Goal: Complete application form

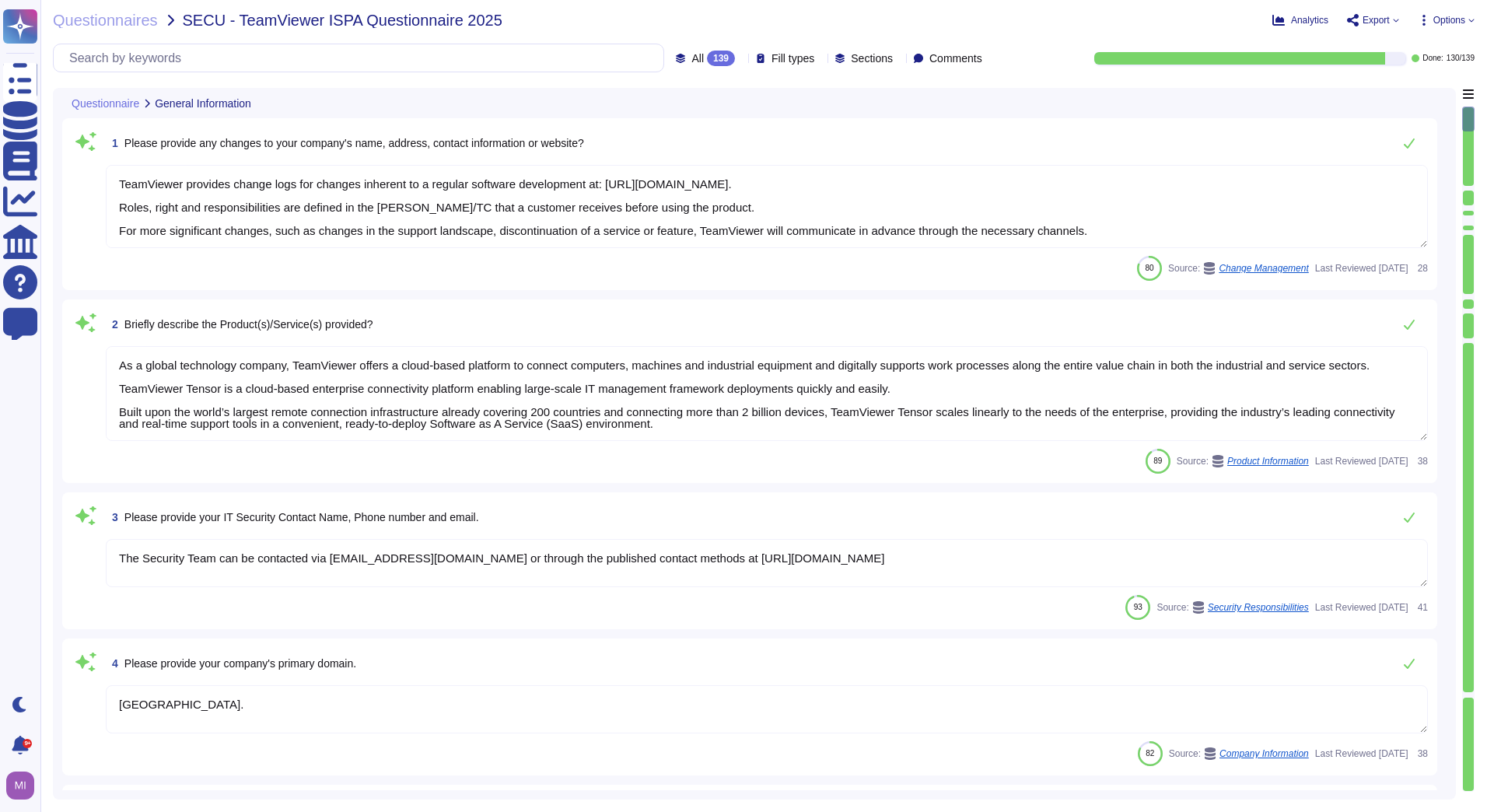
type textarea "TeamViewer provides change logs for changes inherent to a regular software deve…"
type textarea "As a global technology company, TeamViewer offers a cloud-based platform to con…"
type textarea "The Security Team can be contacted via [EMAIL_ADDRESS][DOMAIN_NAME] or through …"
type textarea "[GEOGRAPHIC_DATA]."
type textarea "Customer shall make available additional information reasonably necessary to de…"
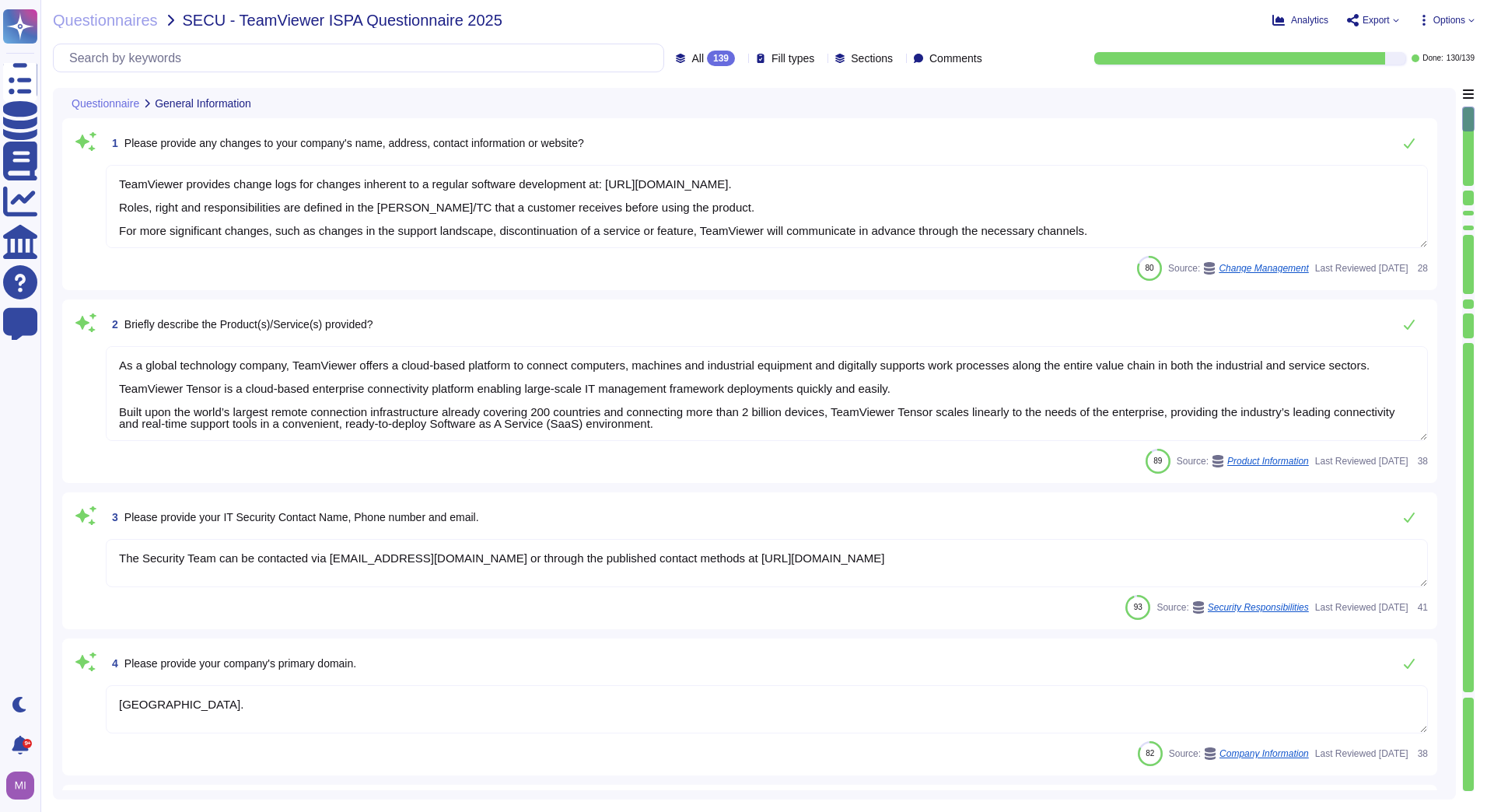
type textarea "These customers primarily use the product portfolio through a subscription mode…"
type textarea "No"
drag, startPoint x: 1095, startPoint y: 238, endPoint x: 103, endPoint y: 177, distance: 993.9
click at [103, 177] on div "1 Please provide any changes to your company's name, address, contact informati…" at bounding box center [750, 204] width 1356 height 153
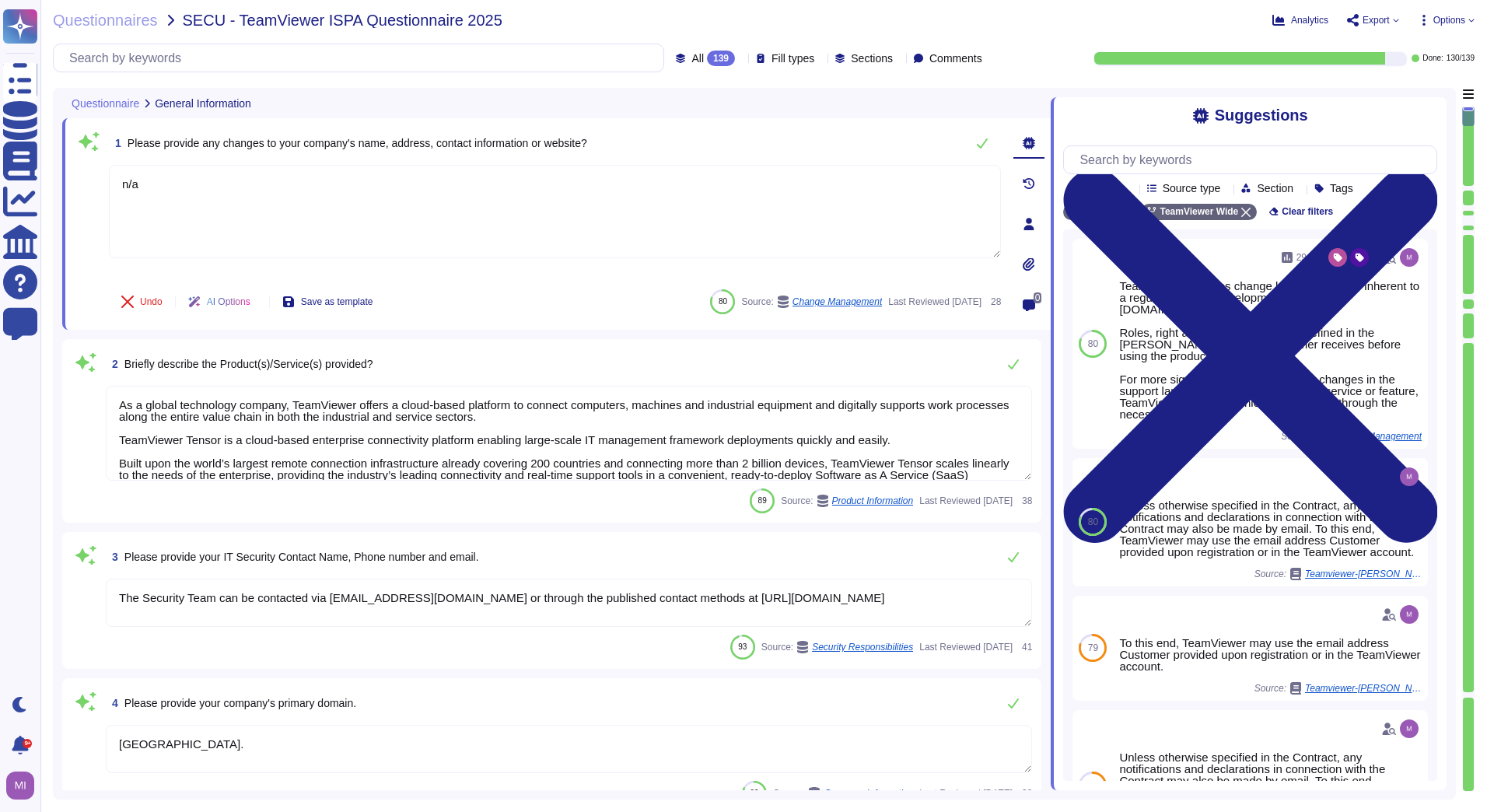
type textarea "n/a"
click at [534, 313] on div "Undo AI Options Save as template Last Reviewed [DATE] 28" at bounding box center [555, 302] width 892 height 37
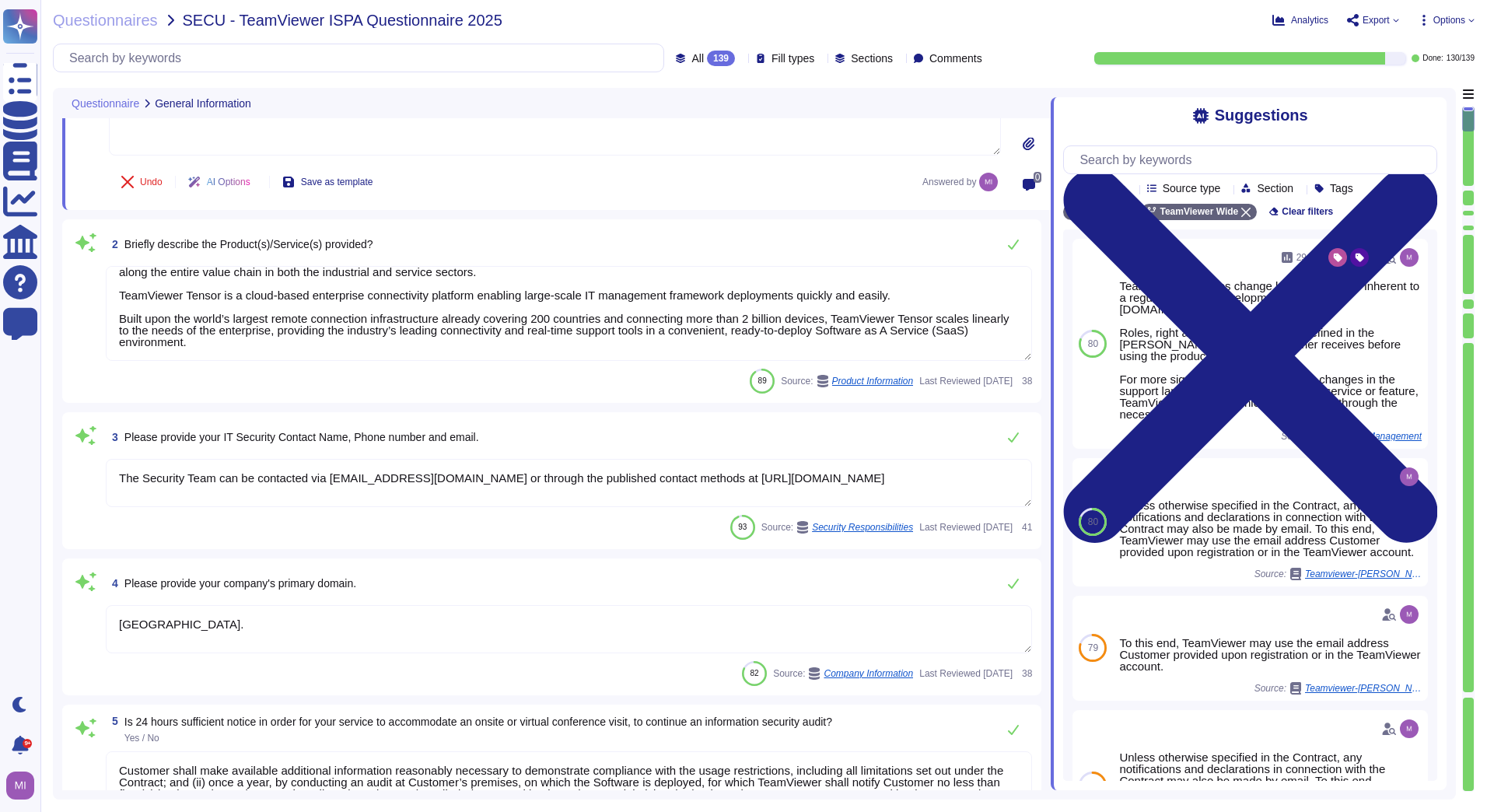
scroll to position [156, 0]
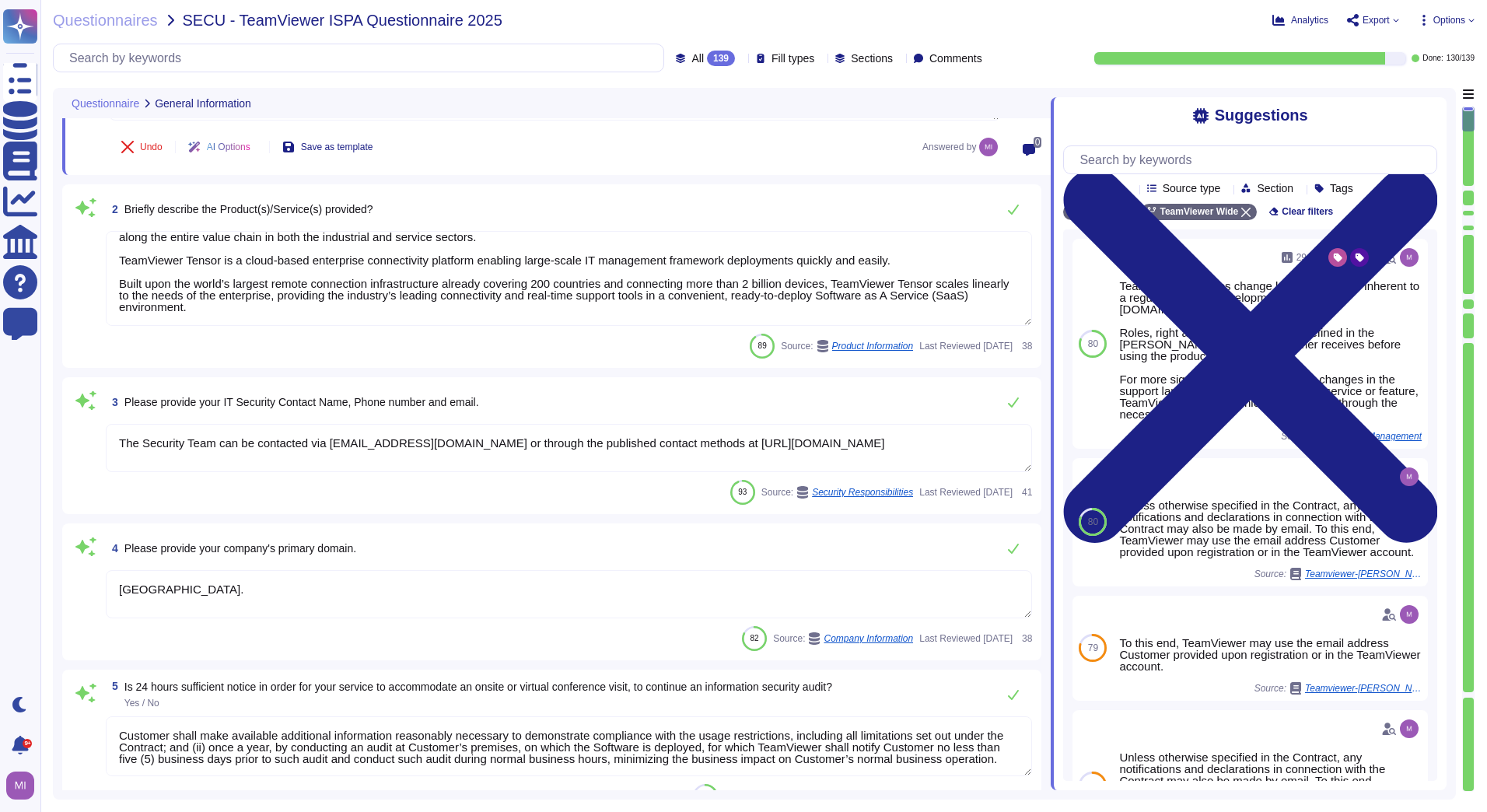
type textarea "Viewer might come across confidential information."
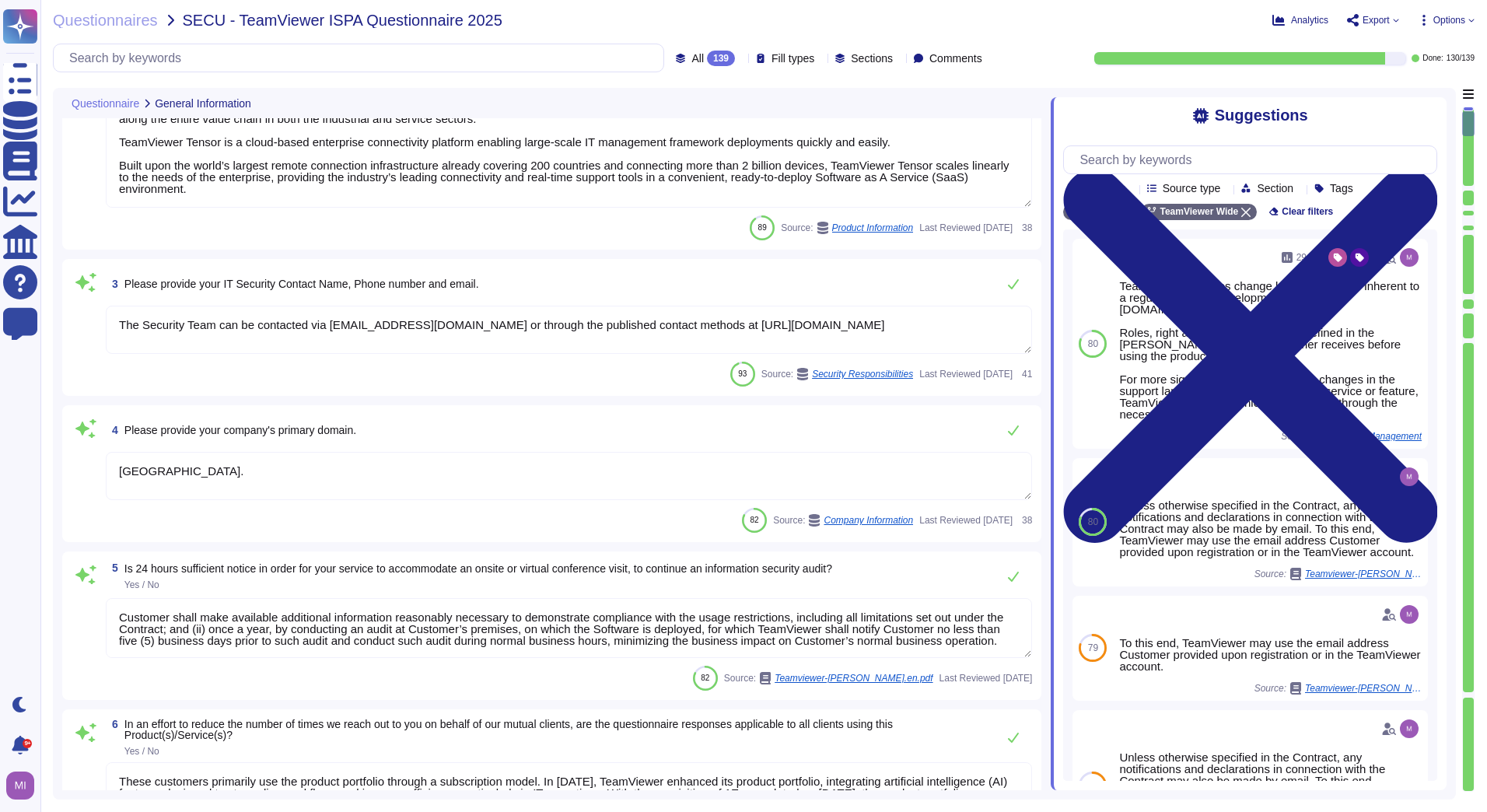
scroll to position [311, 0]
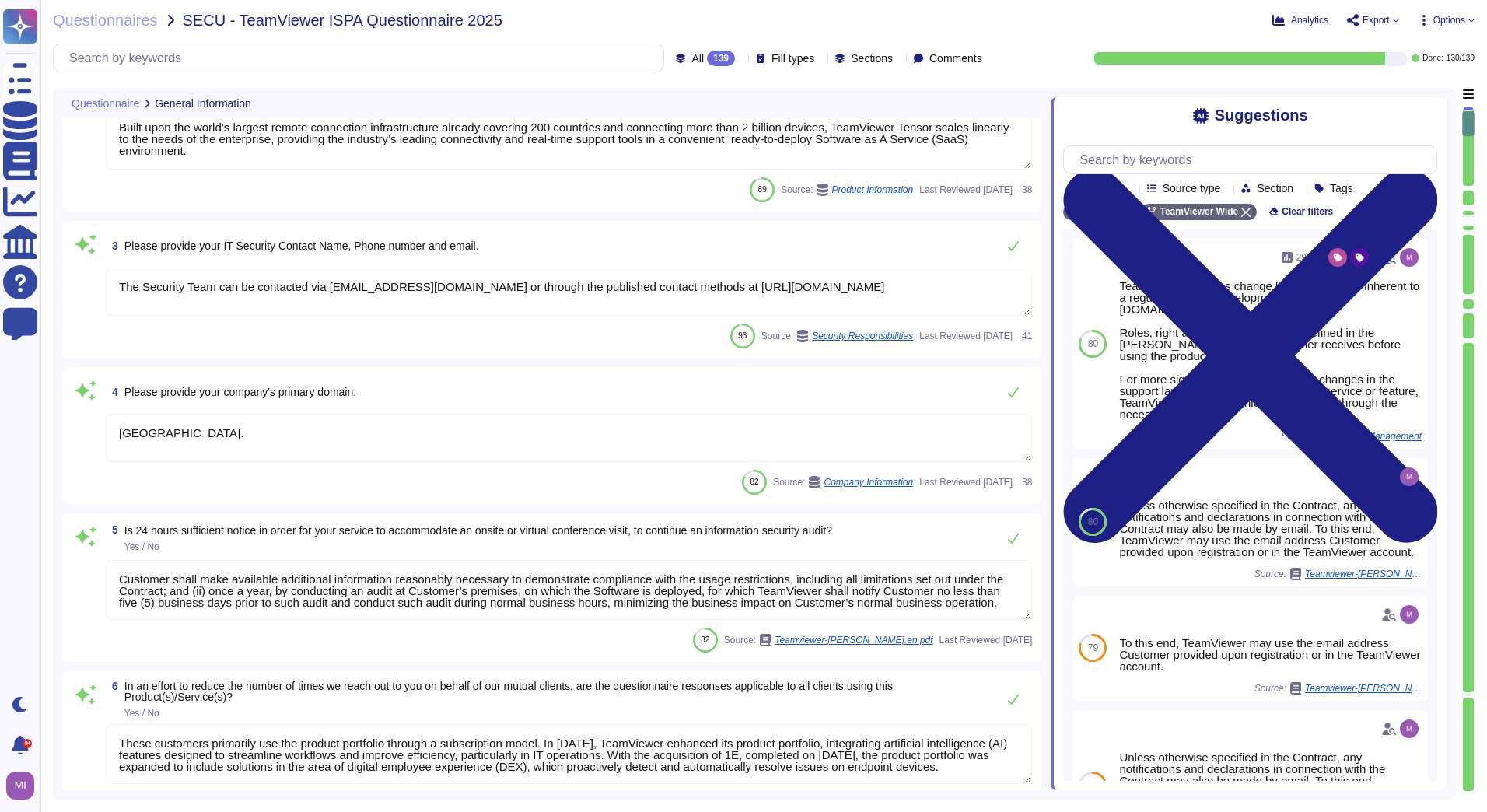
type textarea "Vulnerability scans are performed daily on the environment to identify control …"
drag, startPoint x: 144, startPoint y: 443, endPoint x: 110, endPoint y: 446, distance: 34.1
click at [110, 446] on textarea "[GEOGRAPHIC_DATA]." at bounding box center [569, 438] width 926 height 48
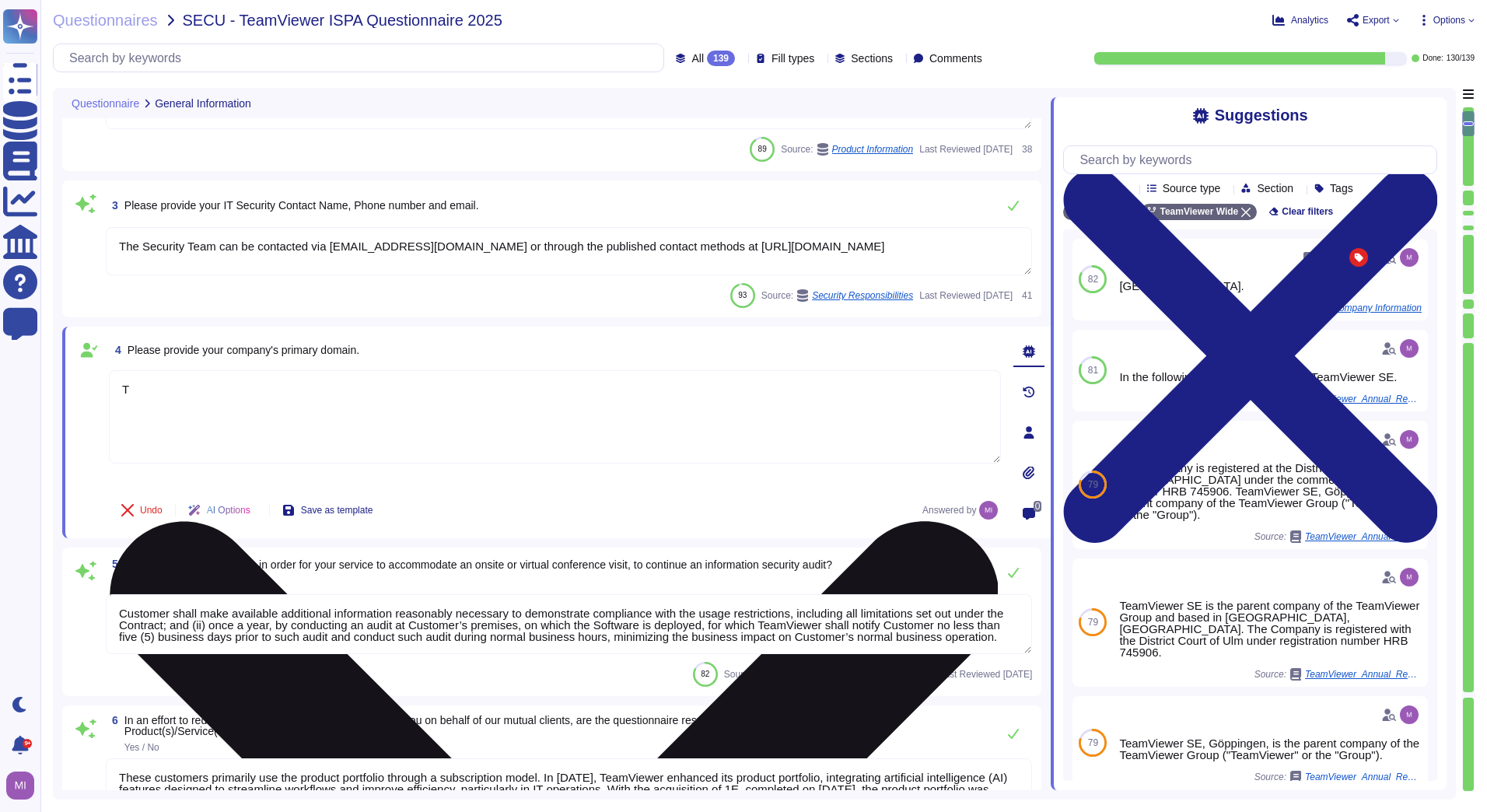
click at [277, 416] on textarea "T" at bounding box center [555, 417] width 892 height 94
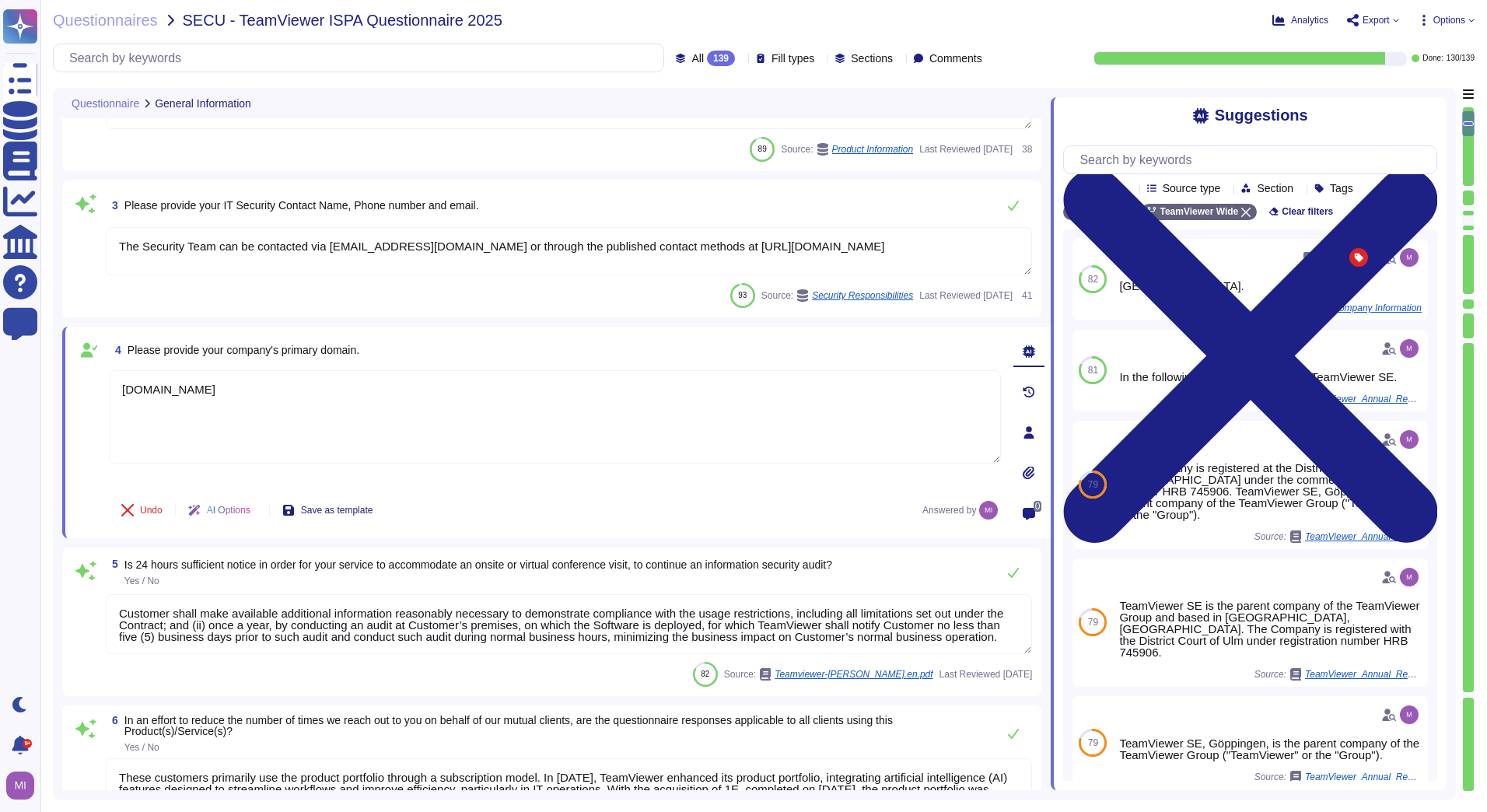
type textarea "[DOMAIN_NAME]"
click at [71, 635] on div "5 Is 24 hours sufficient notice in order for your service to accommodate an ons…" at bounding box center [552, 622] width 979 height 148
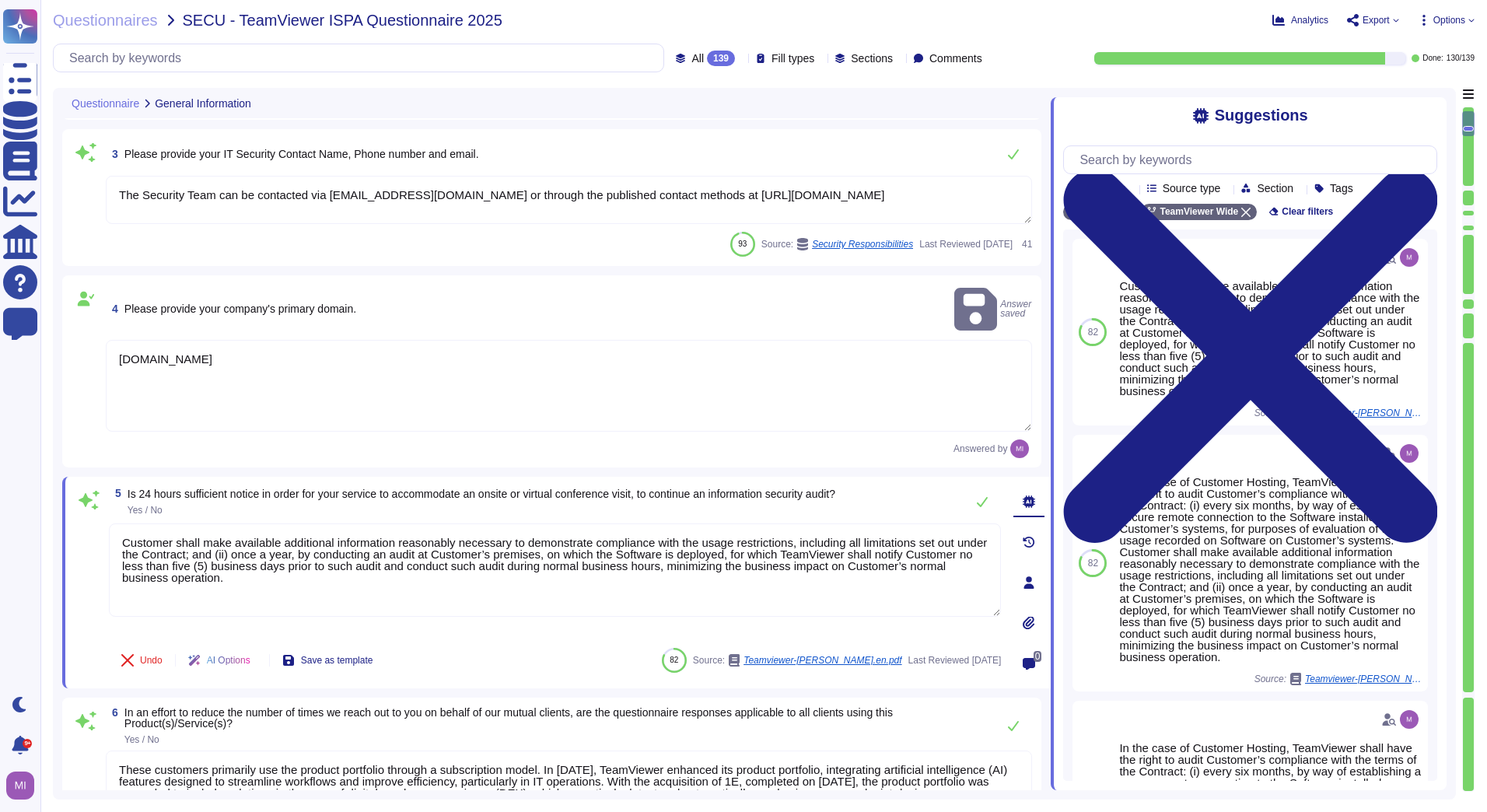
type textarea "Vulnerability scans are performed daily on the environment to identify control …"
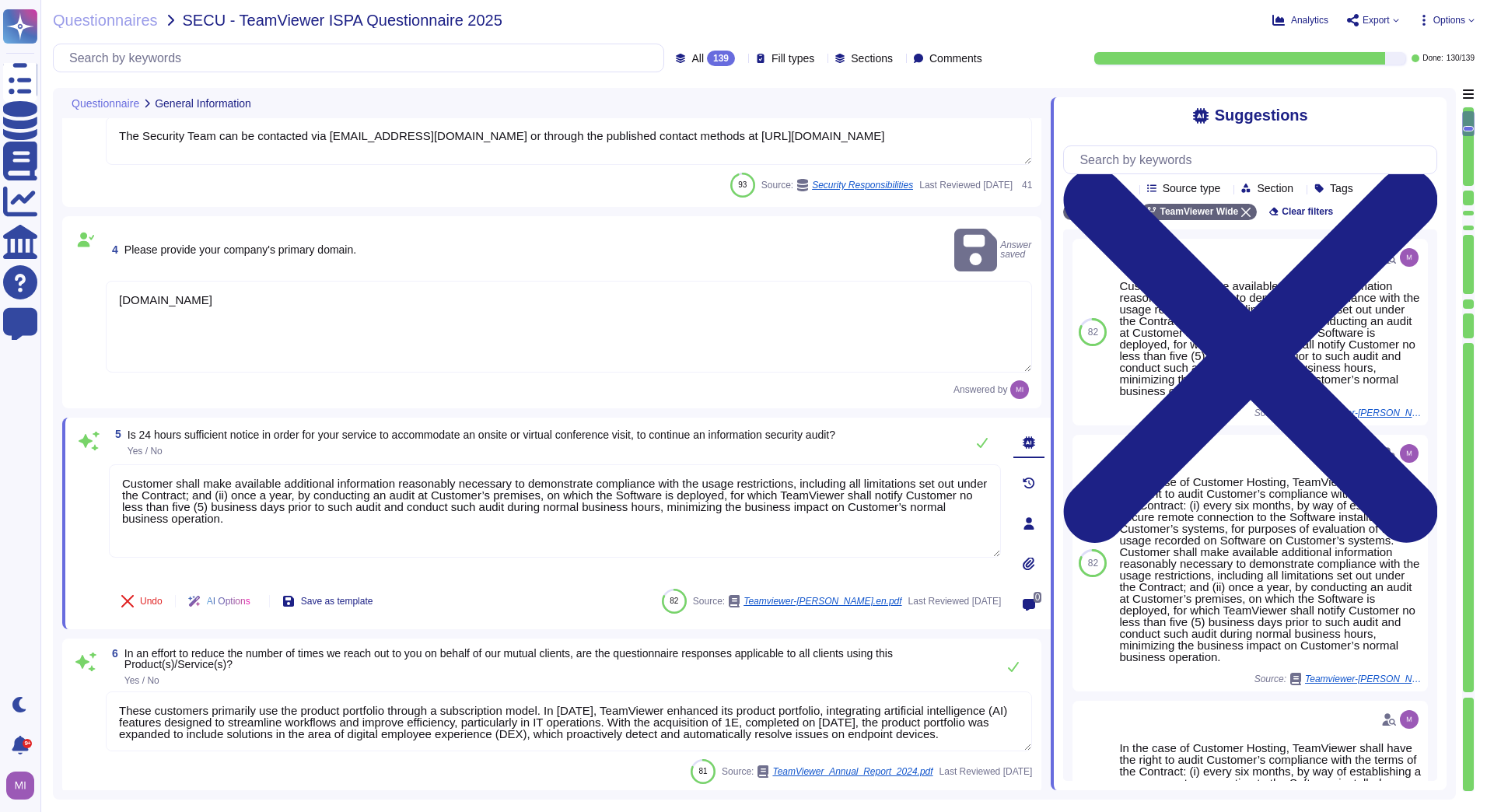
scroll to position [467, 0]
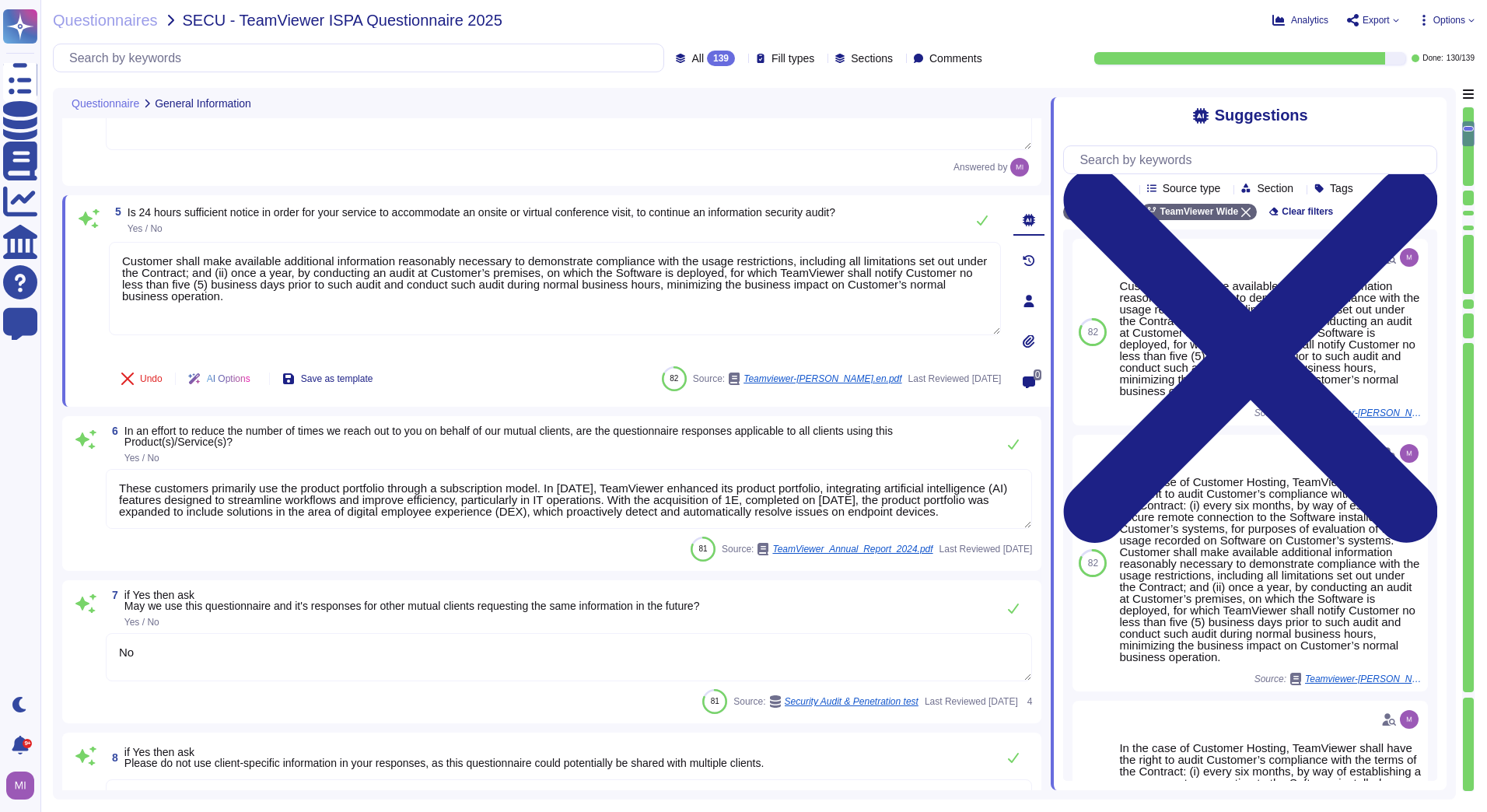
type textarea "The Security Team can be contacted via [EMAIL_ADDRESS][DOMAIN_NAME] or through …"
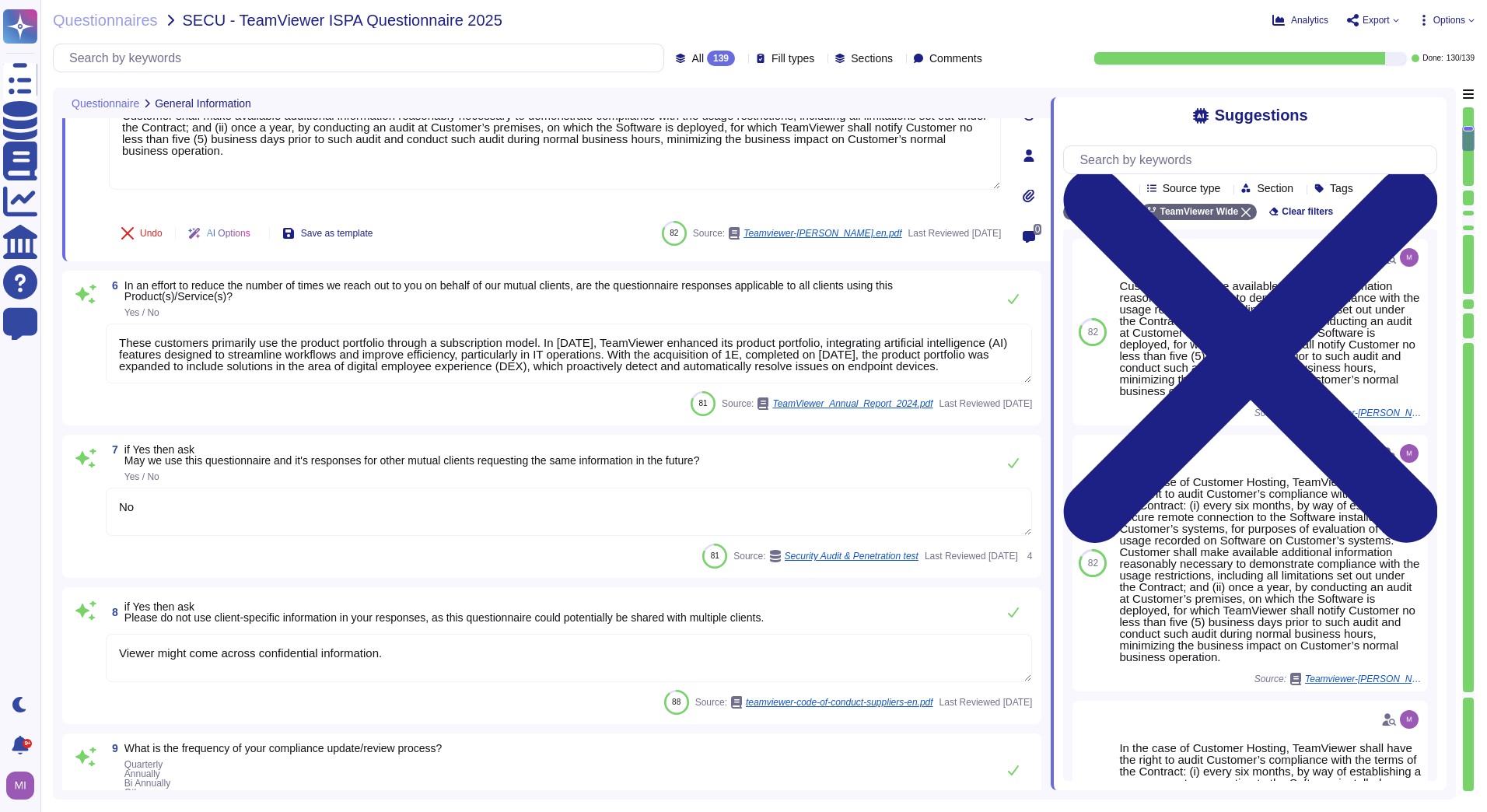
scroll to position [777, 0]
type textarea "A key element of and part of the Product Specification for the Free Version is …"
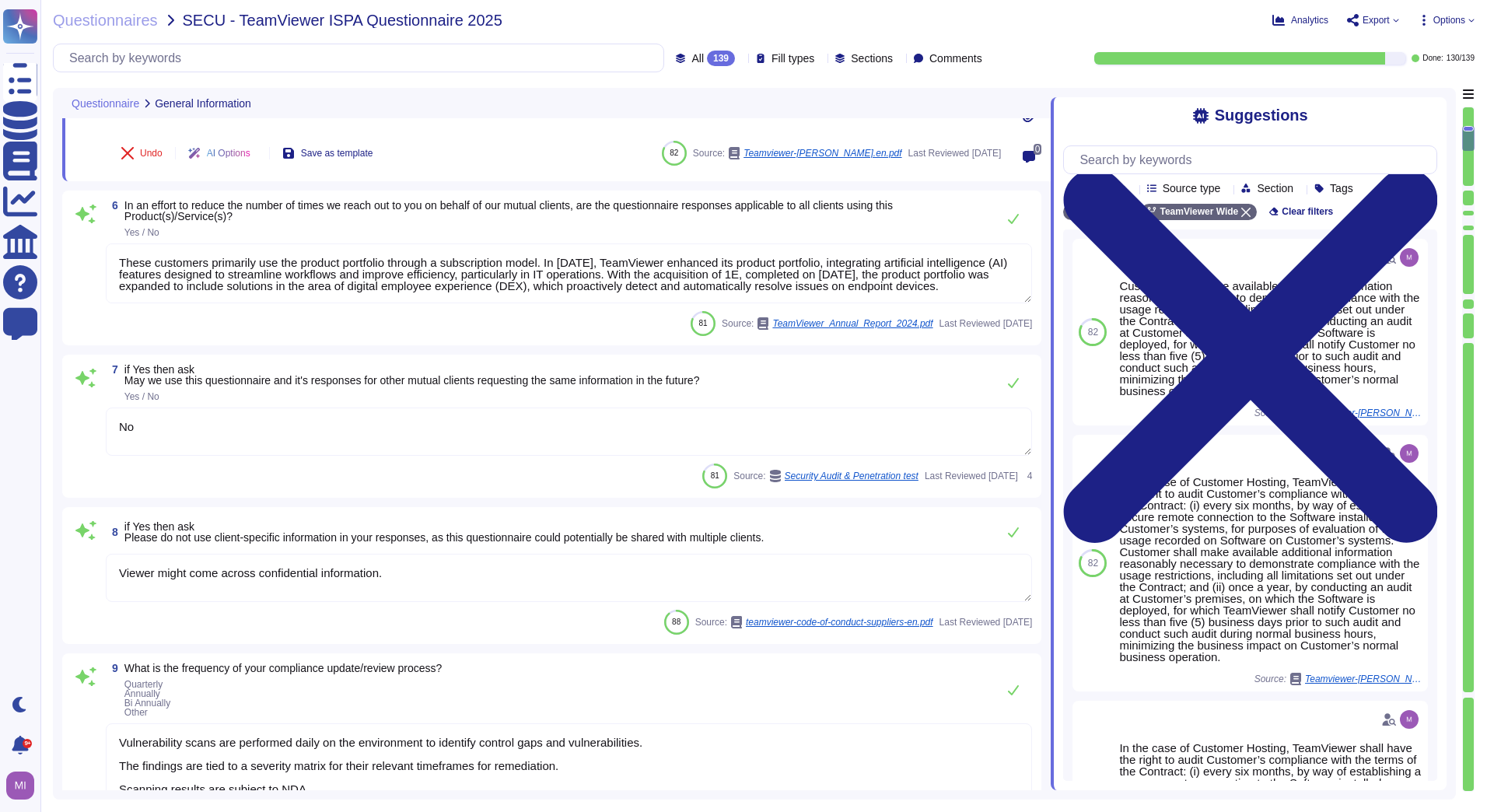
type textarea "Loremips dolo si ametcon, adipiscin, eli seddoe te incididunt utla etd magnaali…"
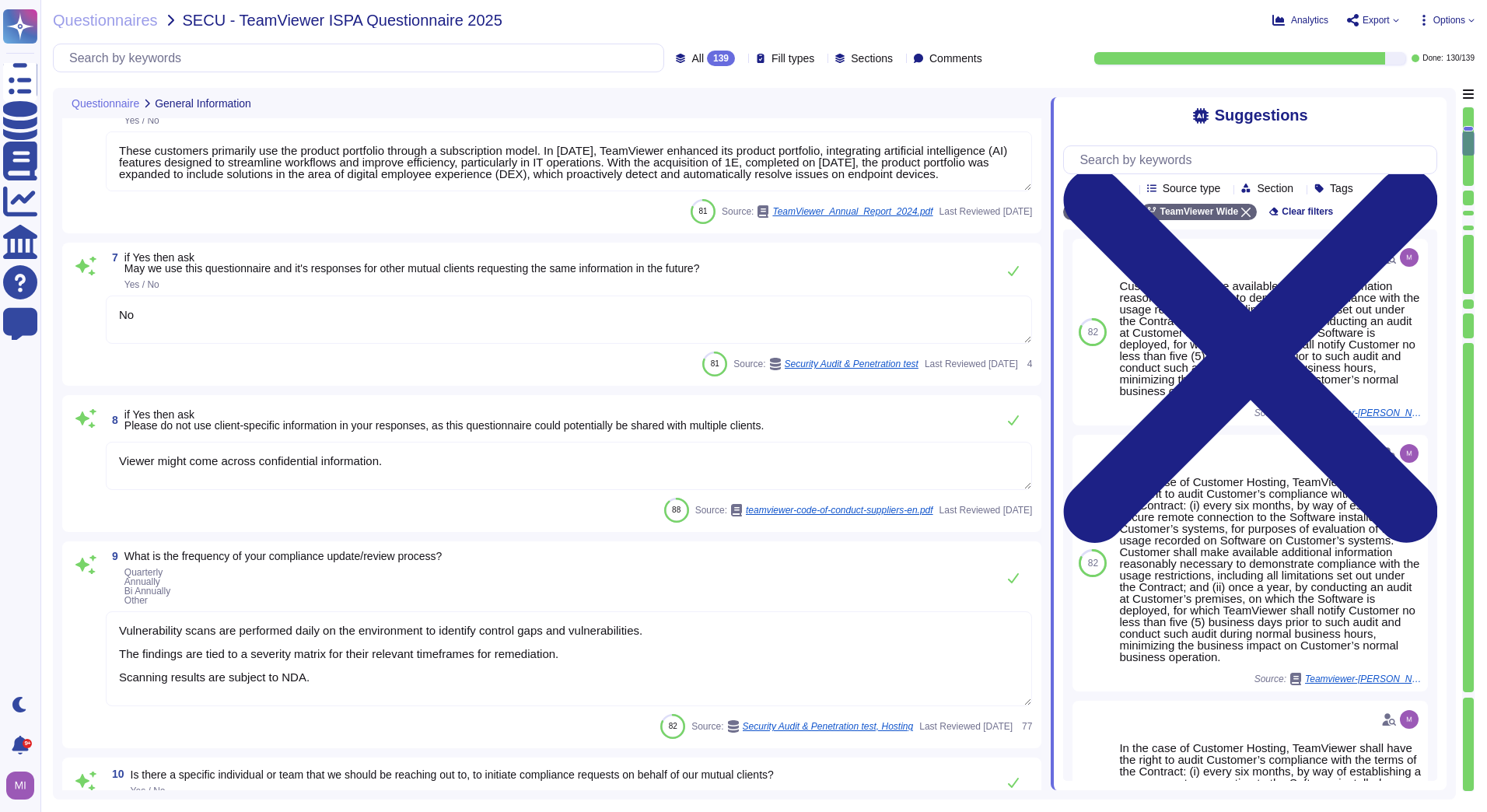
scroll to position [933, 0]
drag, startPoint x: 398, startPoint y: 457, endPoint x: 114, endPoint y: 468, distance: 284.2
click at [114, 468] on textarea "Viewer might come across confidential information." at bounding box center [569, 465] width 926 height 48
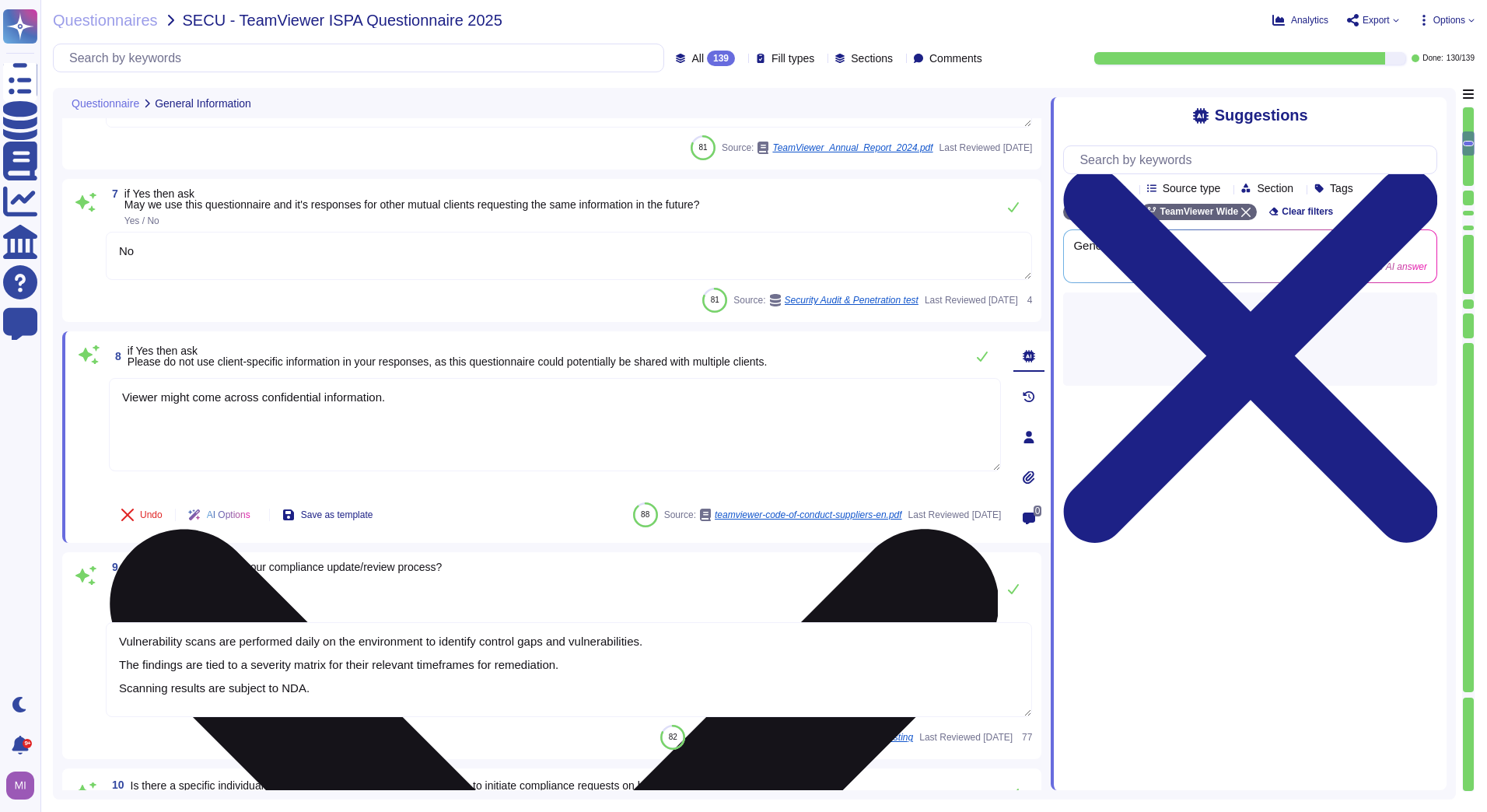
type textarea "Loremips dolo si ametcon, adipiscin, eli seddoe te incididunt utla etd magnaali…"
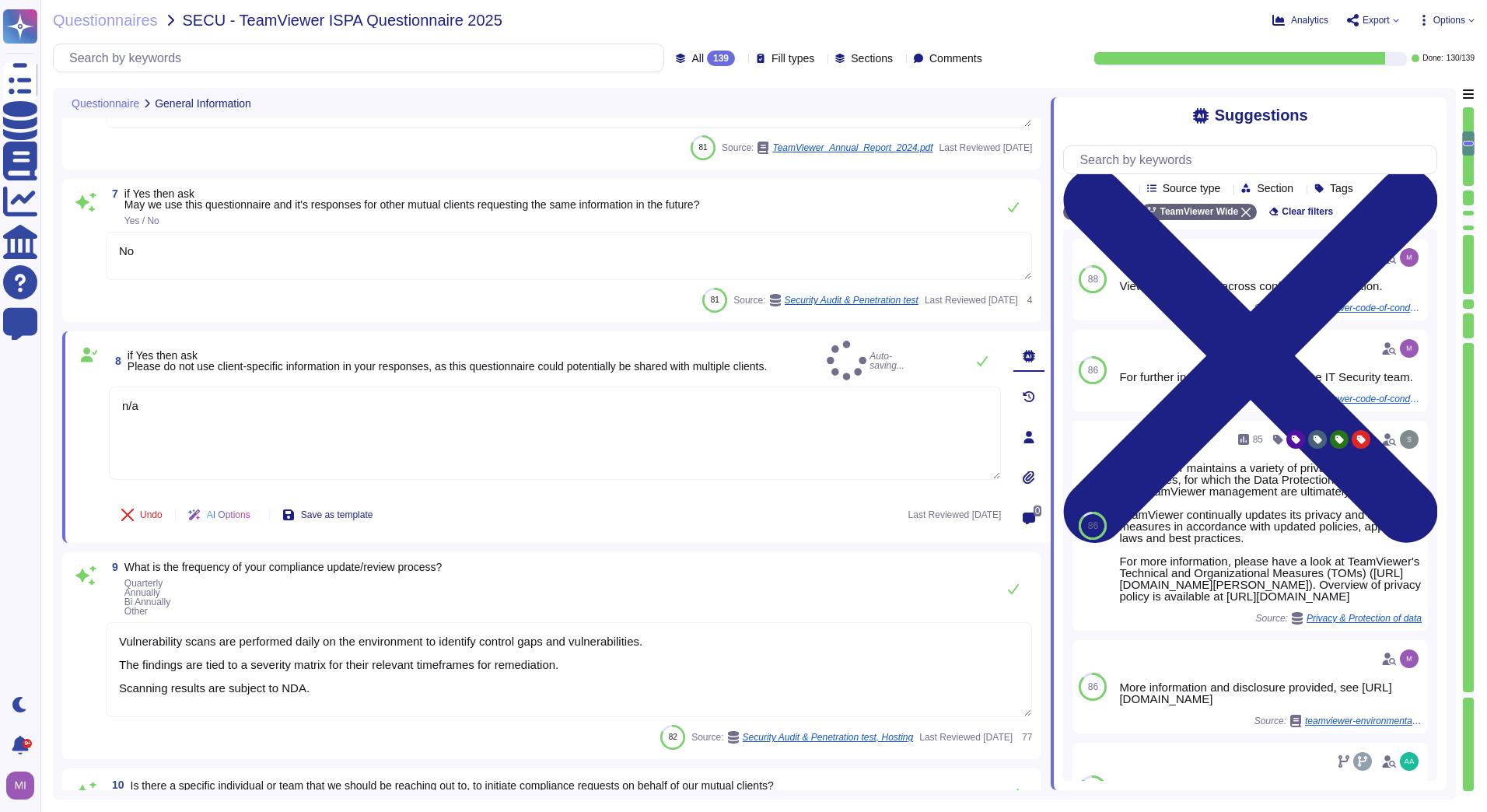
type textarea "n/a"
click at [55, 540] on div "Questionnaire General Information 4 Please provide your company's primary domai…" at bounding box center [755, 443] width 1403 height 711
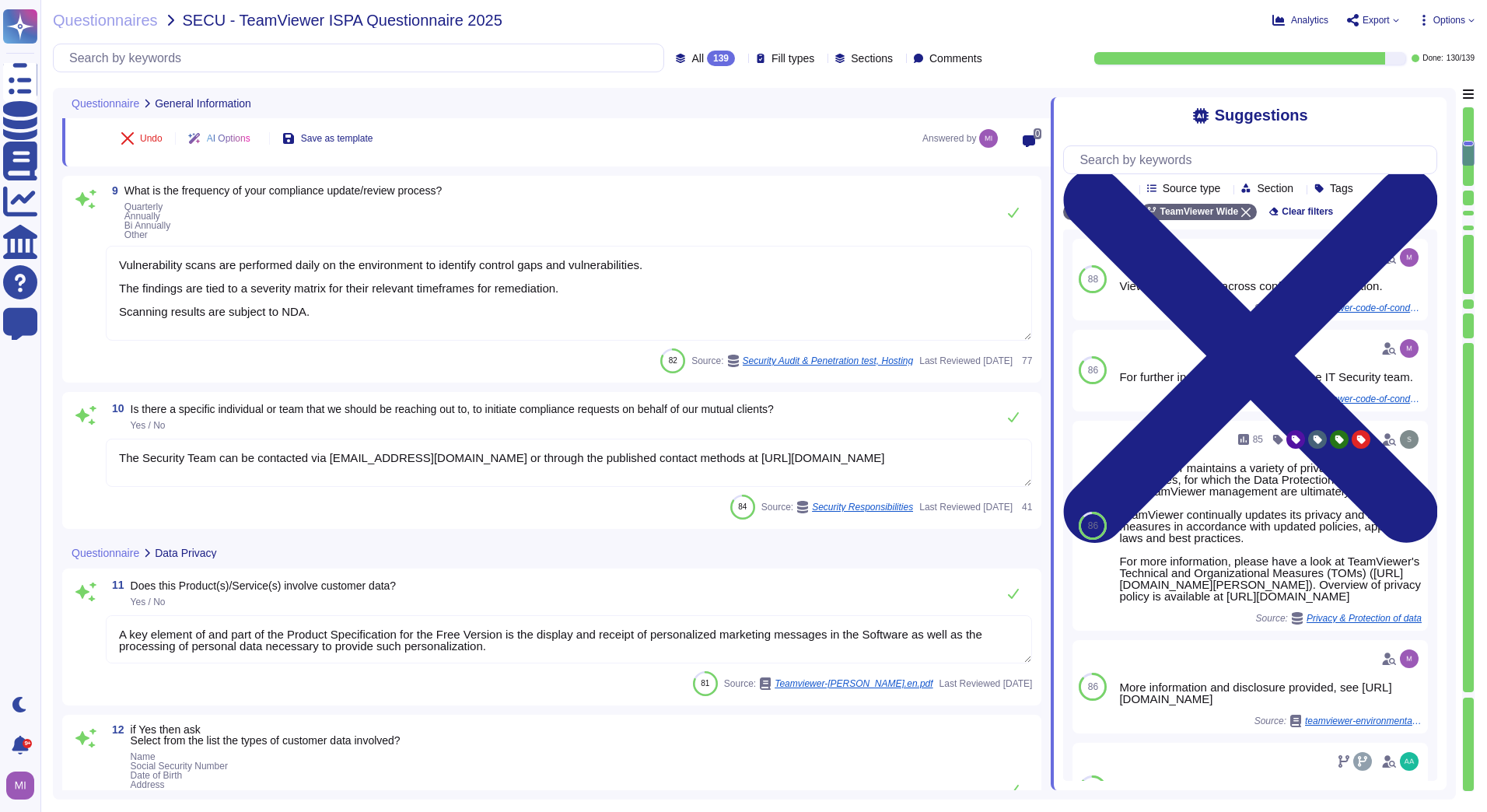
type textarea "As a European company and more specifically as a German-based organization, Tea…"
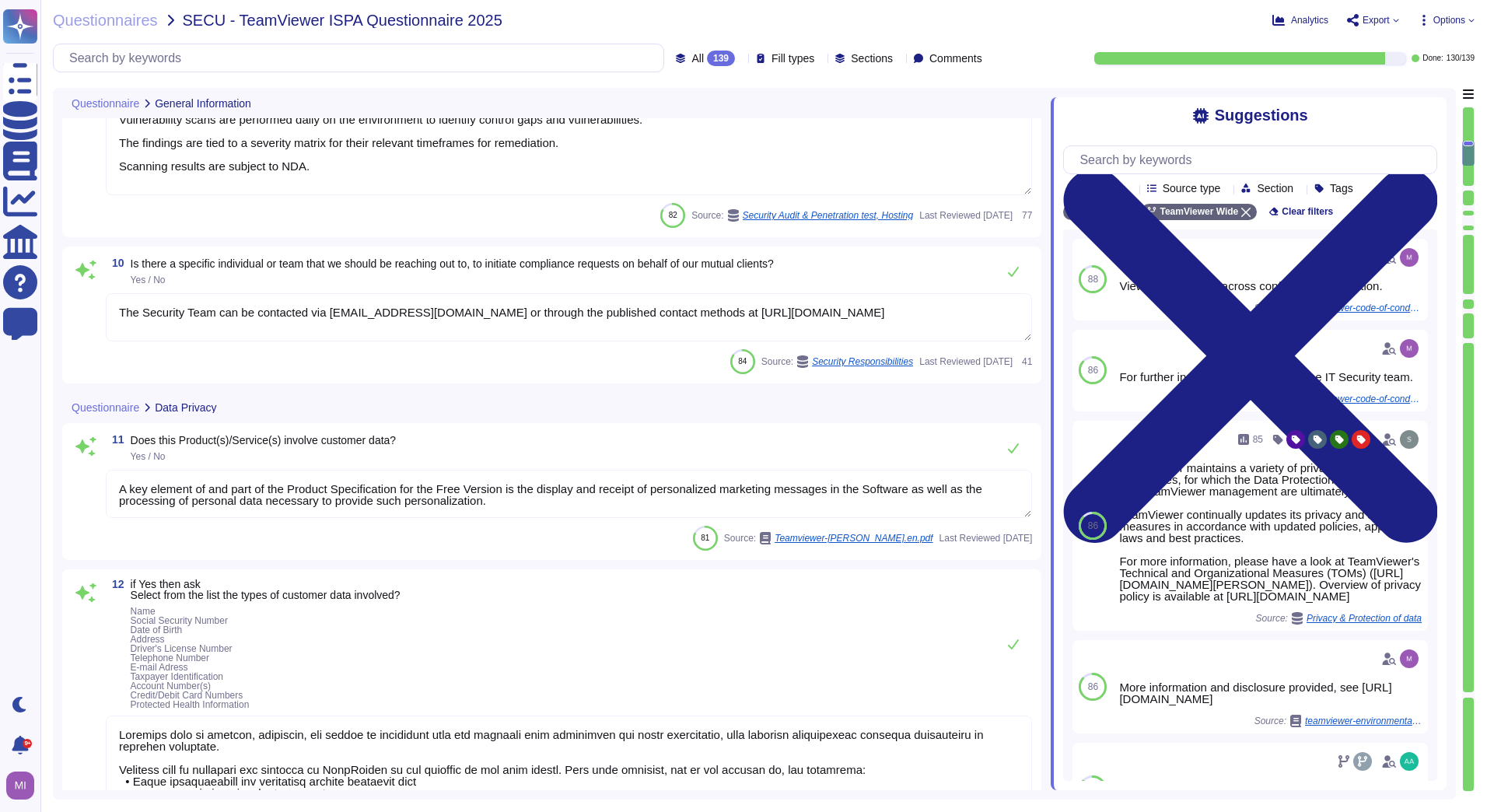
scroll to position [1477, 0]
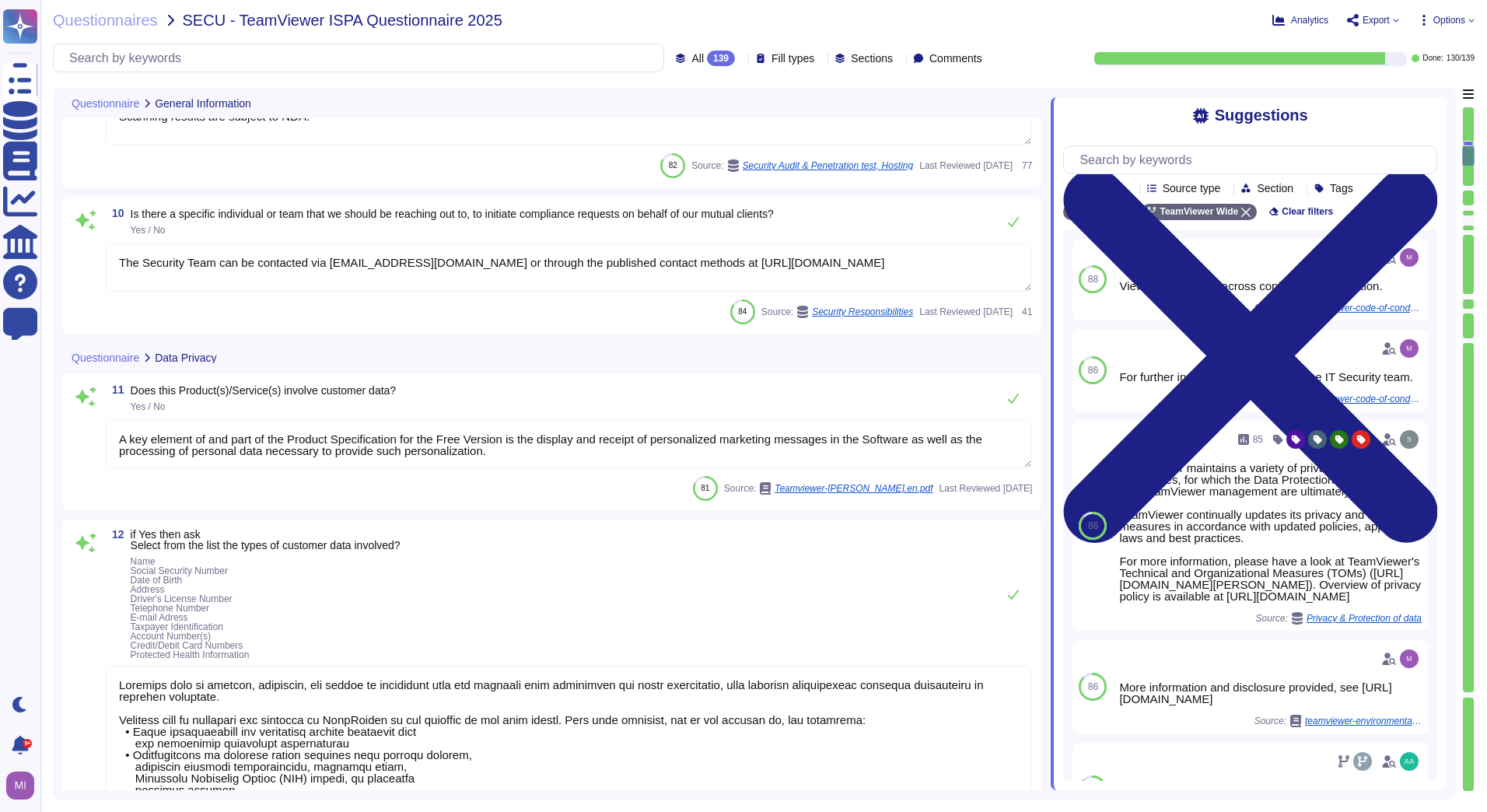
type textarea "TeamViewer maintains a variety of privacy policies and procedures, for which th…"
drag, startPoint x: 960, startPoint y: 285, endPoint x: 118, endPoint y: 298, distance: 842.1
click at [118, 291] on textarea "The Security Team can be contacted via [EMAIL_ADDRESS][DOMAIN_NAME] or through …" at bounding box center [569, 267] width 926 height 48
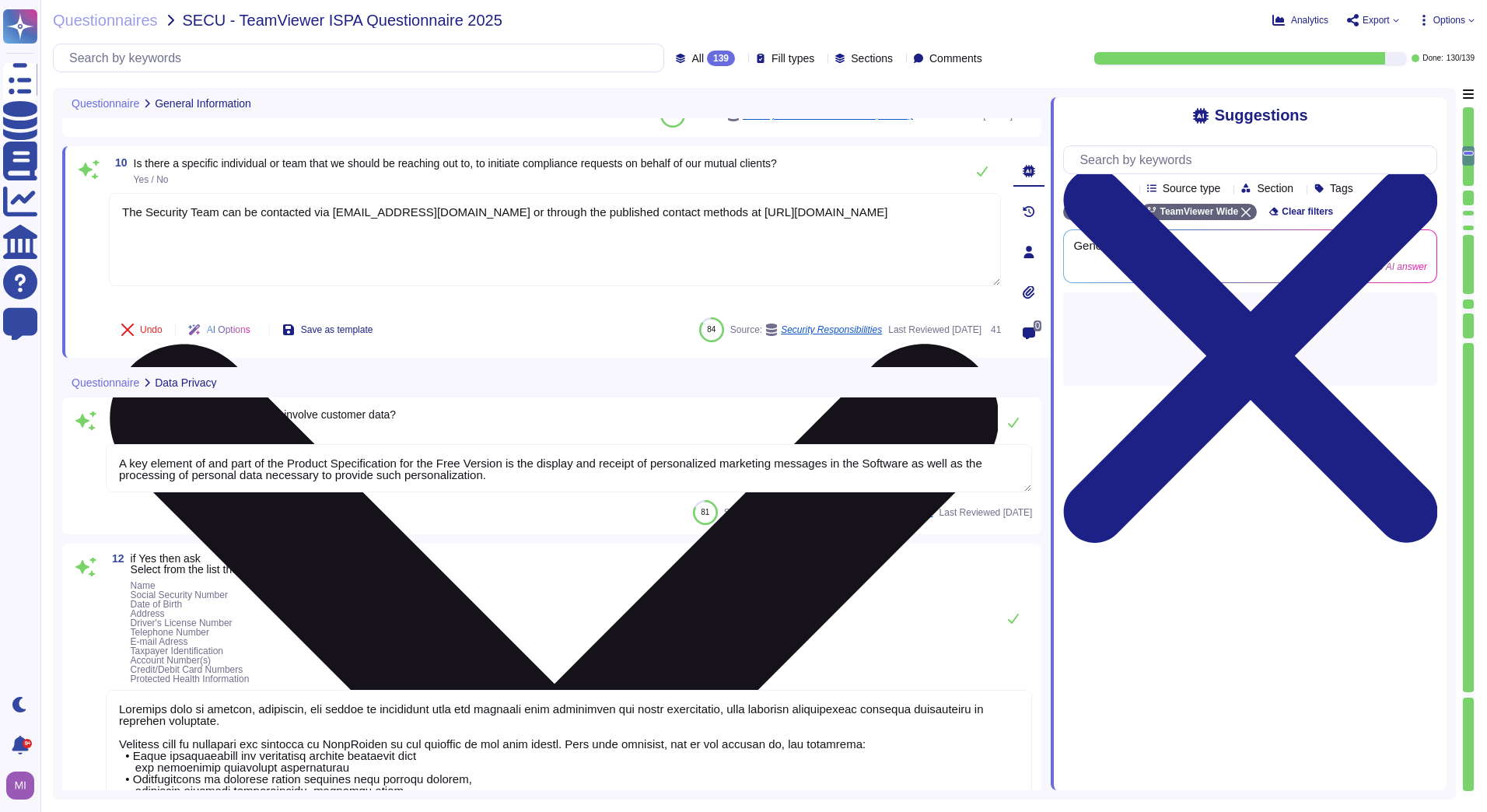
type textarea "TeamViewer maintains a variety of privacy policies and procedures, for which th…"
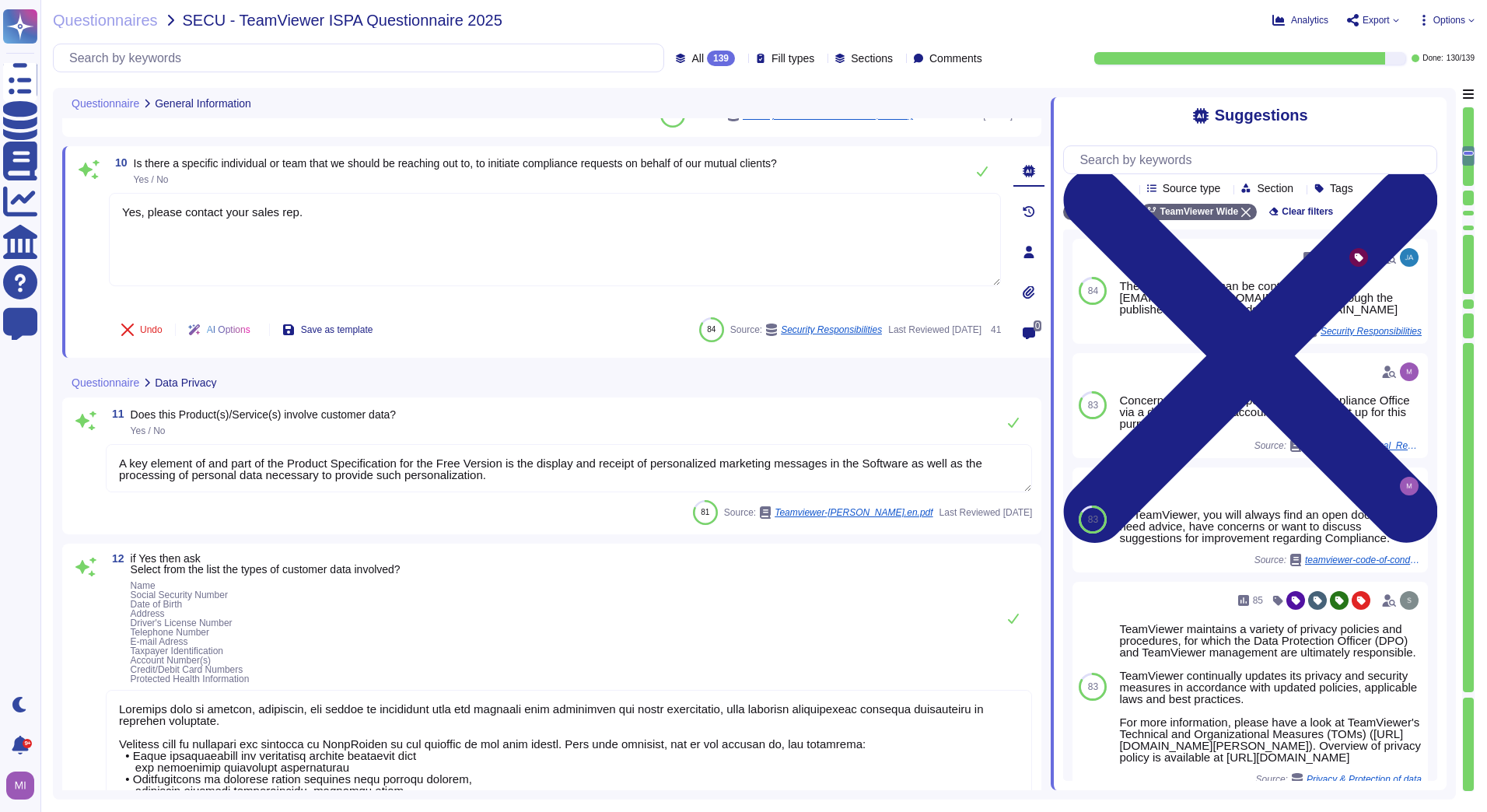
type textarea "Yes, please contact your sales rep."
click at [604, 404] on div "11 Does this Product(s)/Service(s) involve customer data? Yes / No A key elemen…" at bounding box center [552, 466] width 979 height 137
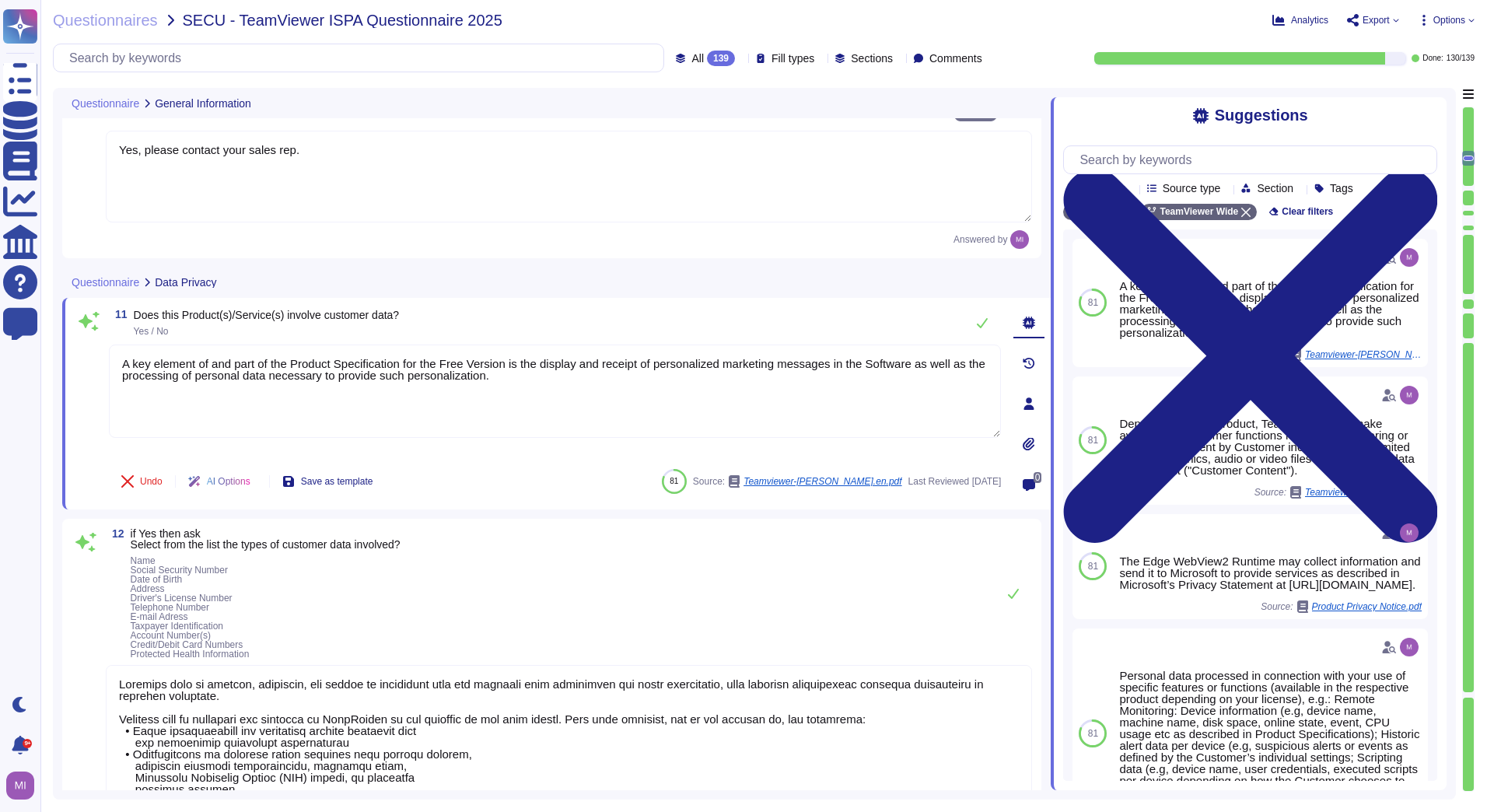
type textarea "TeamViewer maintains a variety of privacy policies and procedures, for which th…"
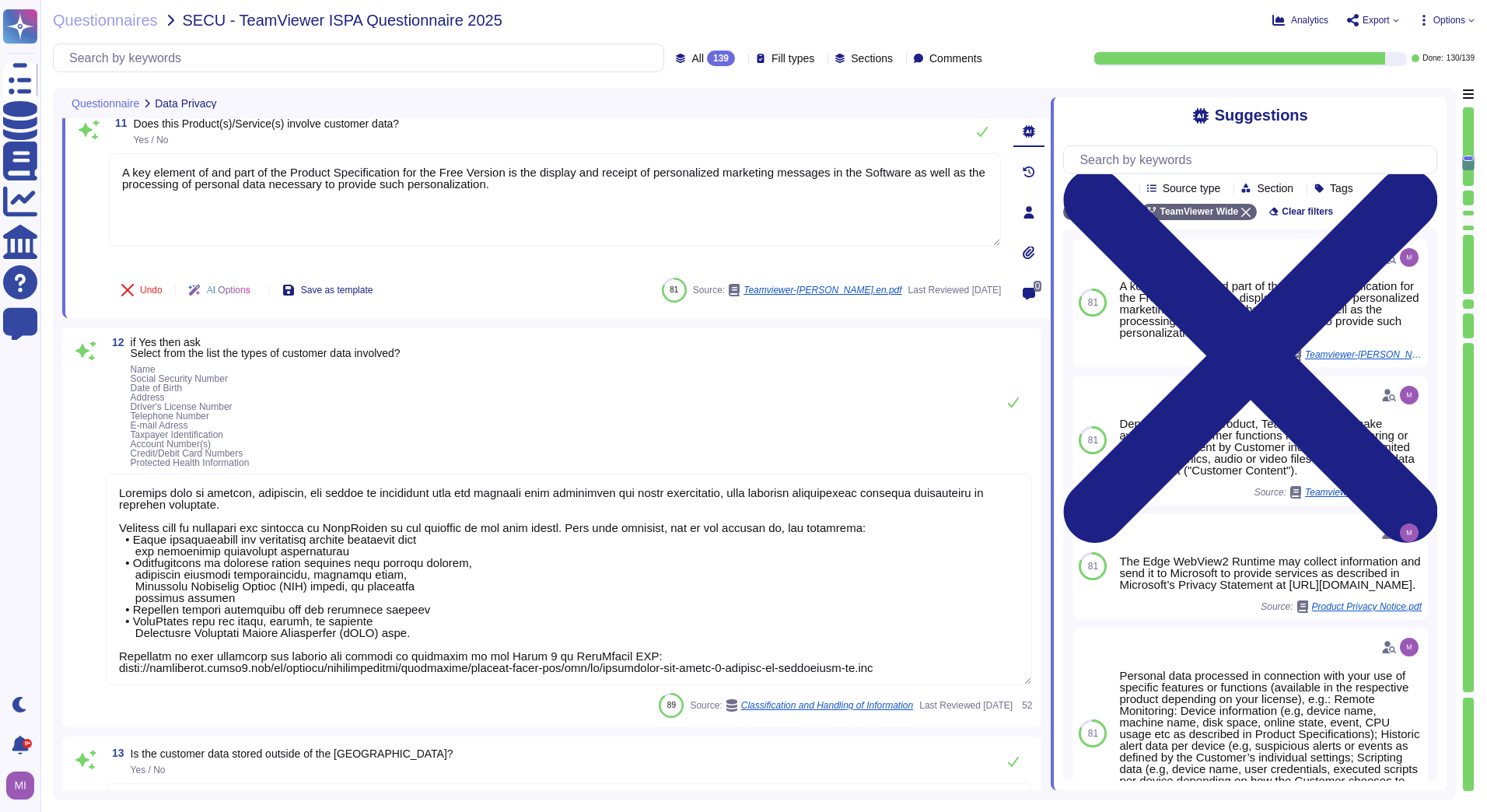
scroll to position [1788, 0]
type textarea "TeamViewer maintains a variety of privacy policies and procedures, for which th…"
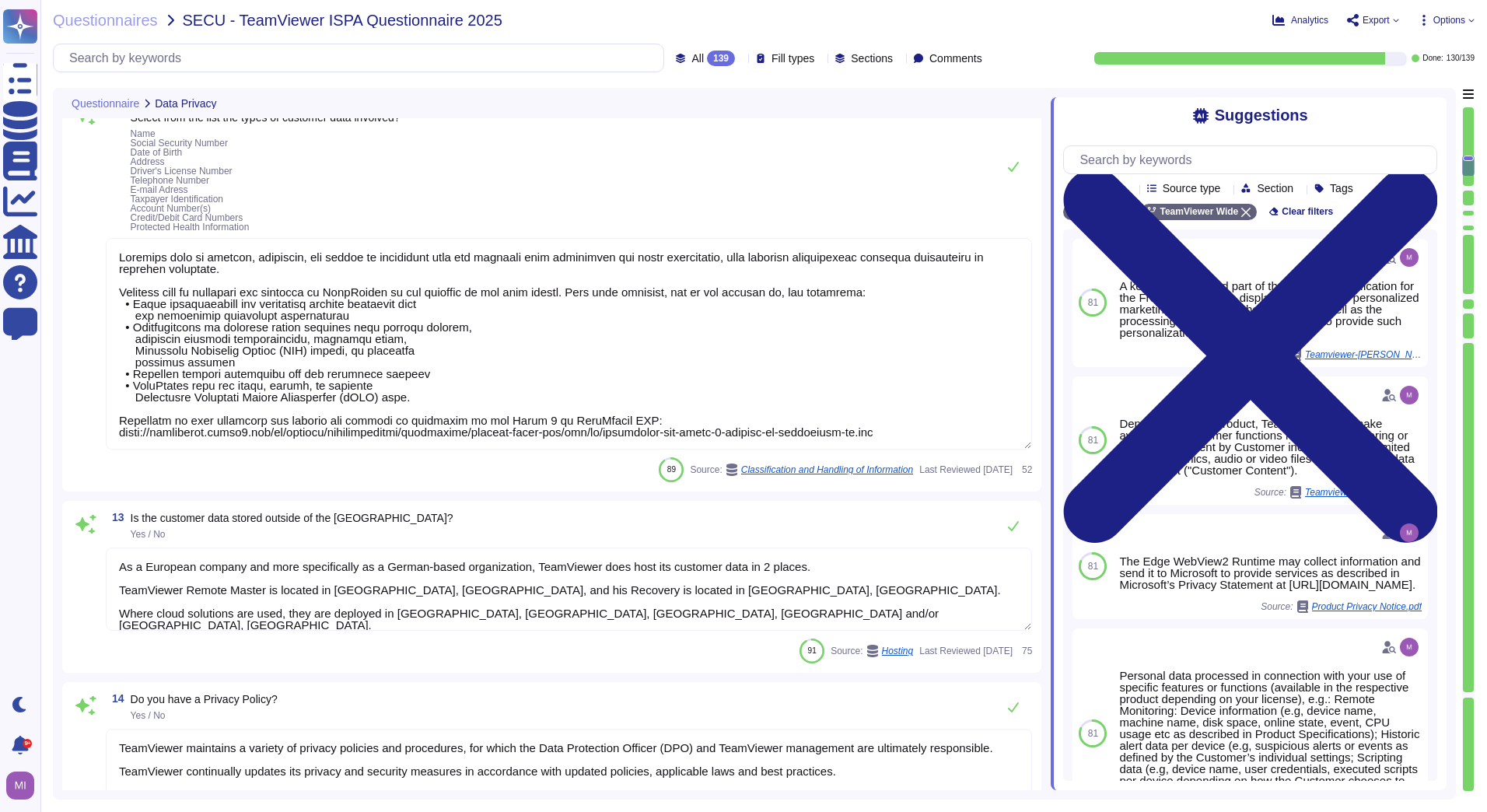
type textarea "TeamViewer has established a systematic contractual framework that requires app…"
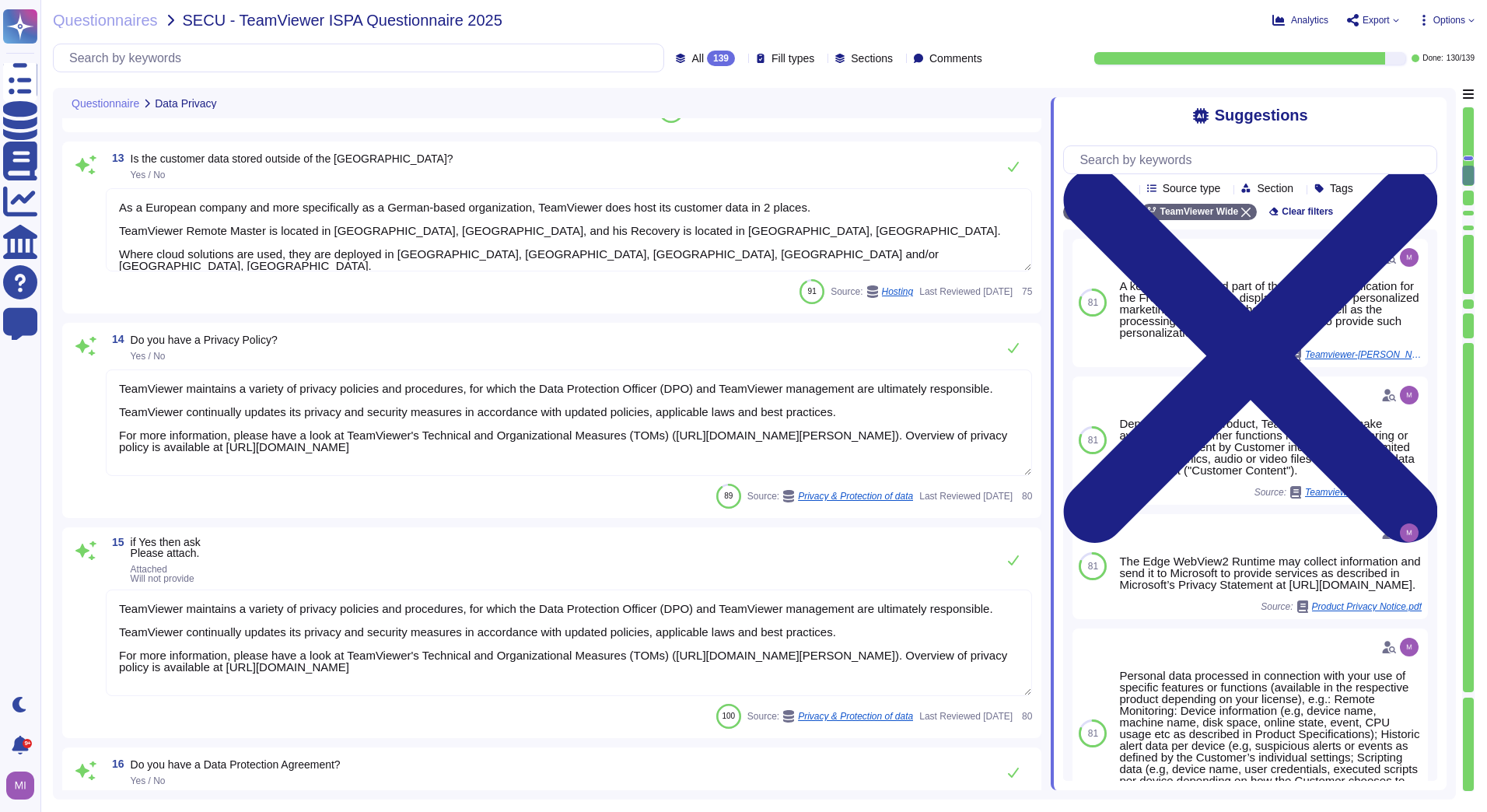
type textarea "TeamViewer has appointed an external Data Protection officer, who can be reache…"
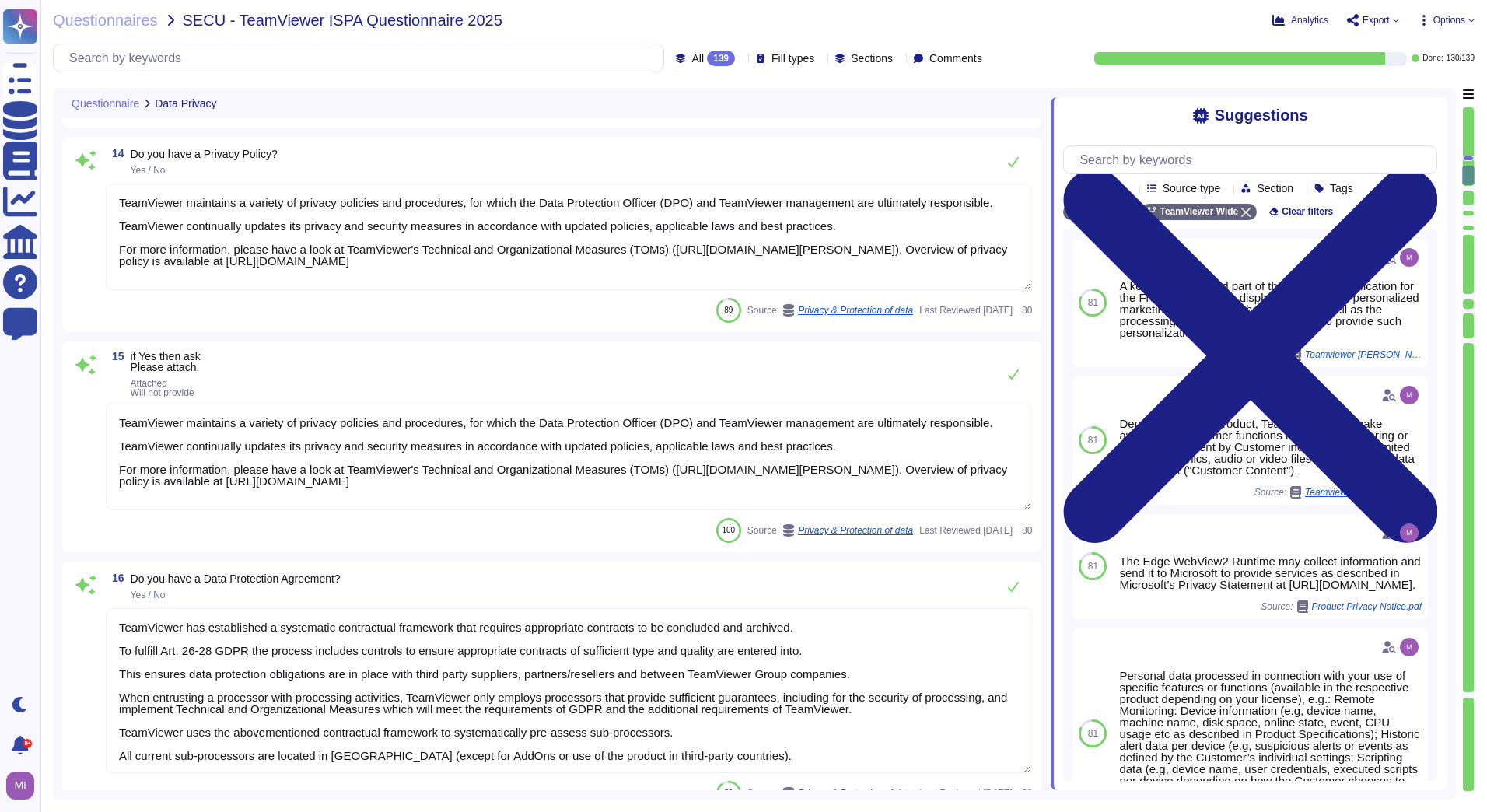
scroll to position [2566, 0]
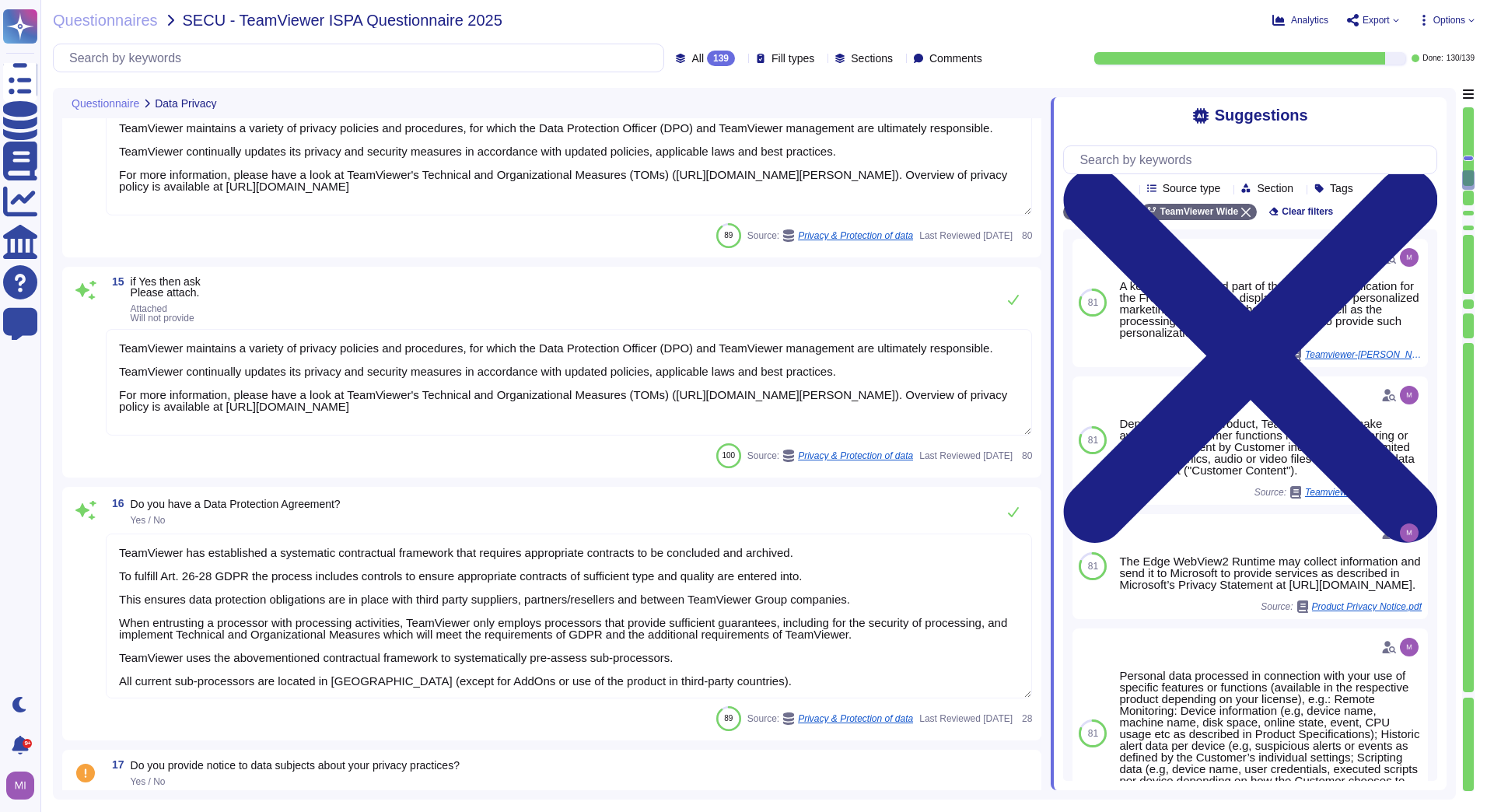
type textarea "Before using the application, users have to review and accept the Privacy Notic…"
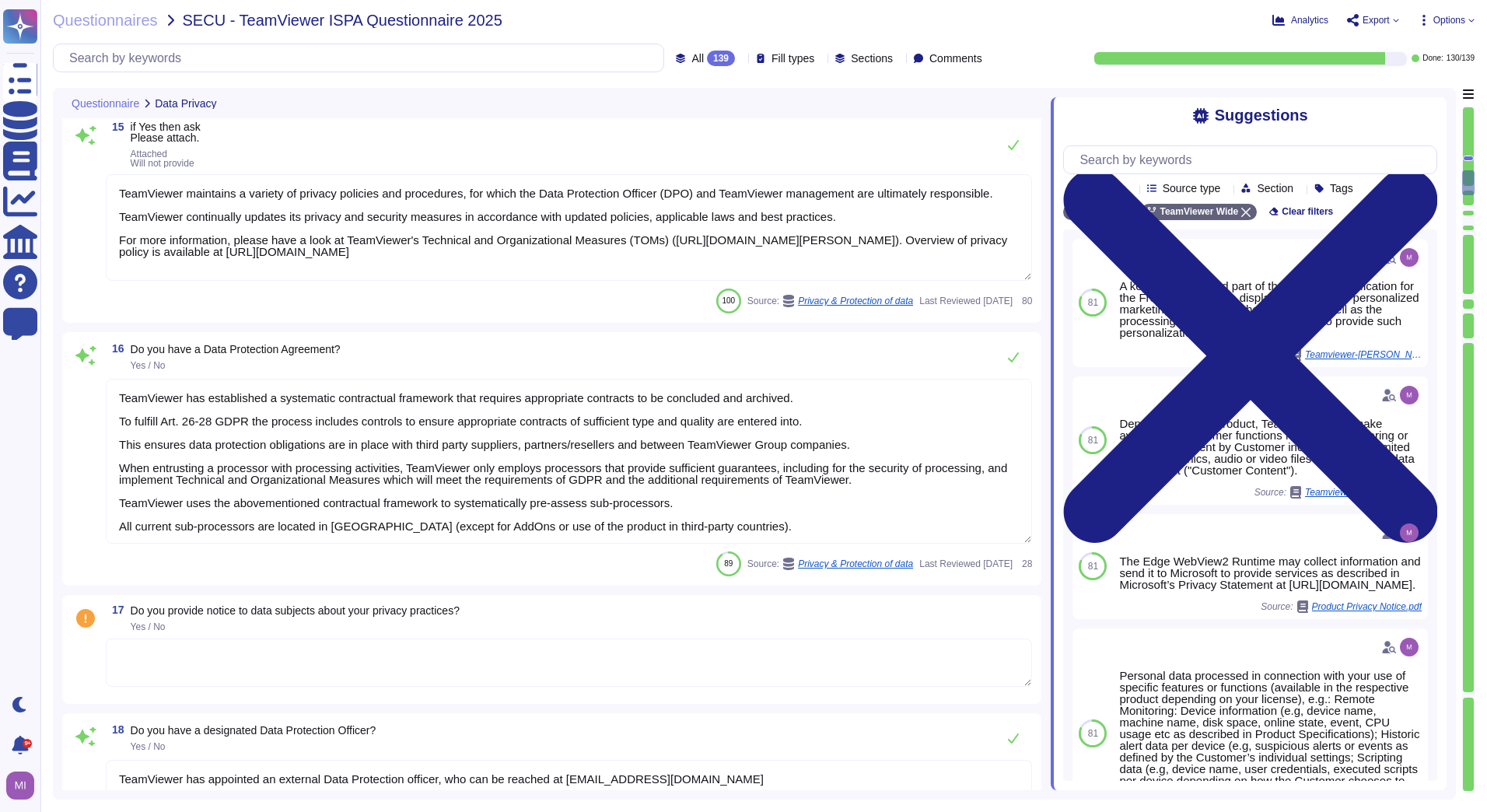
scroll to position [2721, 0]
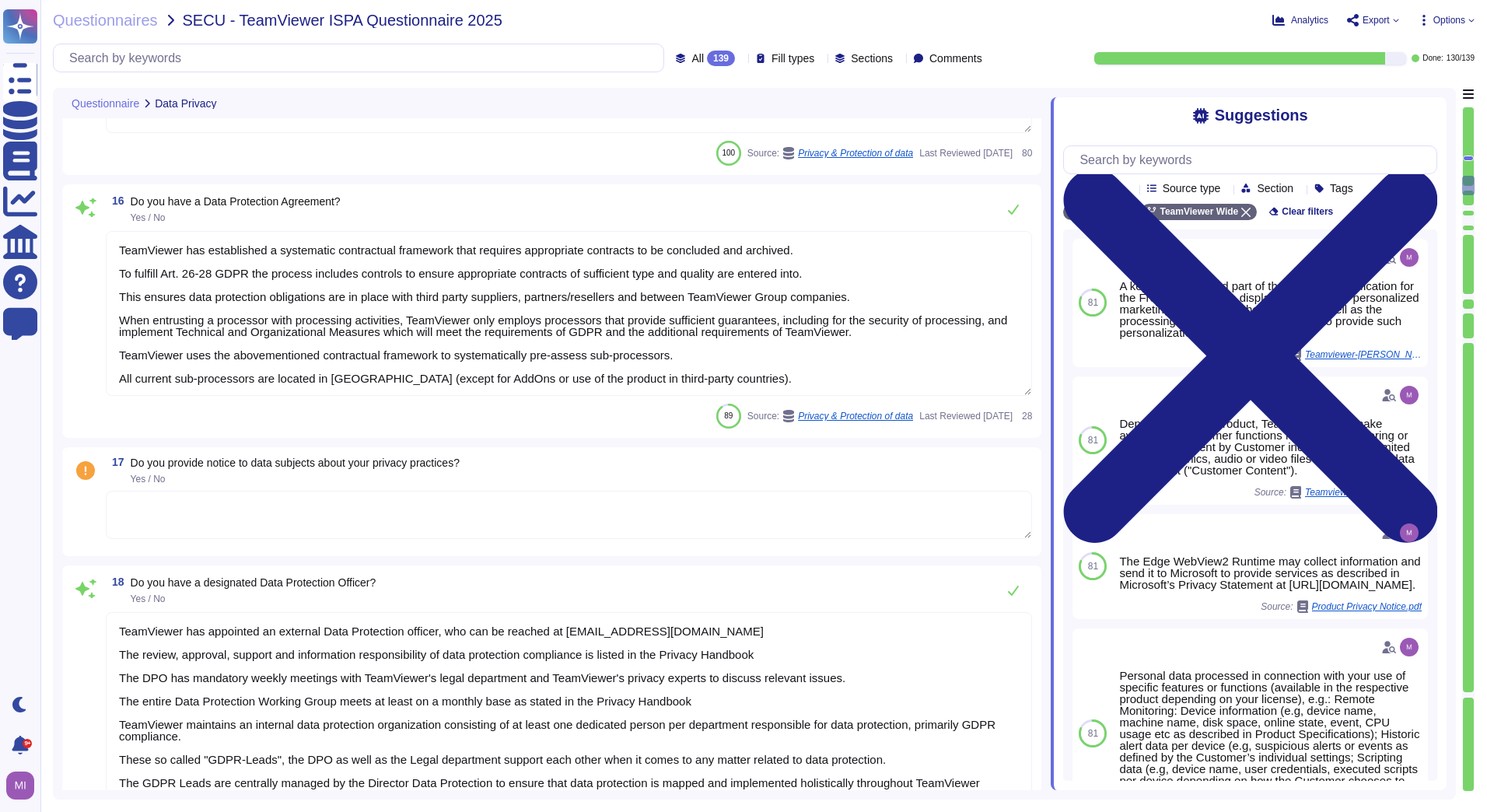
type textarea "DPIA is made for internal purposes only and is not subject to external disclosu…"
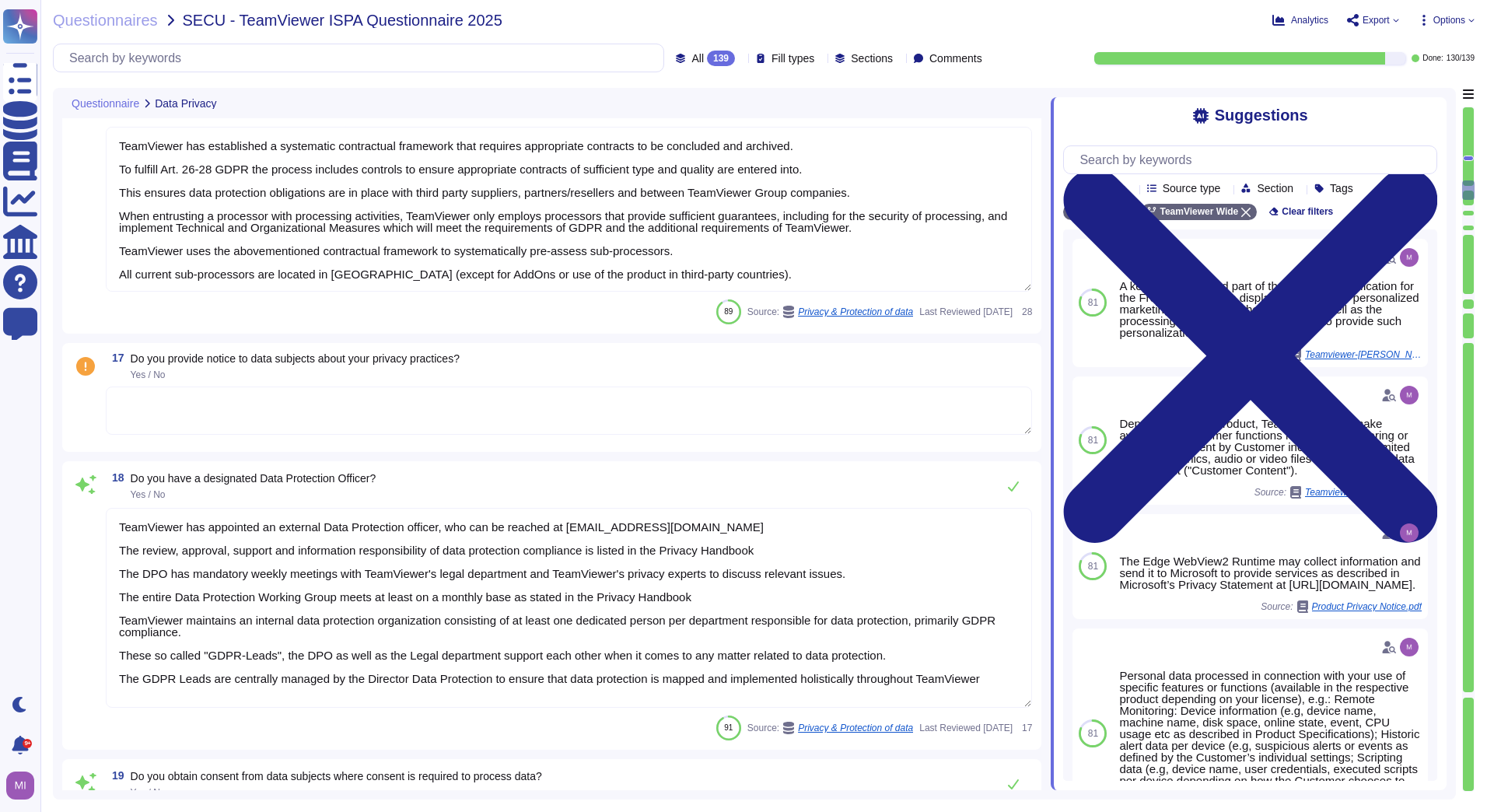
scroll to position [2954, 0]
click at [259, 391] on textarea at bounding box center [569, 410] width 926 height 48
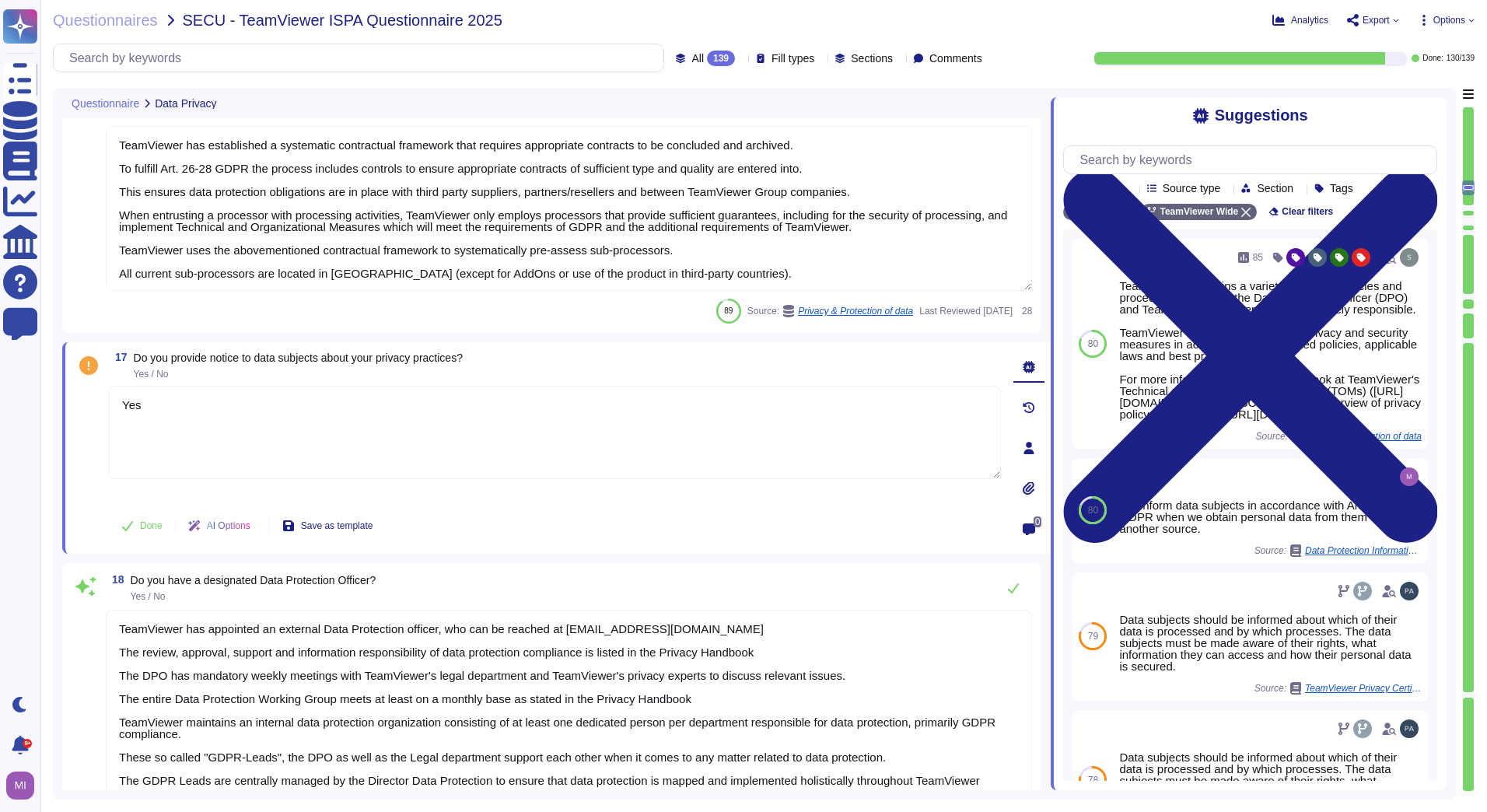
type textarea "Yes"
click at [714, 529] on div "Done AI Options Save as template" at bounding box center [555, 526] width 892 height 37
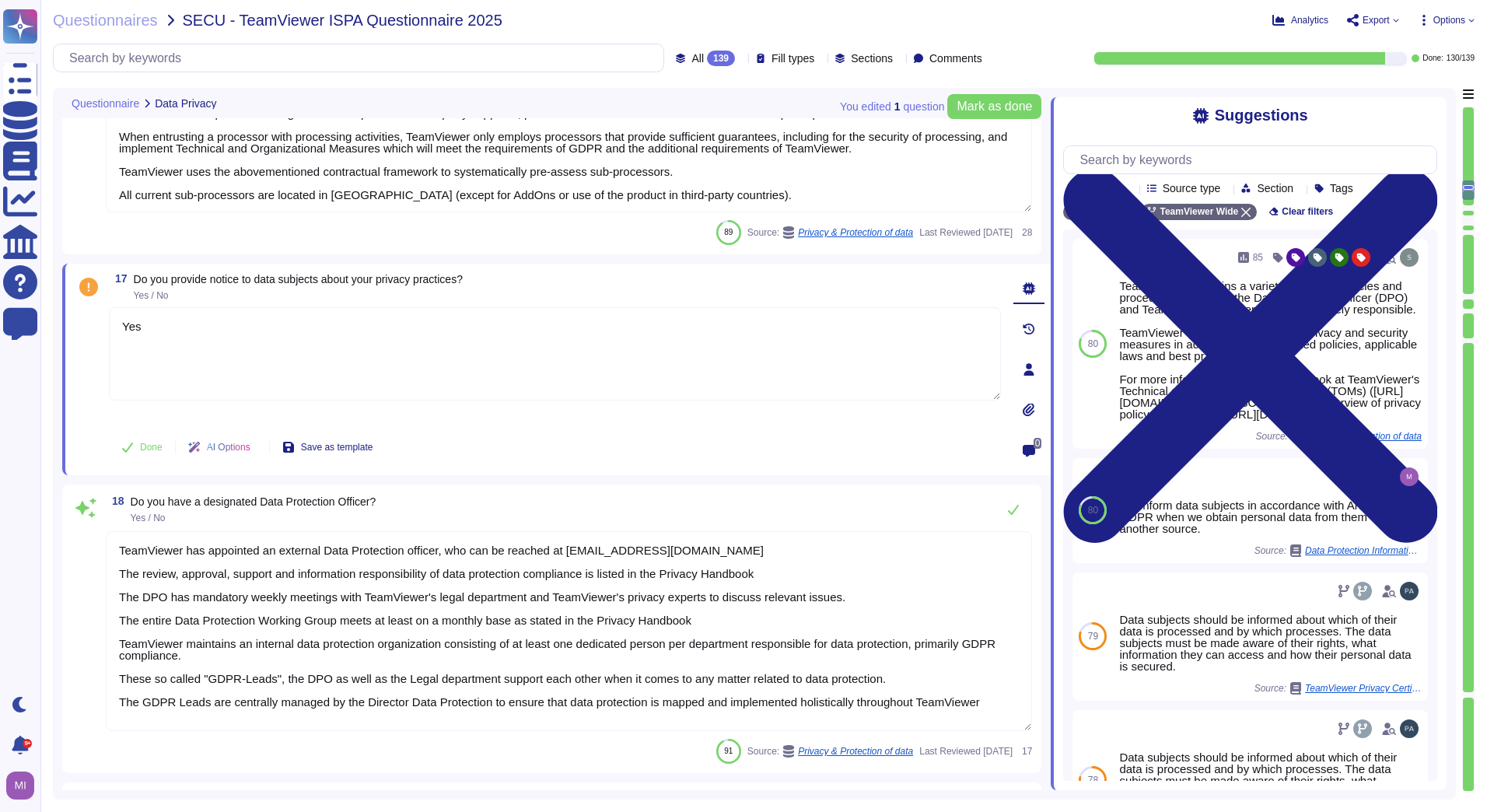
scroll to position [3110, 0]
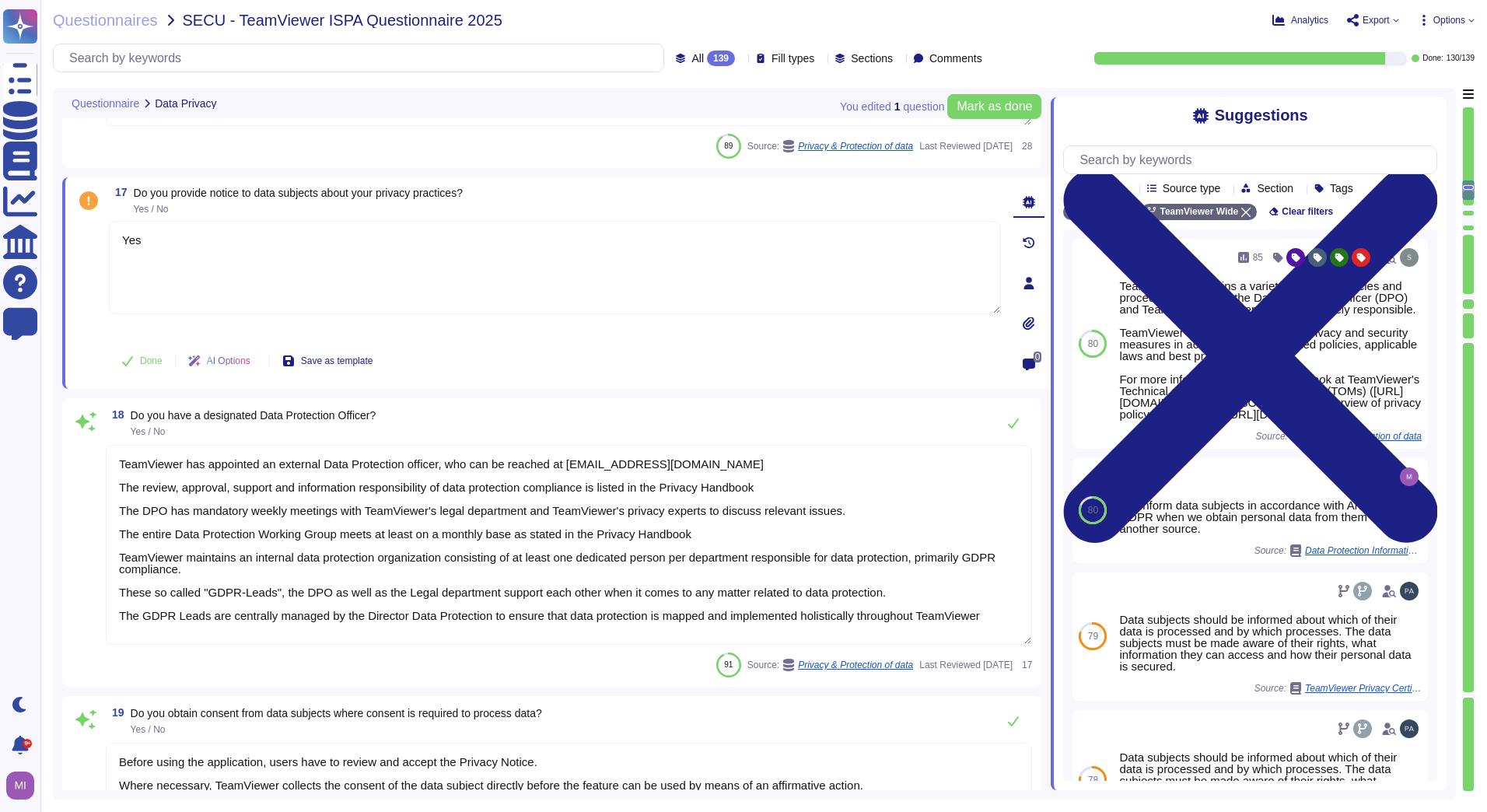
type textarea "Data subjects have a simple way to exercise their rights under the GDPR. For an…"
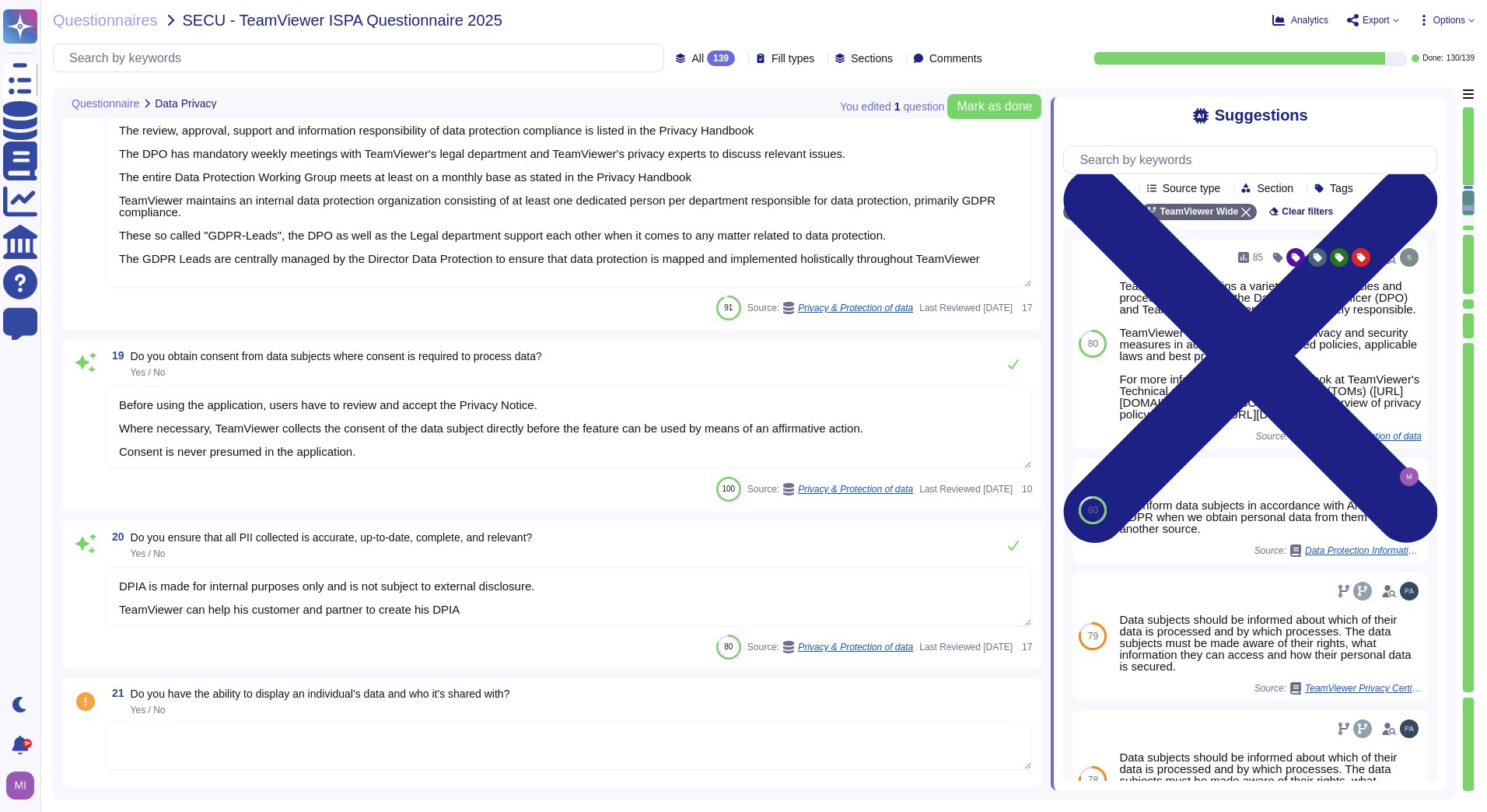
scroll to position [3499, 0]
type textarea "You have the right to opt out at any time from every processing activity which …"
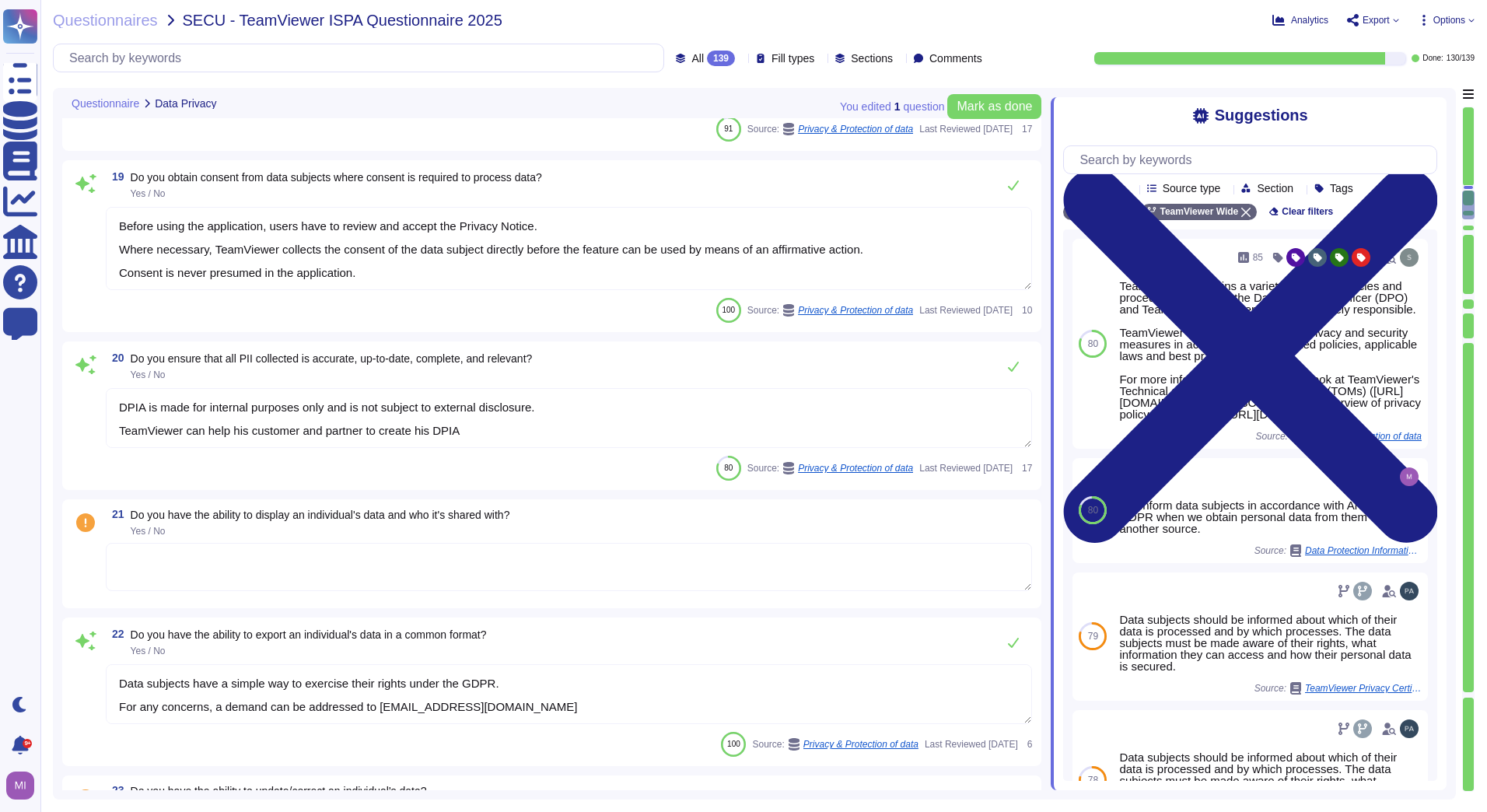
scroll to position [3654, 0]
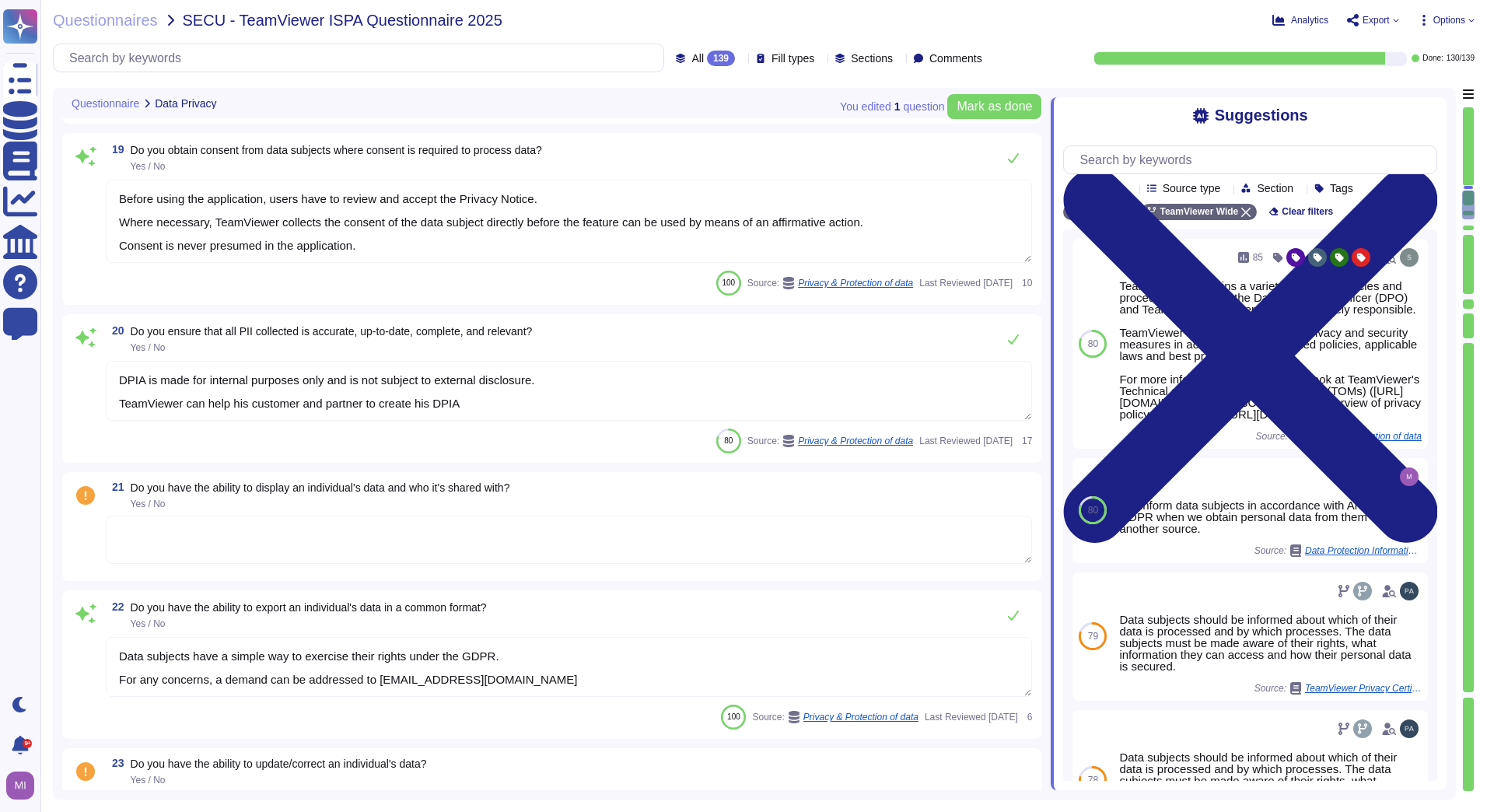
click at [537, 399] on textarea "DPIA is made for internal purposes only and is not subject to external disclosu…" at bounding box center [569, 390] width 926 height 60
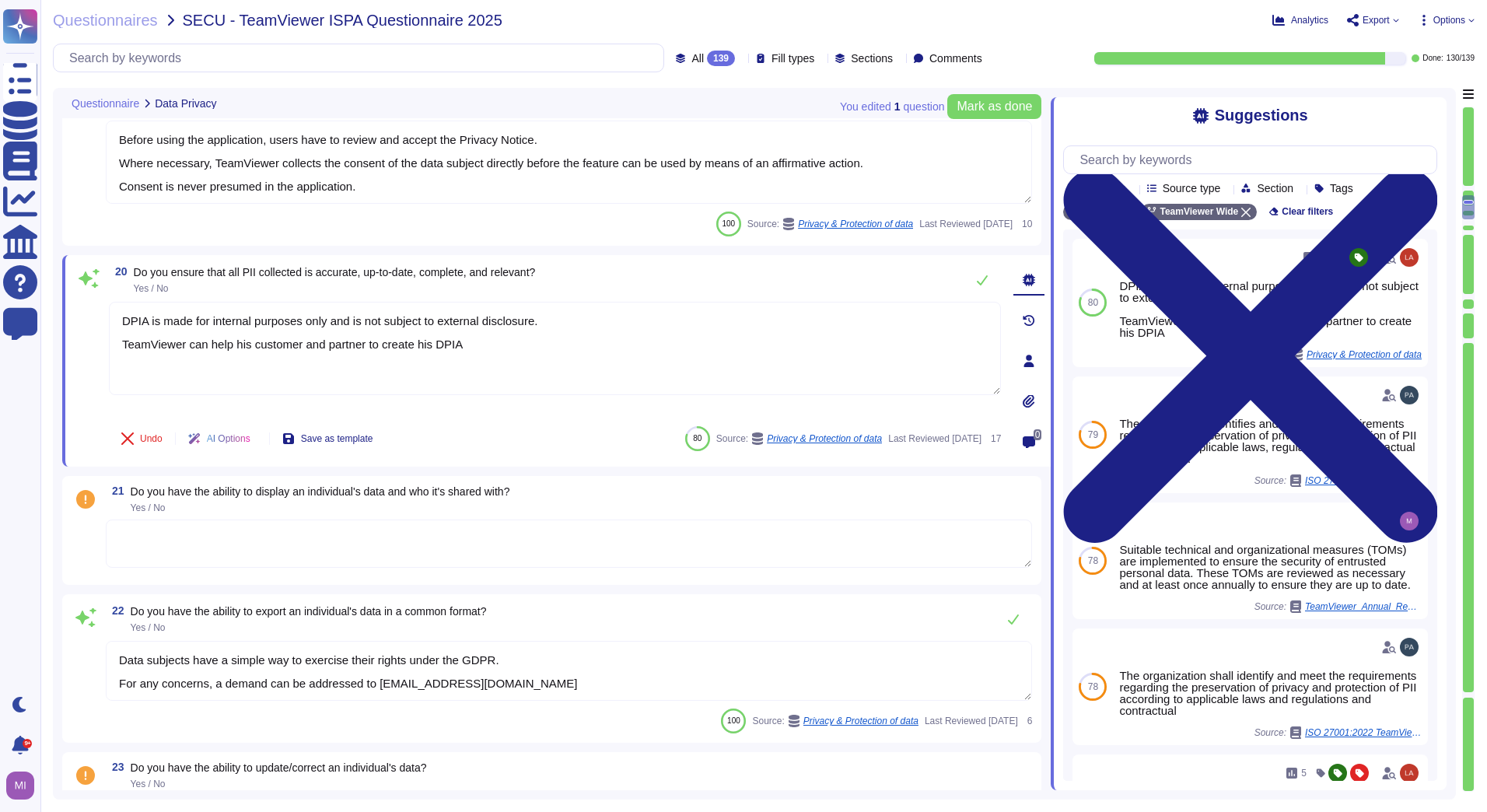
drag, startPoint x: 494, startPoint y: 347, endPoint x: 108, endPoint y: 319, distance: 387.0
click at [108, 319] on div "20 Do you ensure that all PII collected is accurate, up-to-date, complete, and …" at bounding box center [538, 360] width 926 height 193
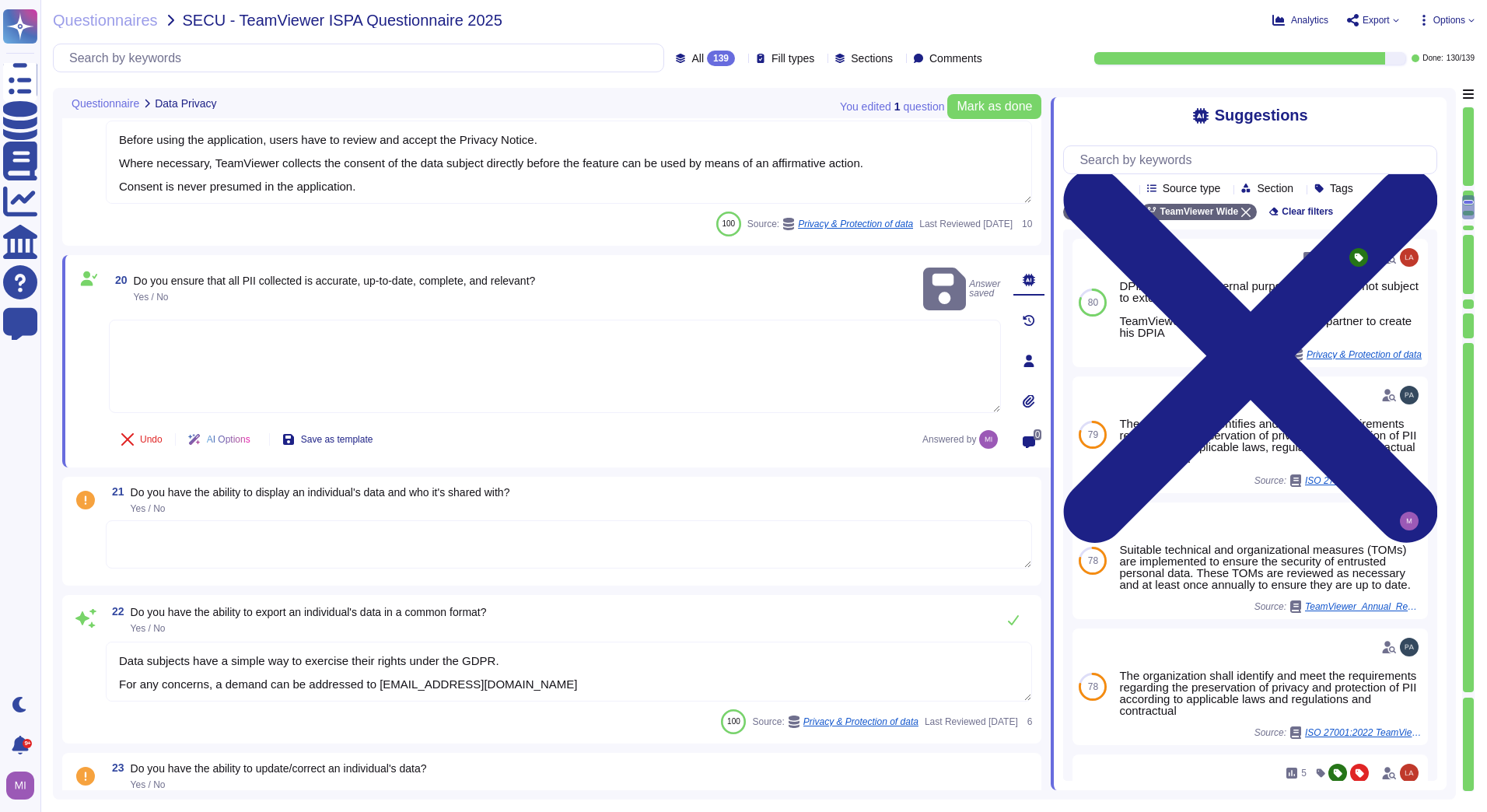
click at [712, 348] on textarea at bounding box center [555, 366] width 892 height 94
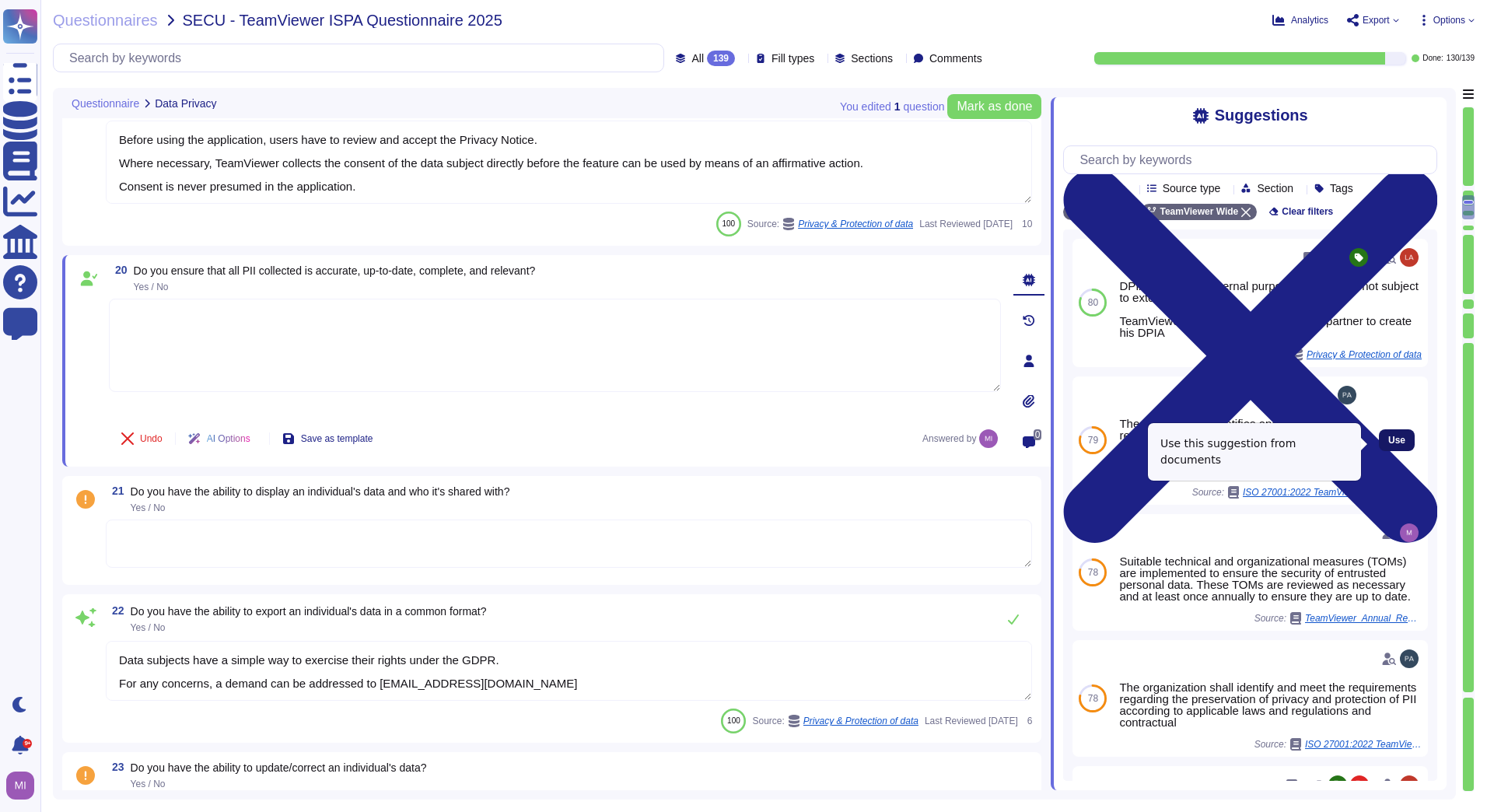
click at [1379, 443] on button "Use" at bounding box center [1397, 439] width 35 height 22
type textarea "The organization identifies and meets the requirements regarding the preservati…"
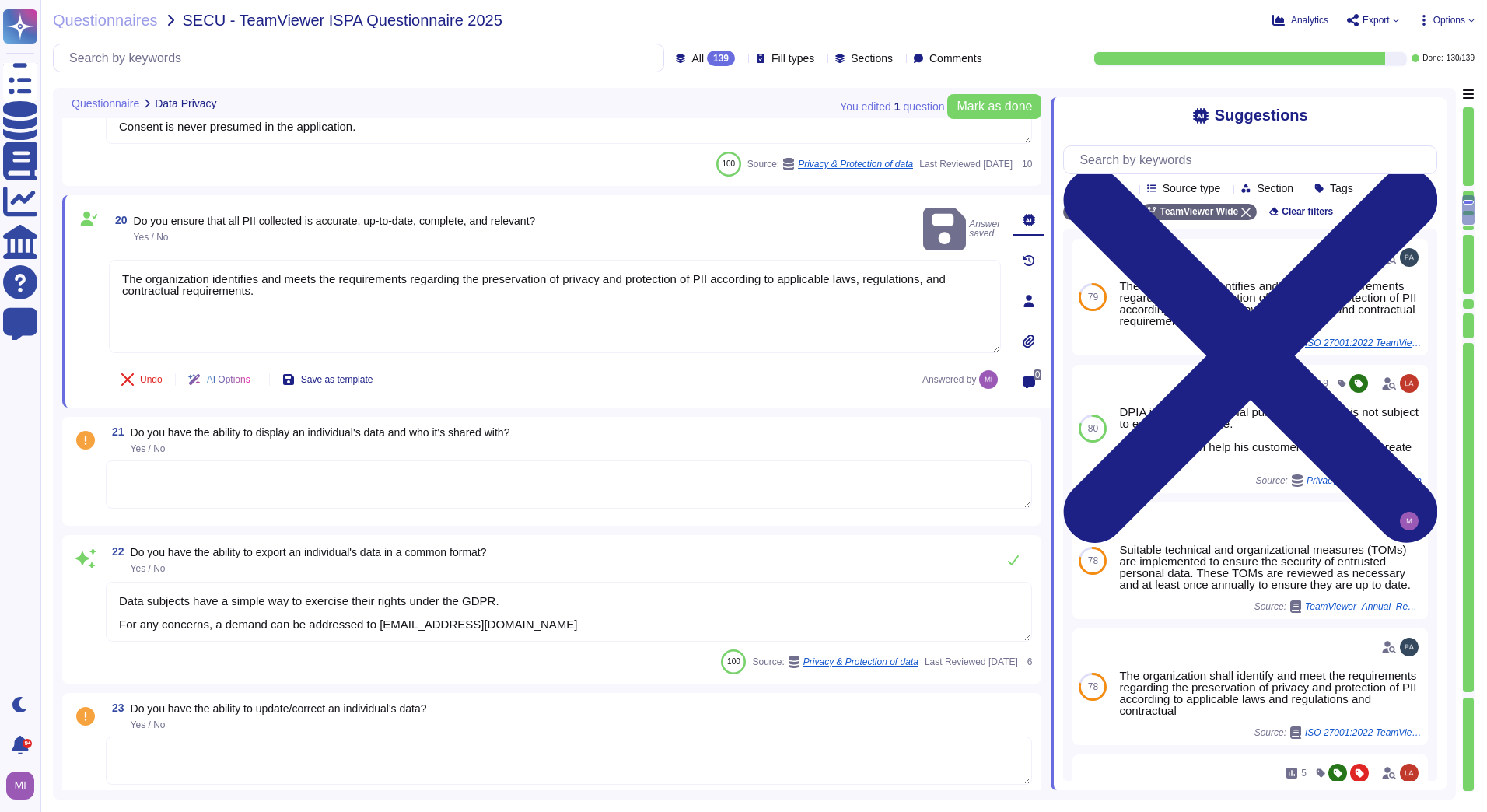
type textarea "Up on Customer request TeamViewer will assist to restitute back all data accord…"
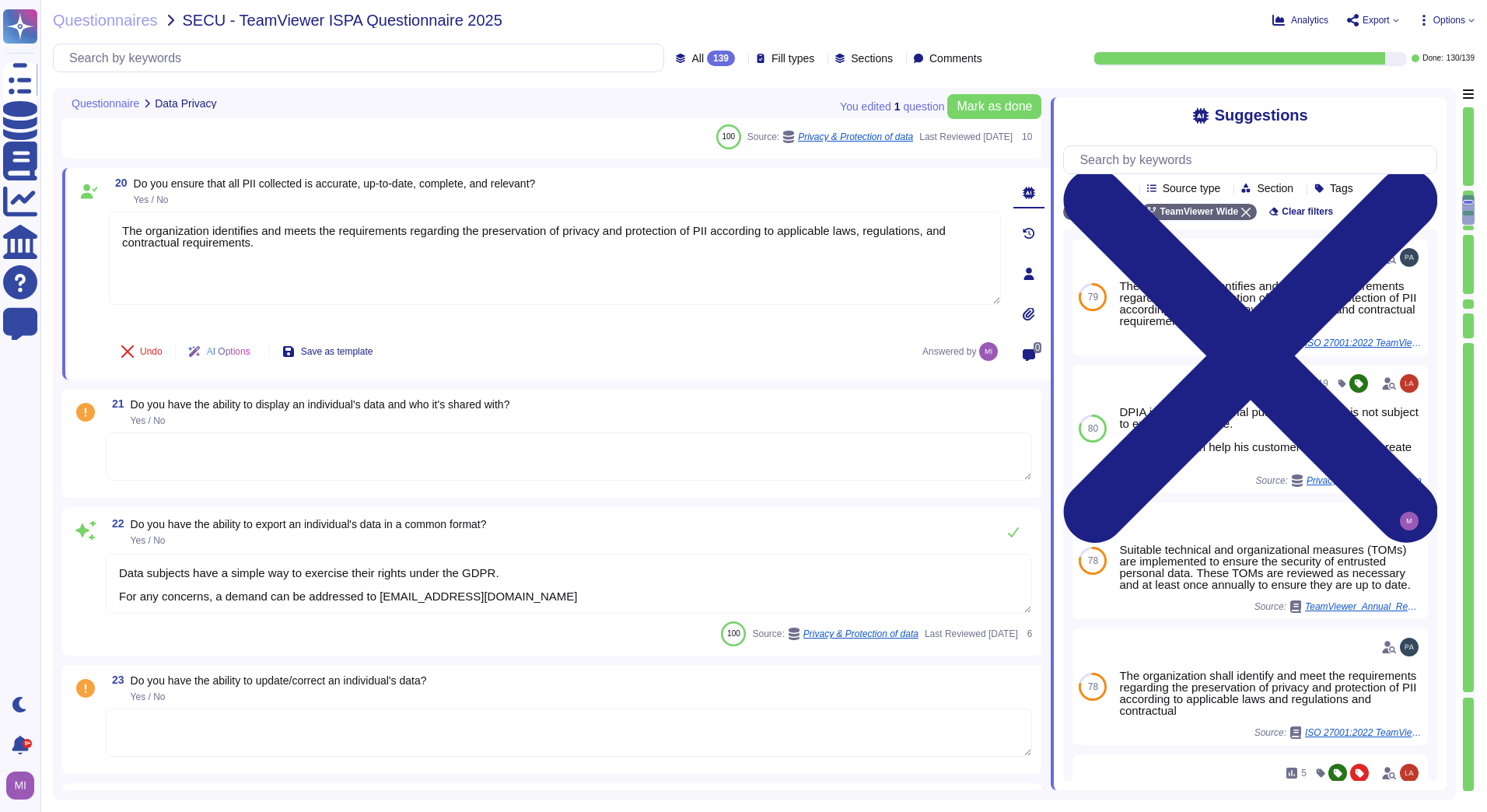
click at [648, 465] on textarea at bounding box center [569, 456] width 926 height 48
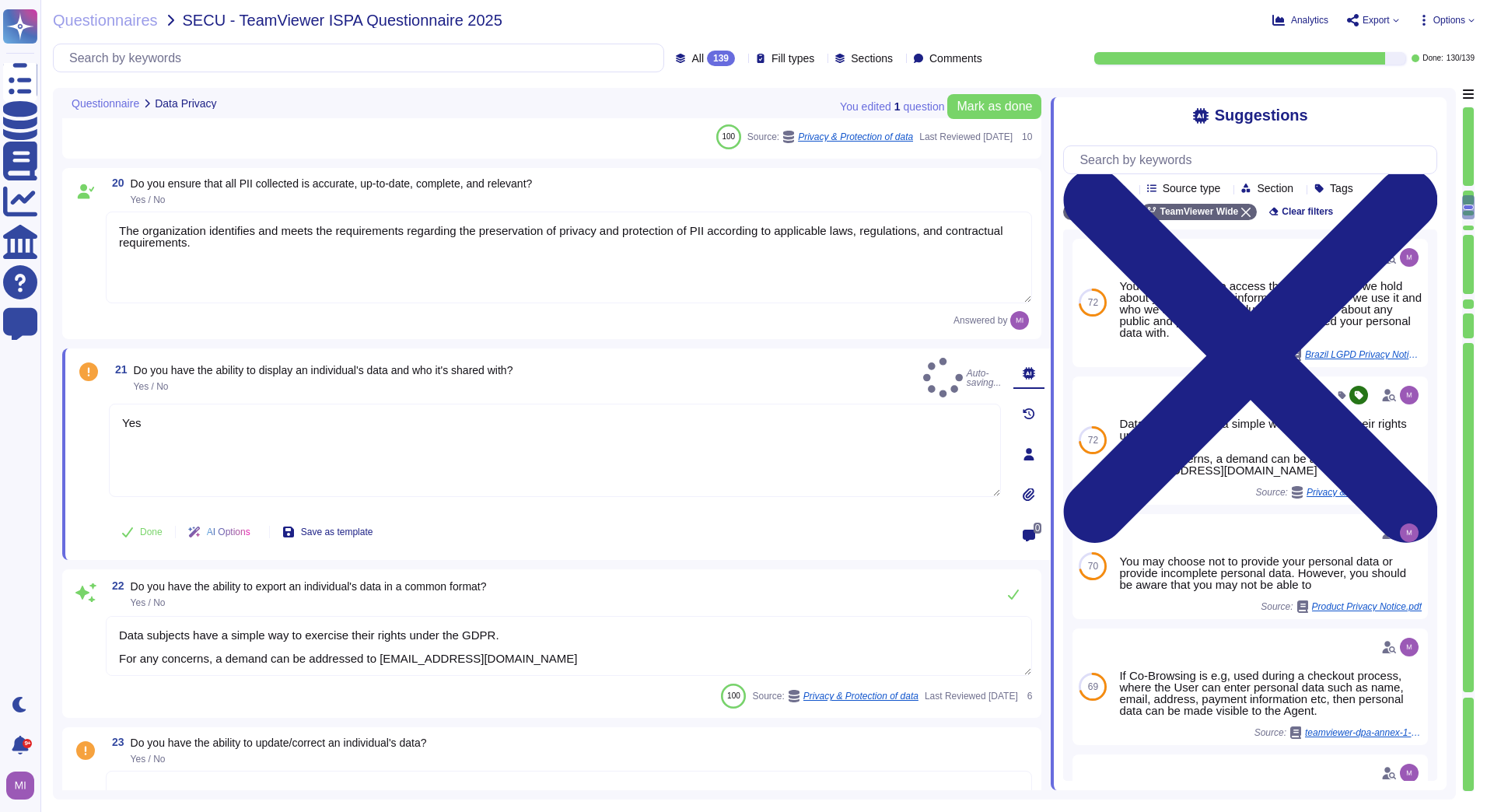
type textarea "Yes"
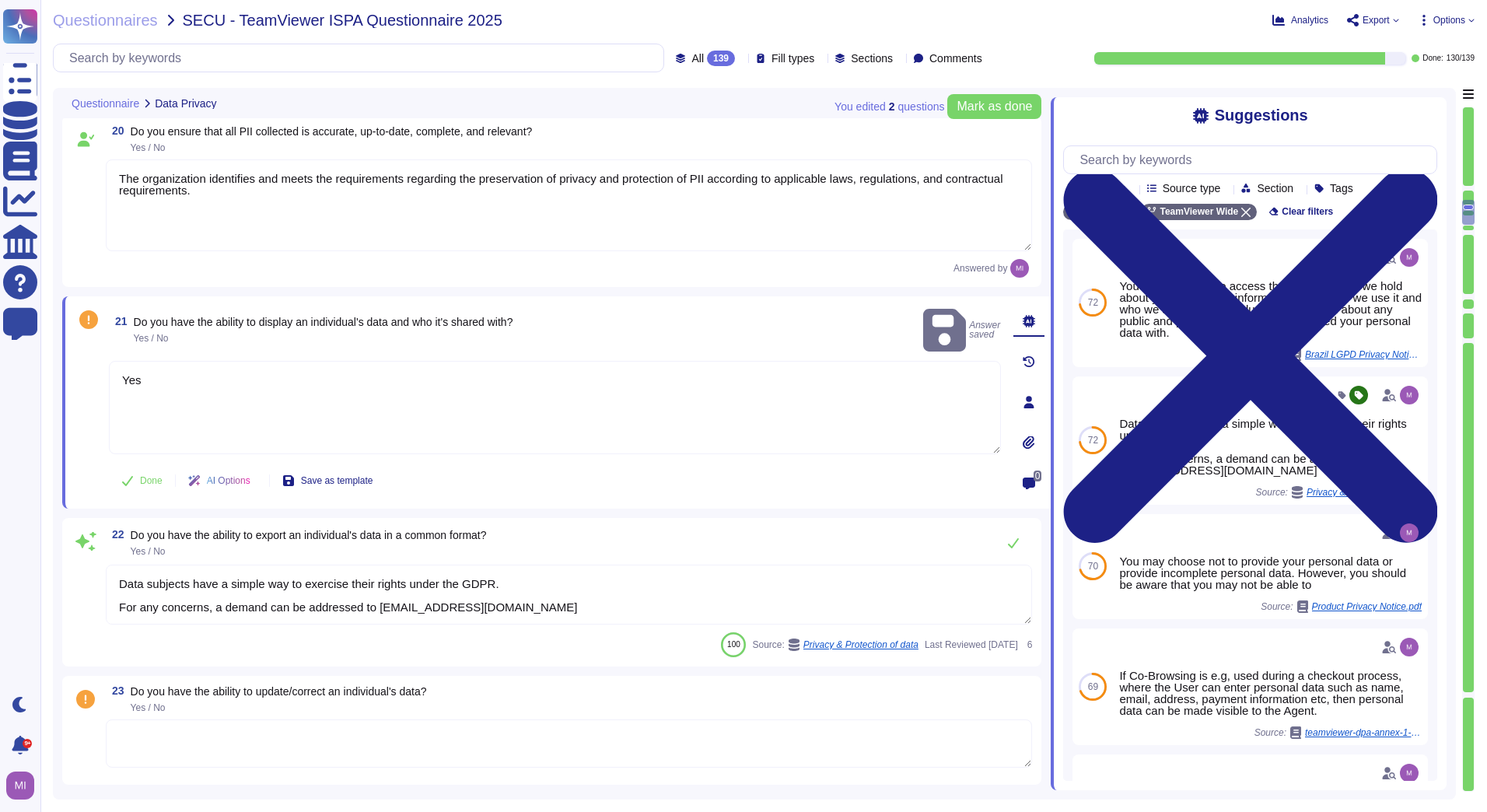
type textarea "Up on Customer request TeamViewer will assist to restitute back all data accord…"
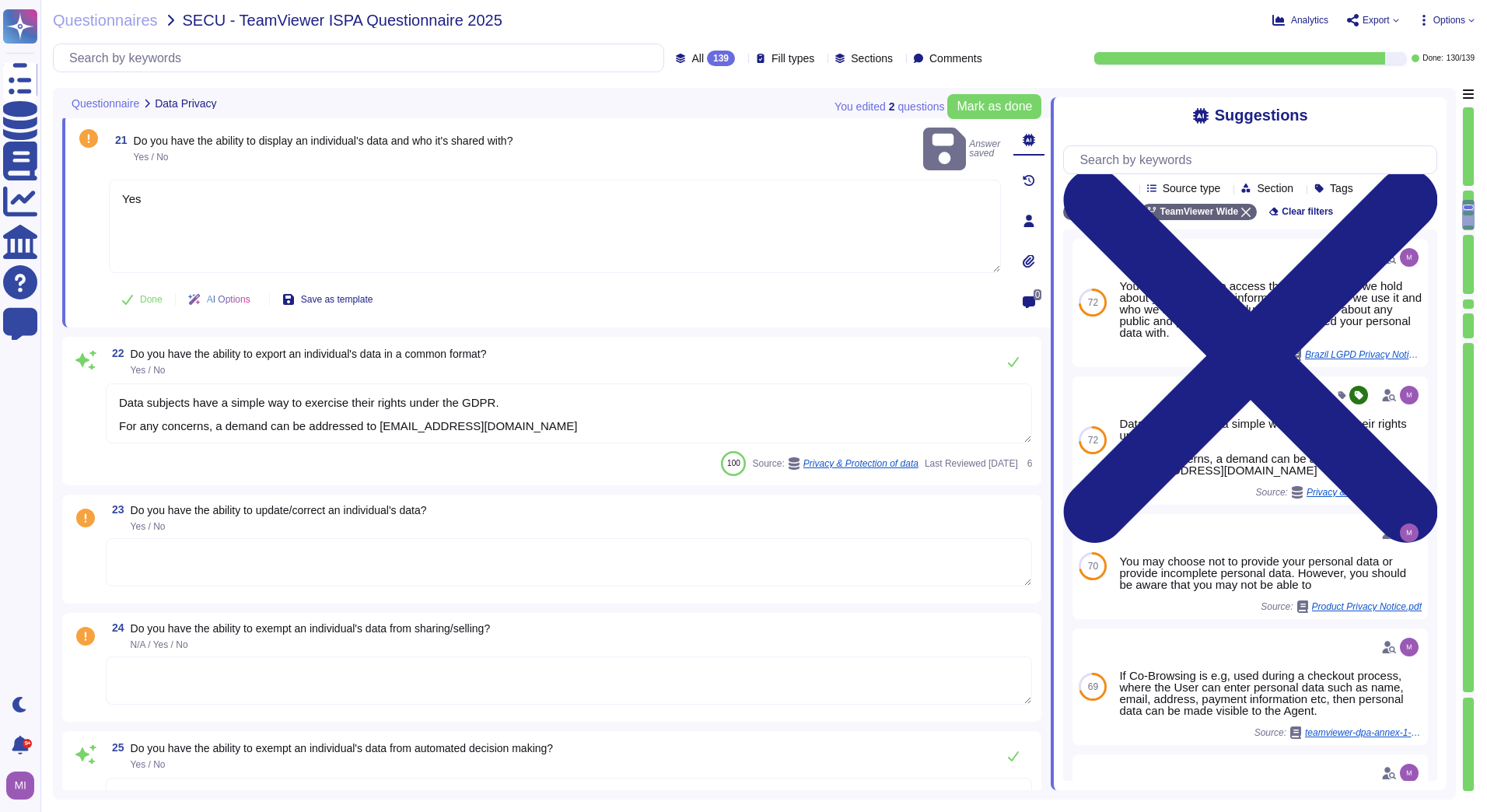
type textarea "TeamViewer is GDPR compliant. Measures to ensure the confidentiality and integr…"
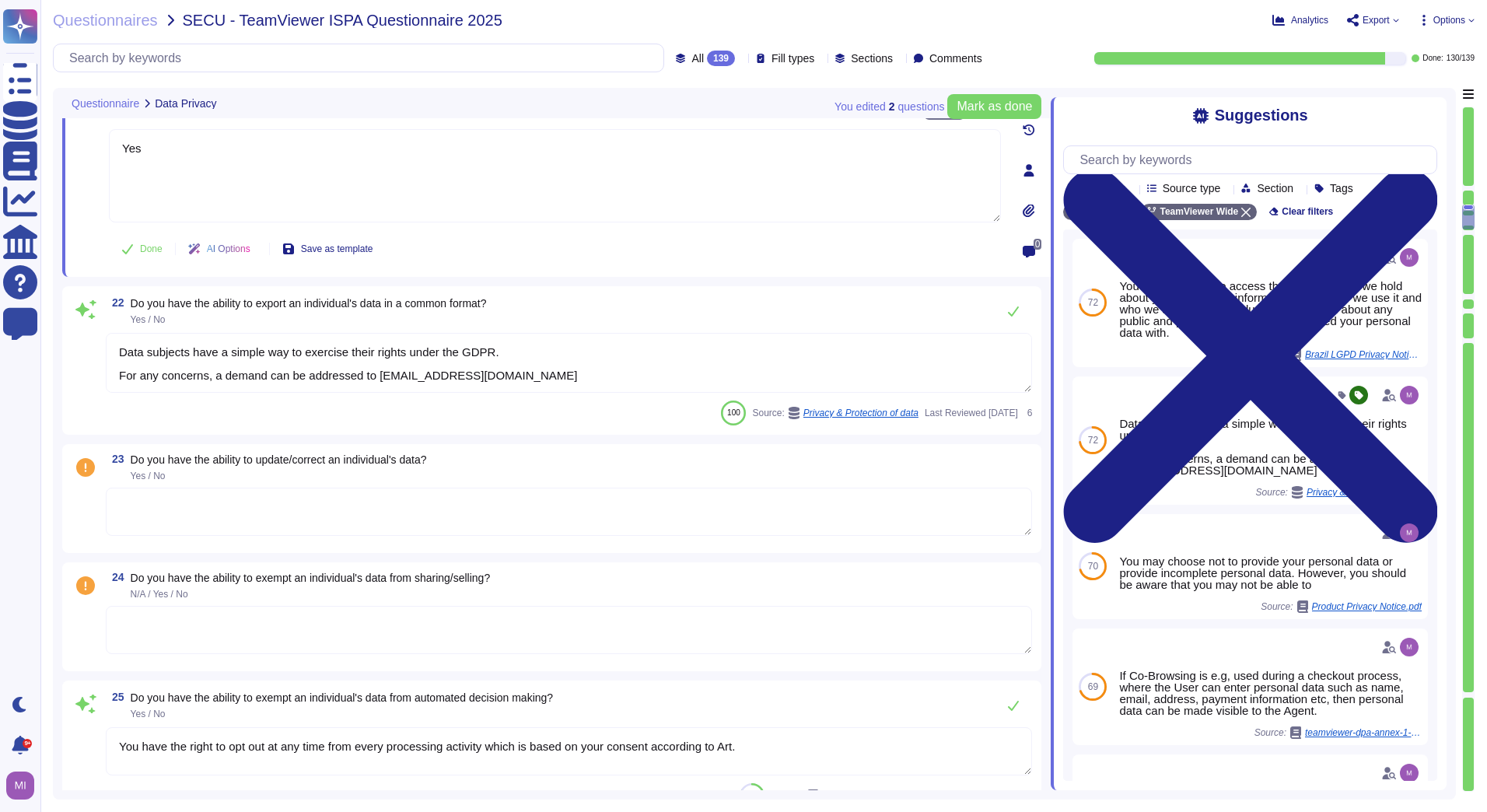
scroll to position [4043, 0]
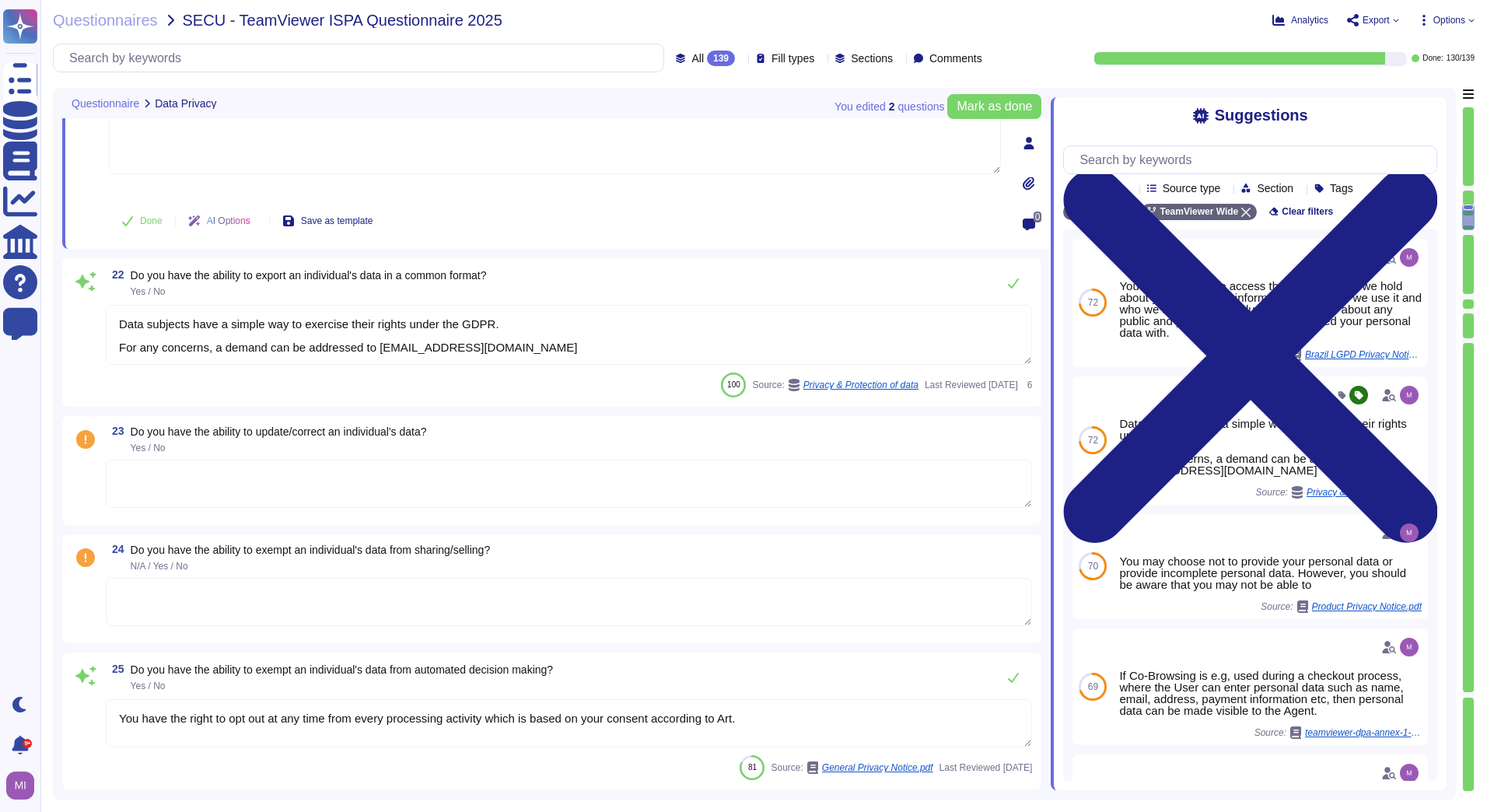
click at [512, 483] on textarea at bounding box center [569, 484] width 926 height 48
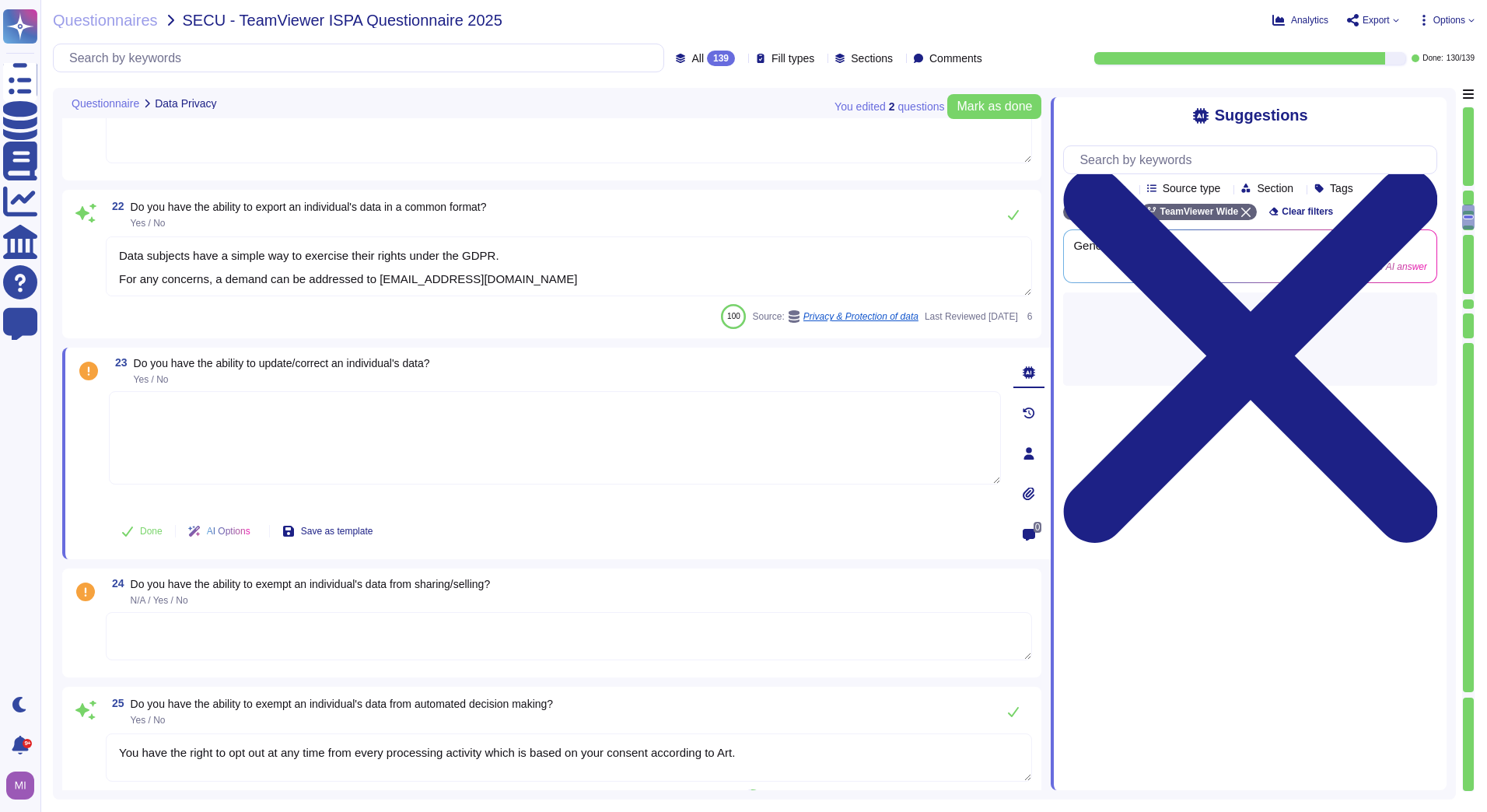
type textarea "TeamViewer is GDPR compliant. Measures to ensure the confidentiality and integr…"
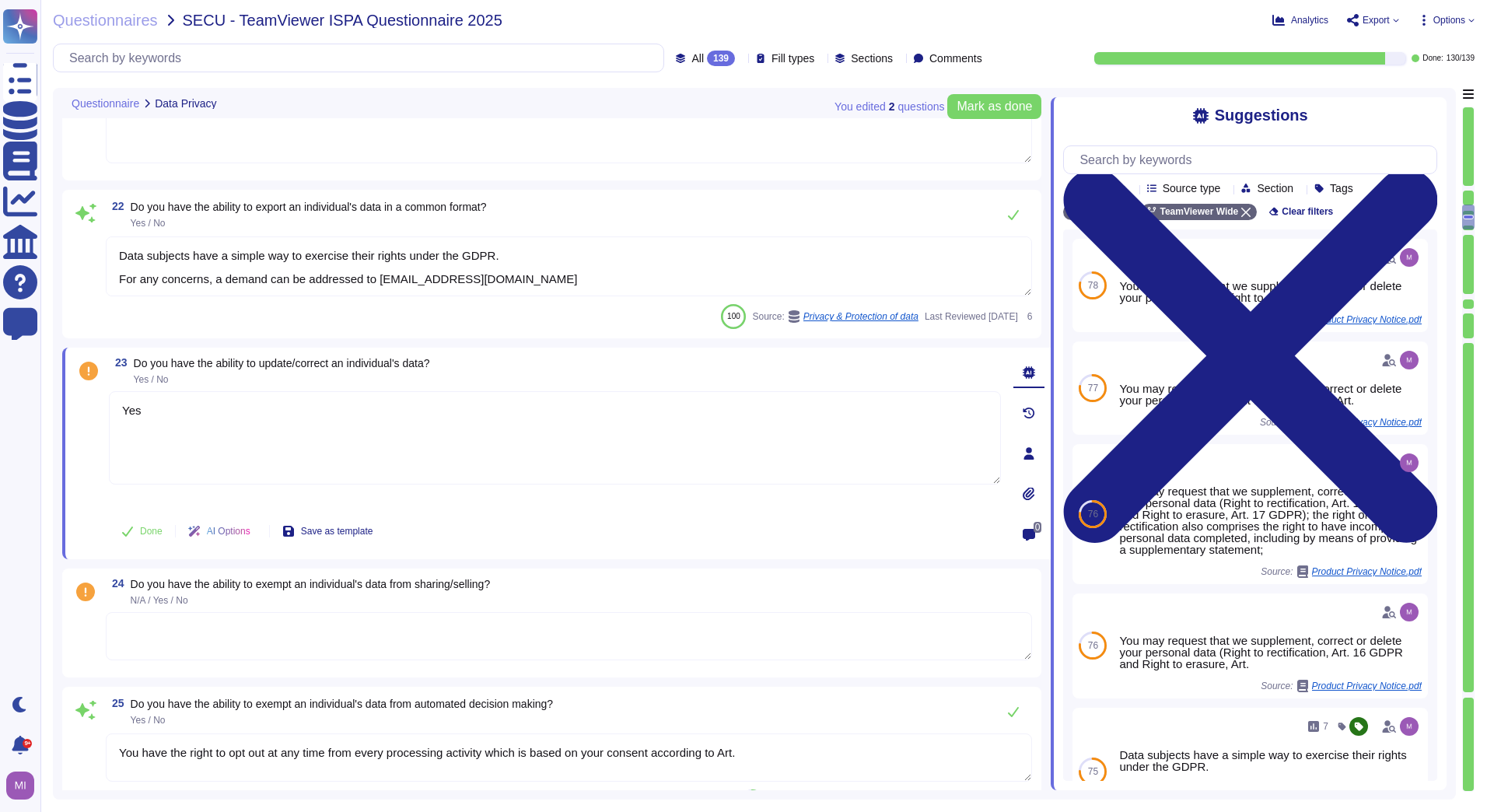
type textarea "Yes"
click at [471, 628] on textarea at bounding box center [569, 636] width 926 height 48
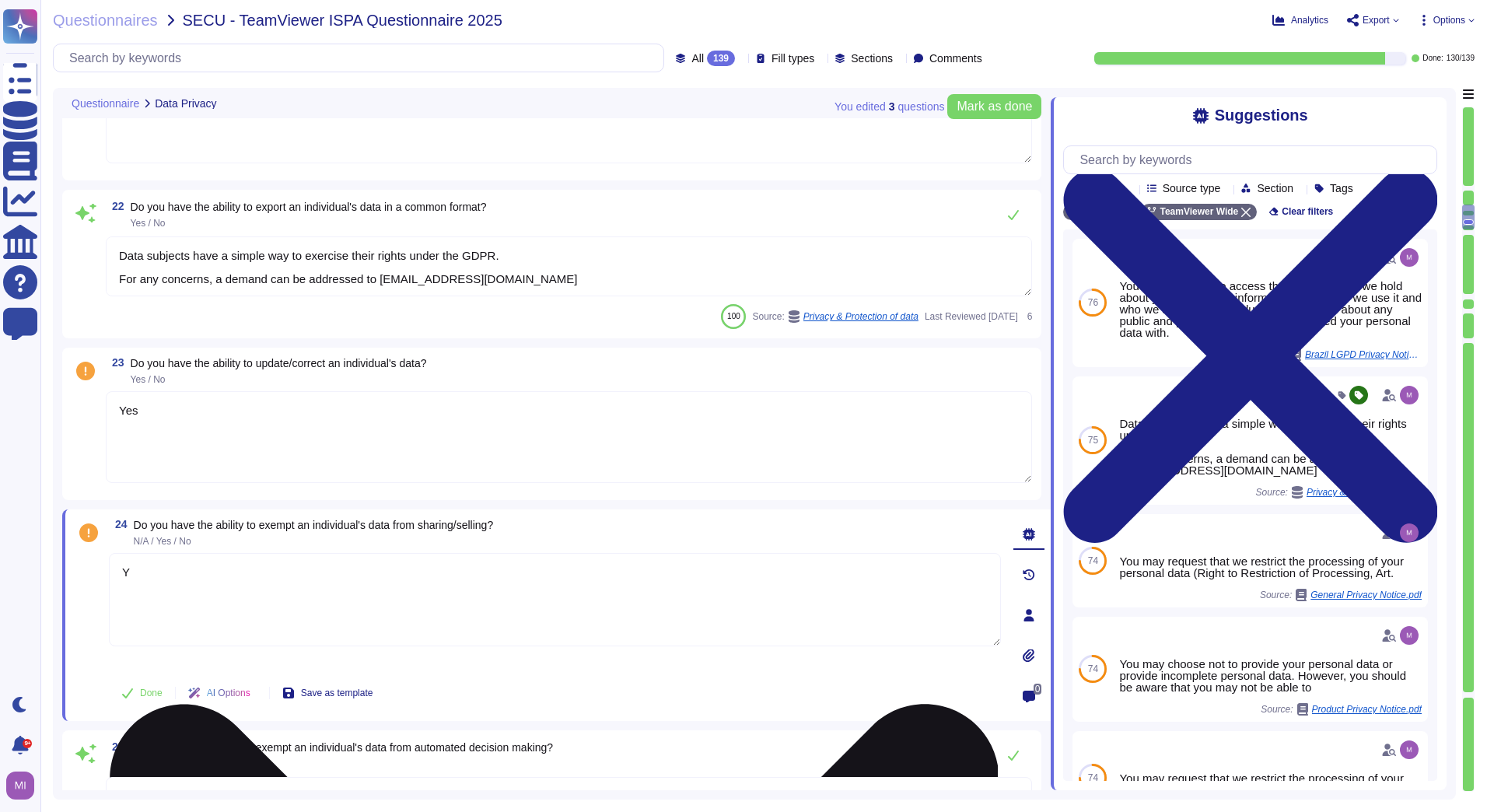
type textarea "Y"
type textarea "N"
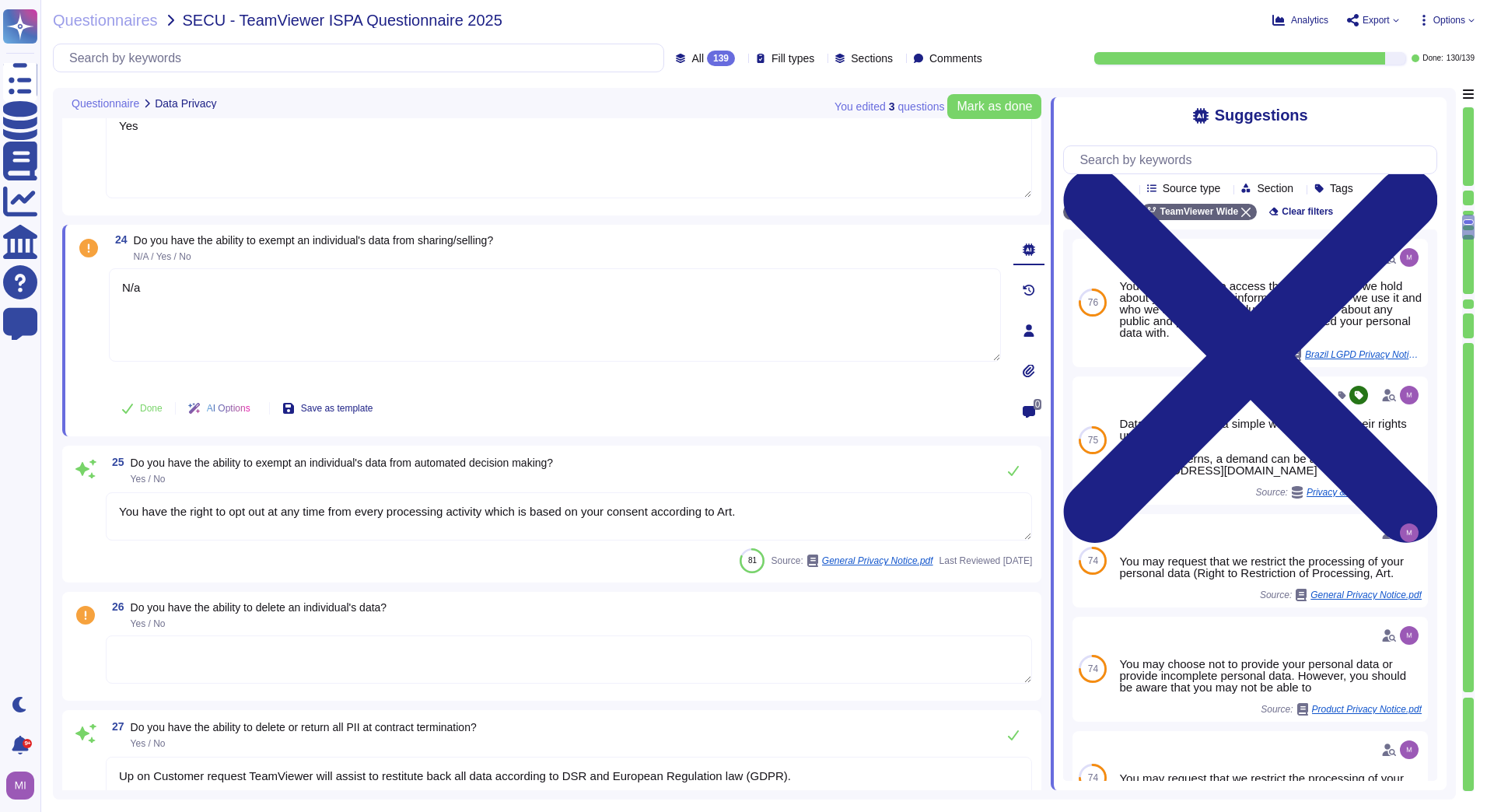
scroll to position [4354, 0]
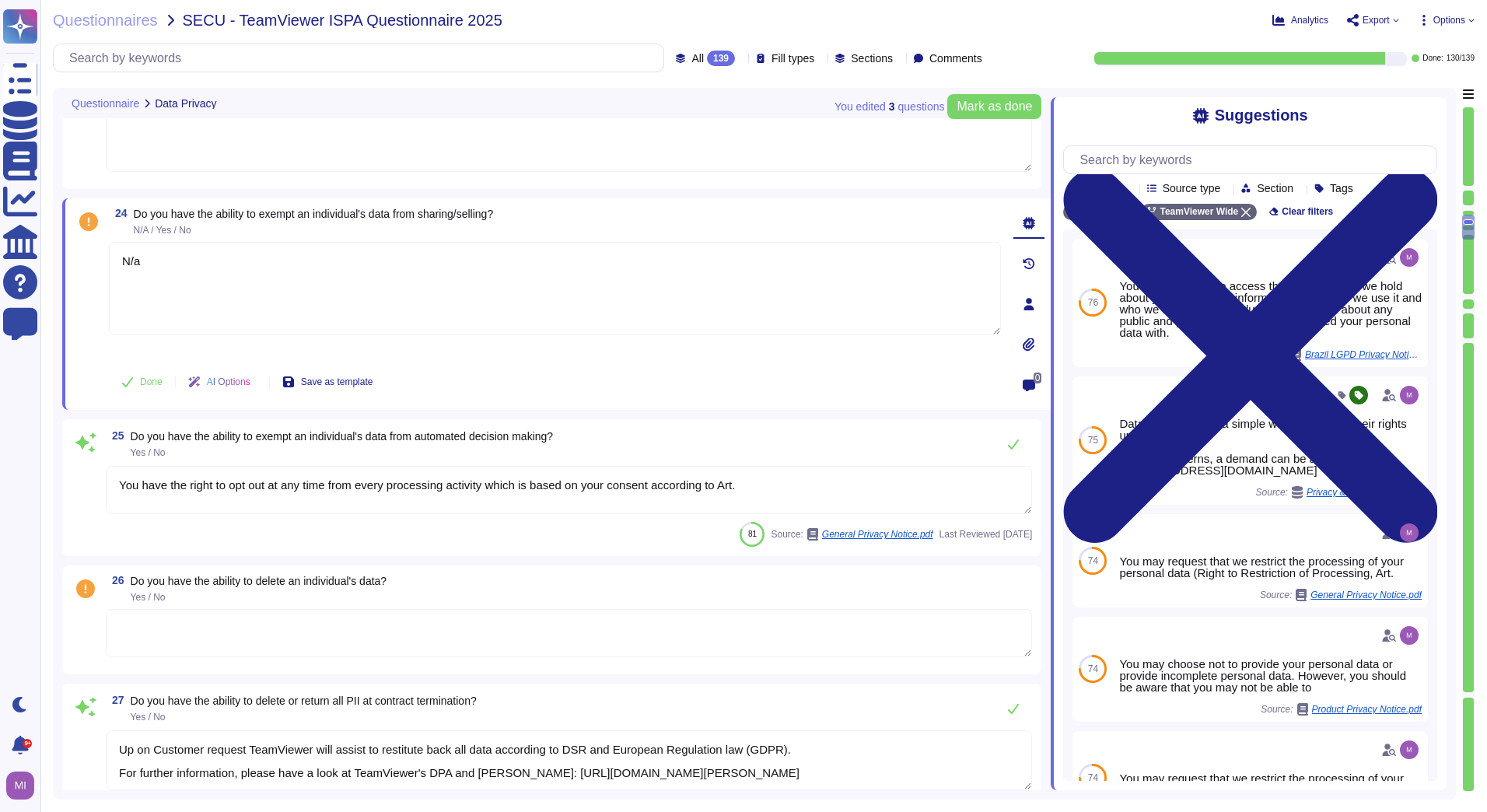
type textarea "N/a"
click at [453, 646] on textarea at bounding box center [569, 633] width 926 height 48
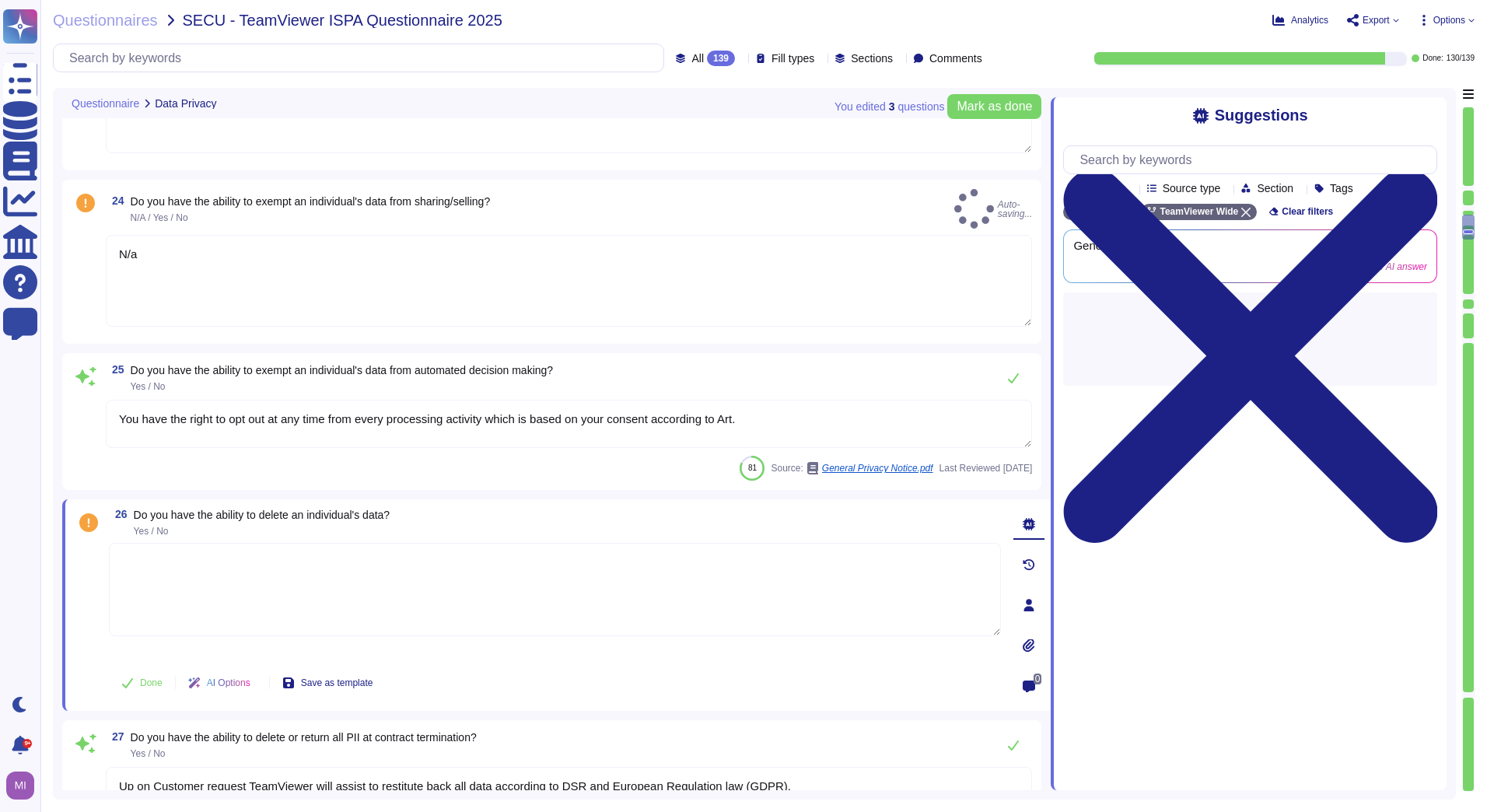
type textarea "TeamViewer is GDPR compliant. Measures to ensure the confidentiality and integr…"
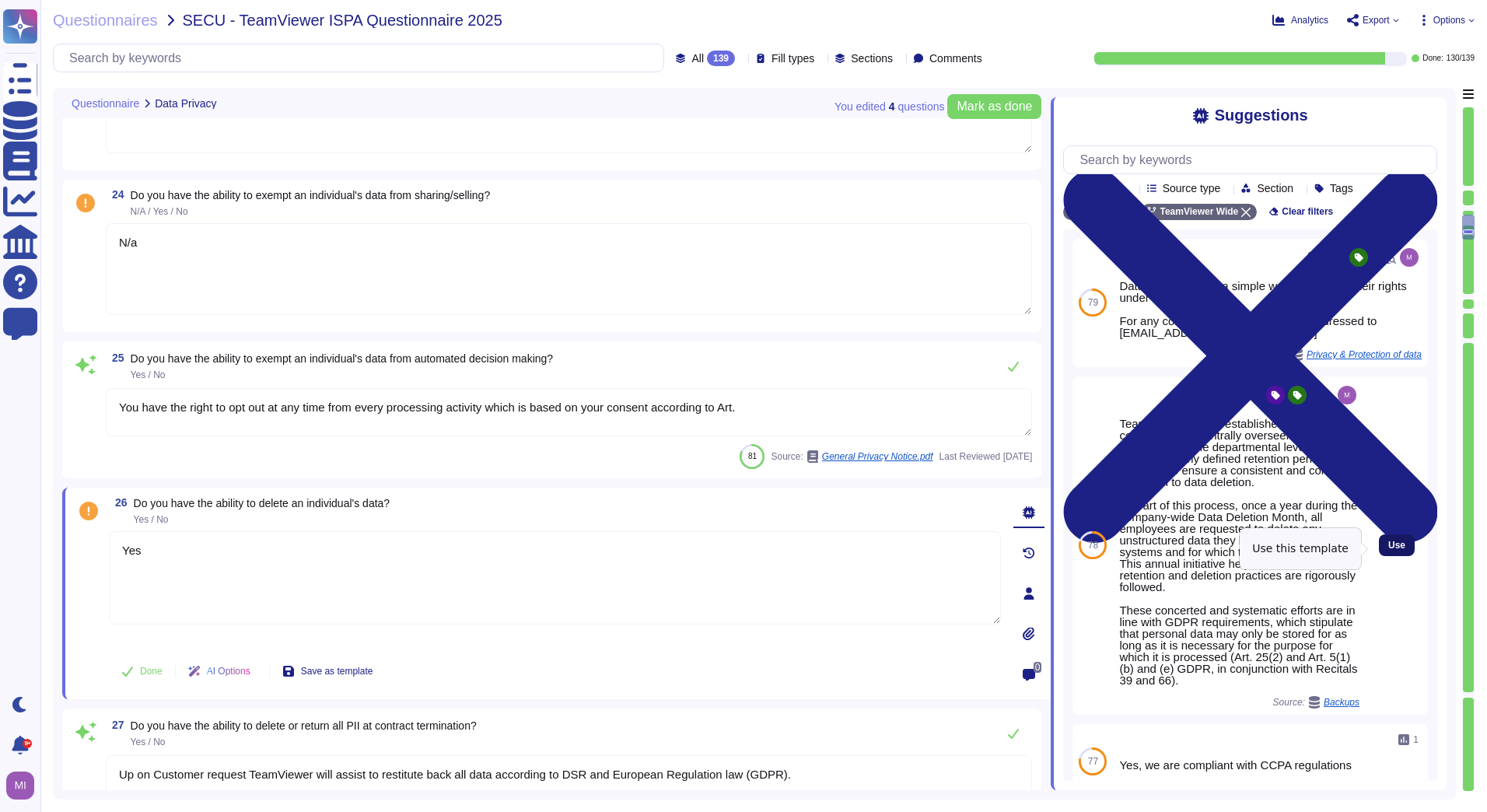
click at [1394, 549] on button "Use" at bounding box center [1397, 544] width 35 height 22
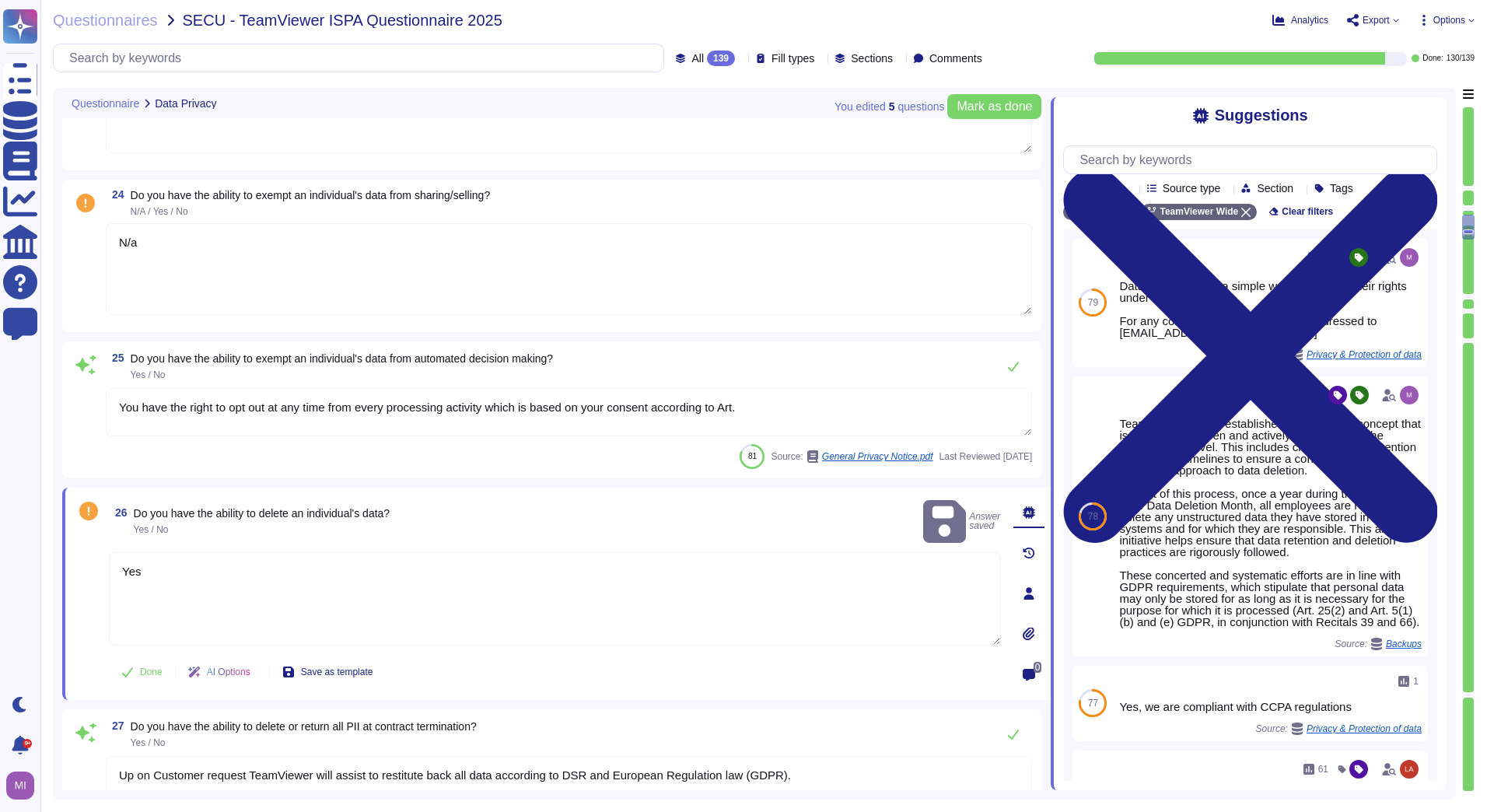
type textarea "Yes TeamViewer has an established data deletion concept that is centrally overs…"
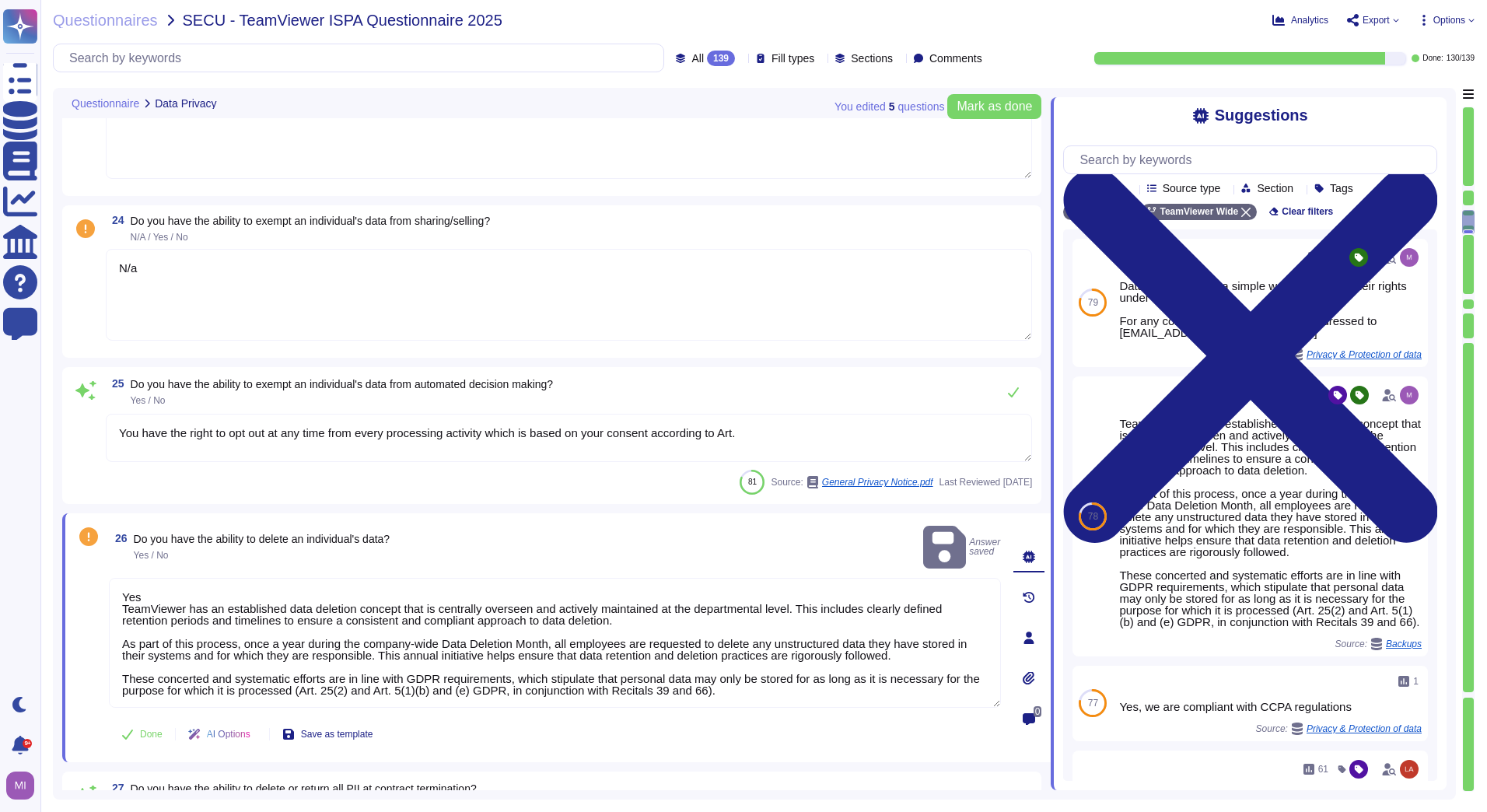
type textarea "The organization identifies and meets the requirements regarding the preservati…"
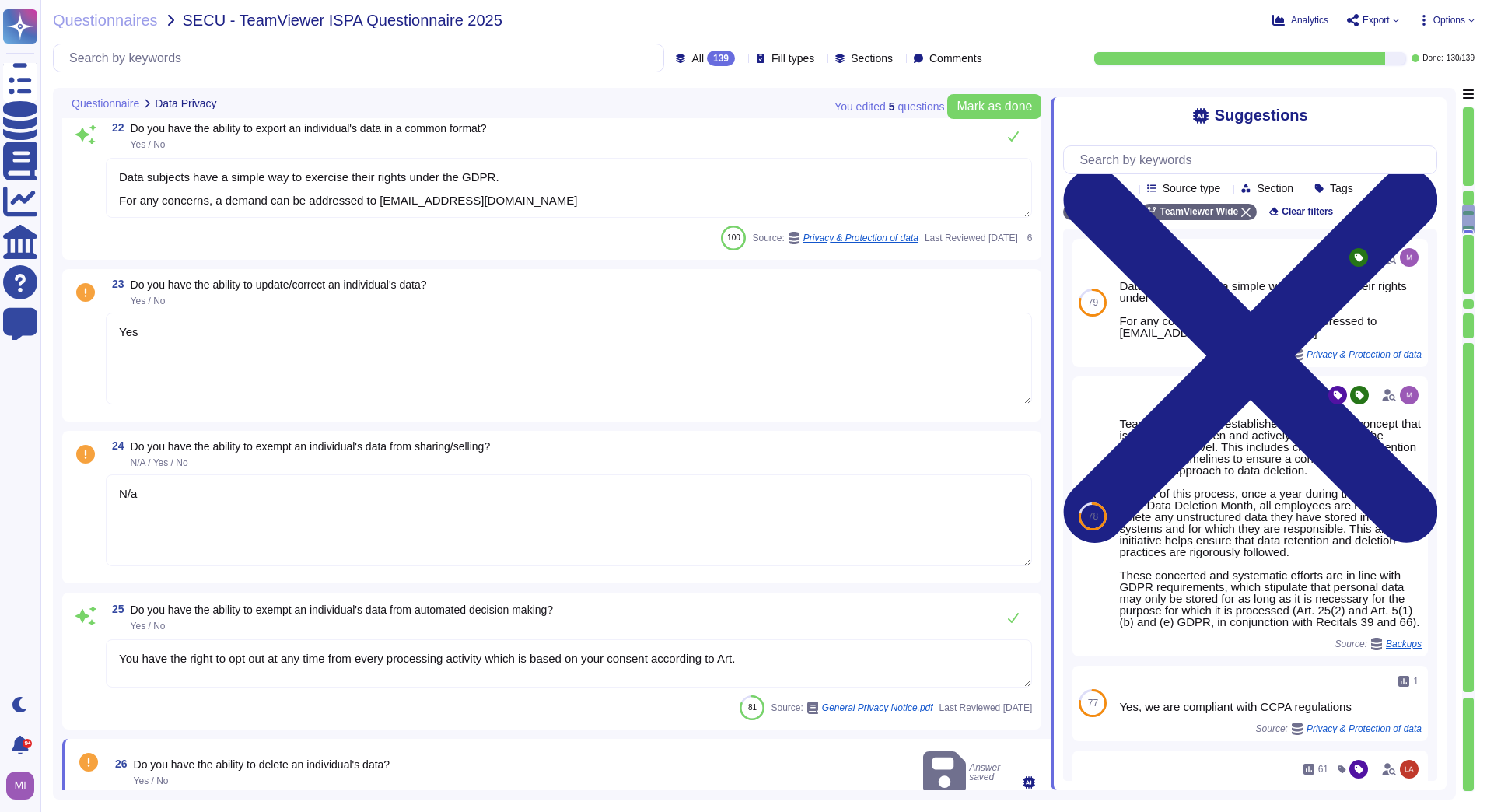
type textarea "Before using the application, users have to review and accept the Privacy Notic…"
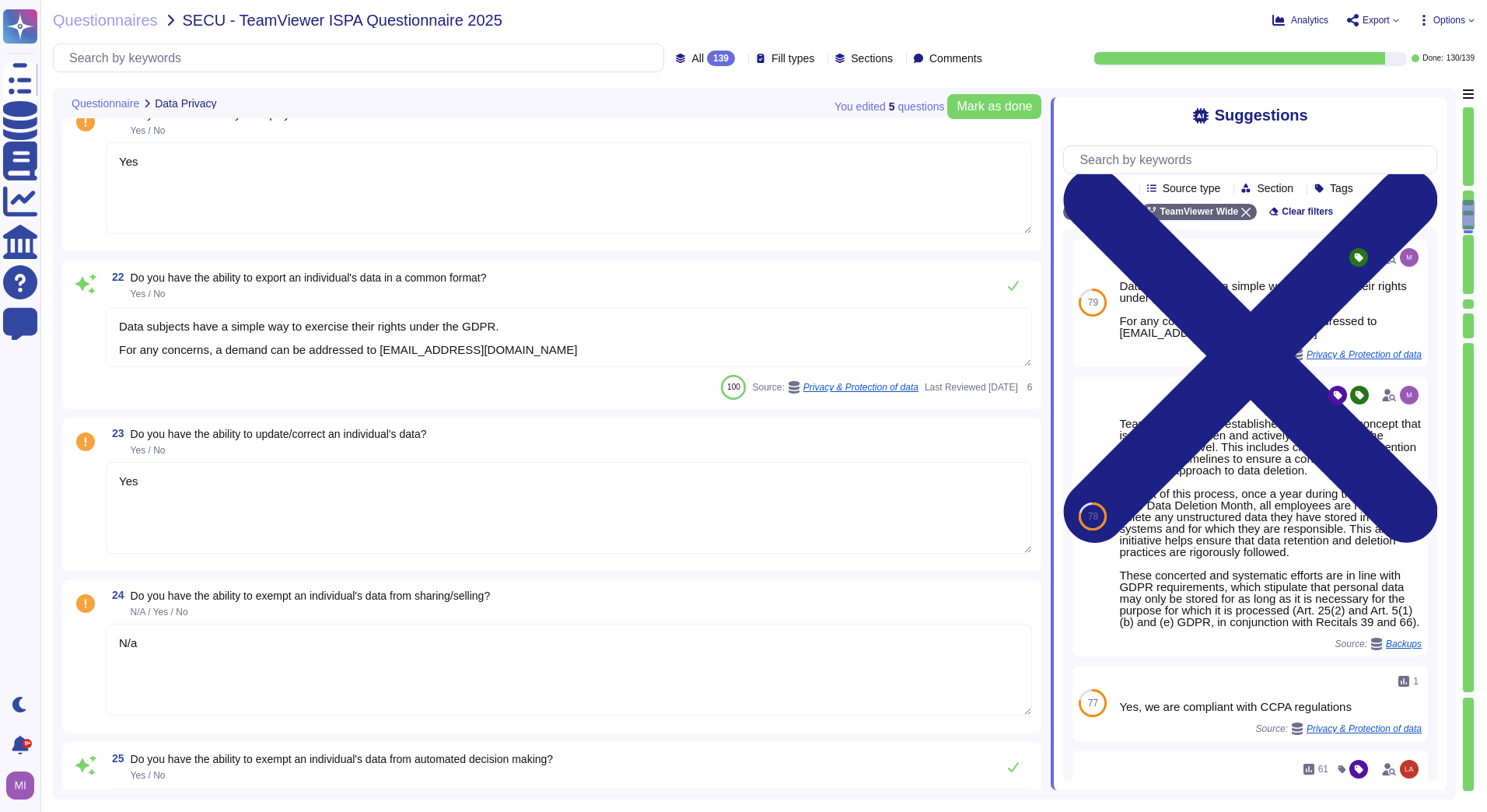
scroll to position [3922, 0]
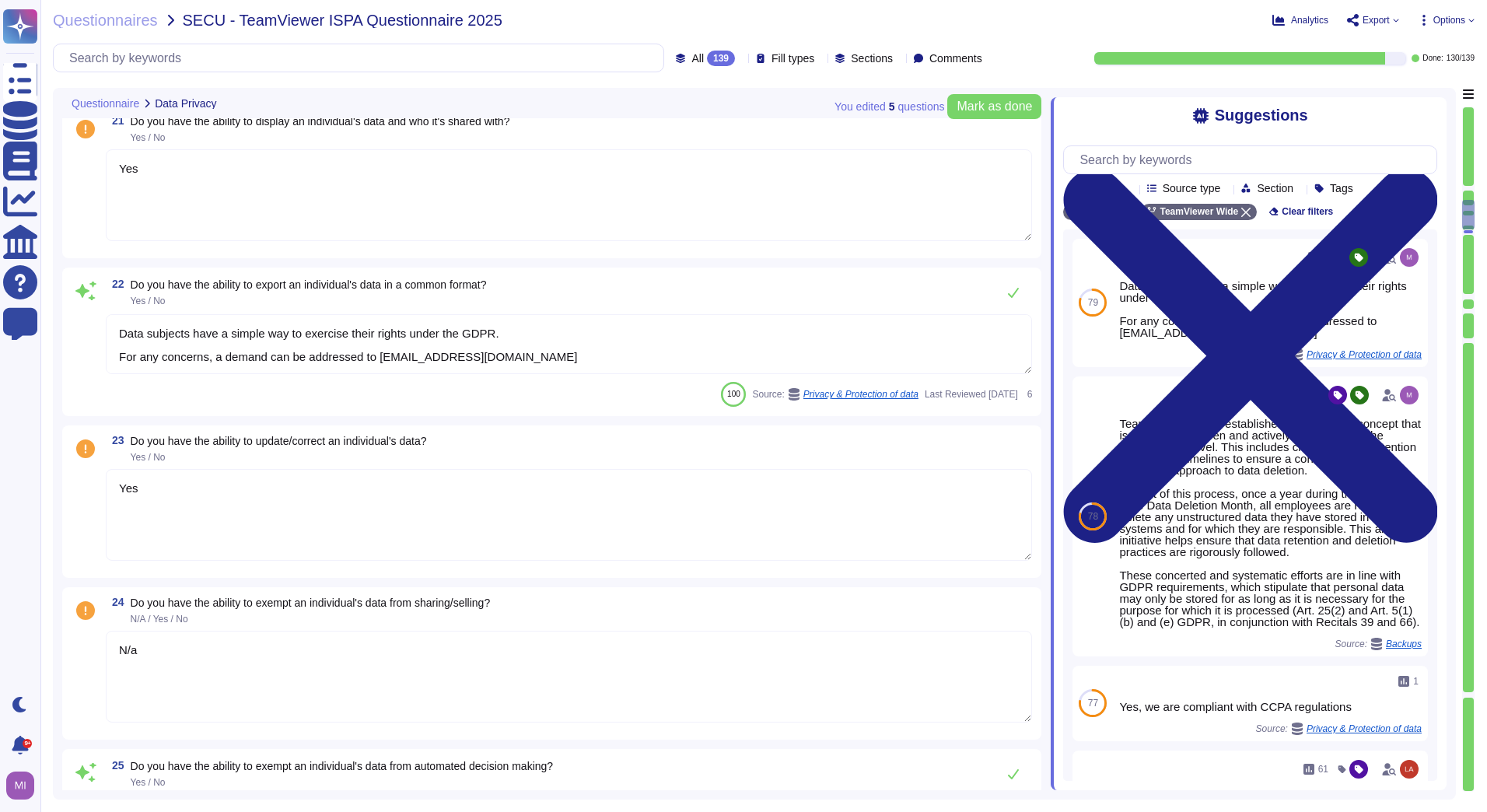
click at [472, 502] on textarea "Yes" at bounding box center [569, 514] width 926 height 92
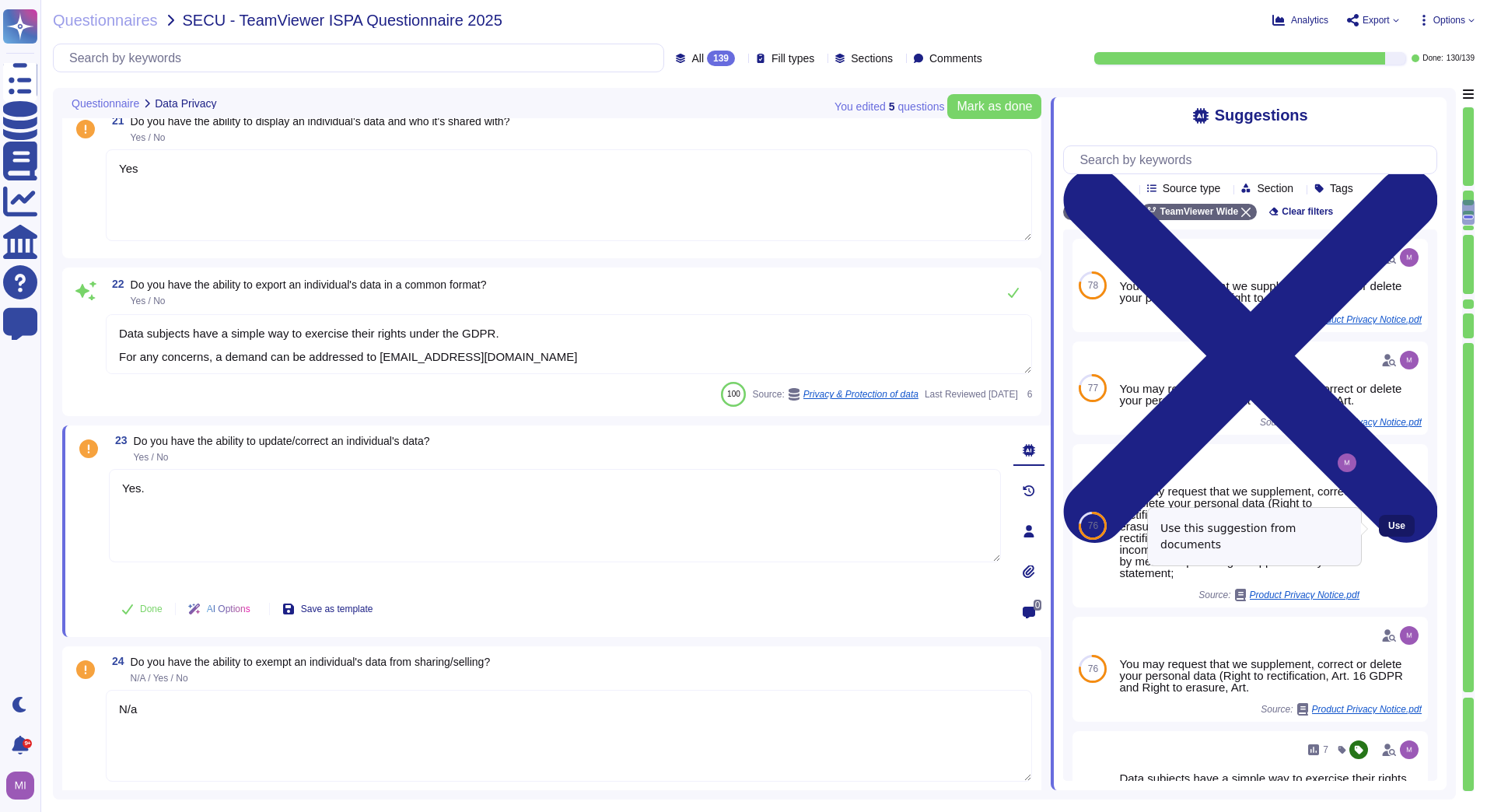
click at [1397, 526] on button "Use" at bounding box center [1397, 525] width 35 height 22
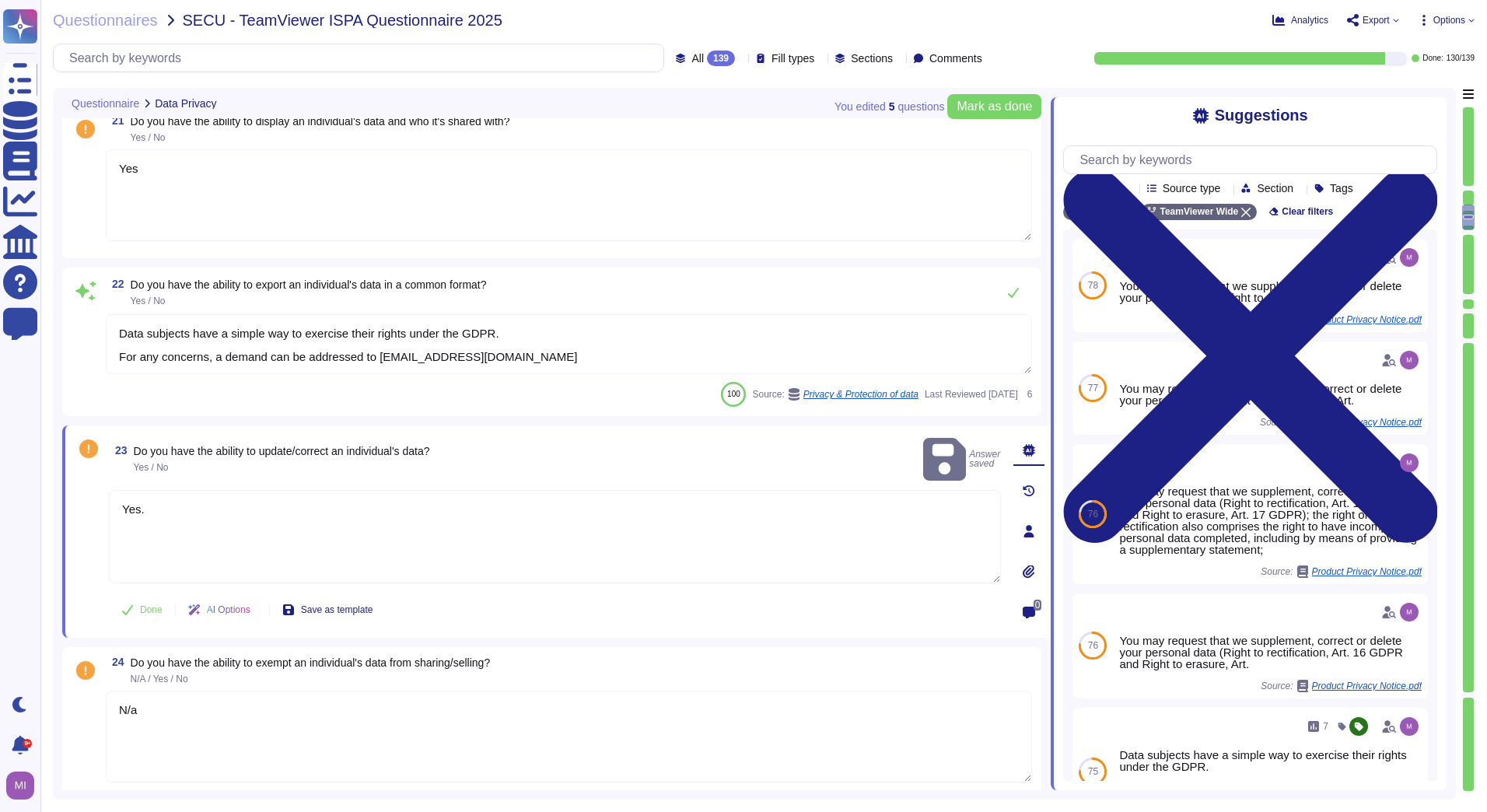
type textarea "Yes. You may request that we supplement, correct or delete your personal data (…"
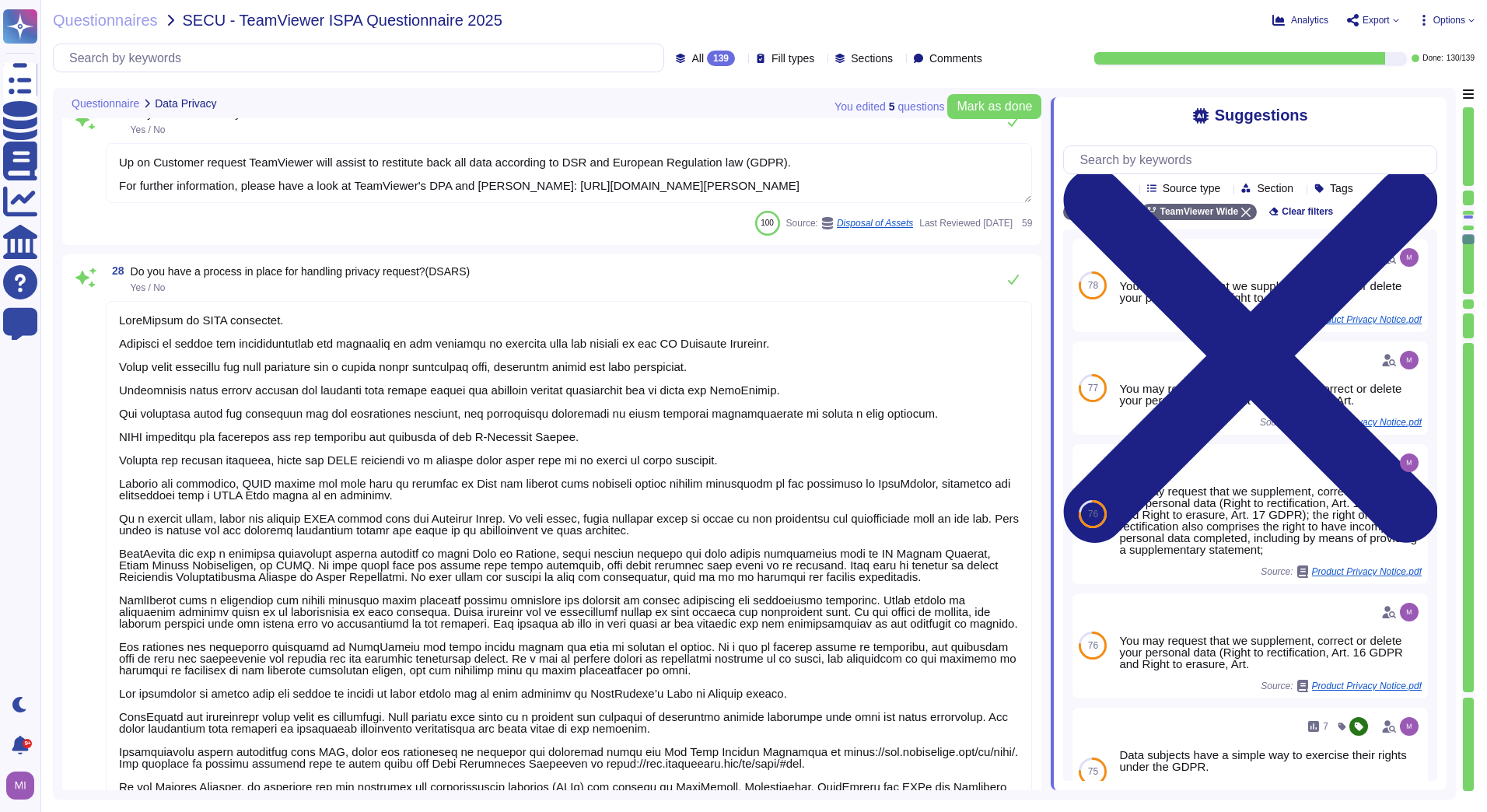
type textarea "TeamViewer has processes, policies, and procedures that describe physical secur…"
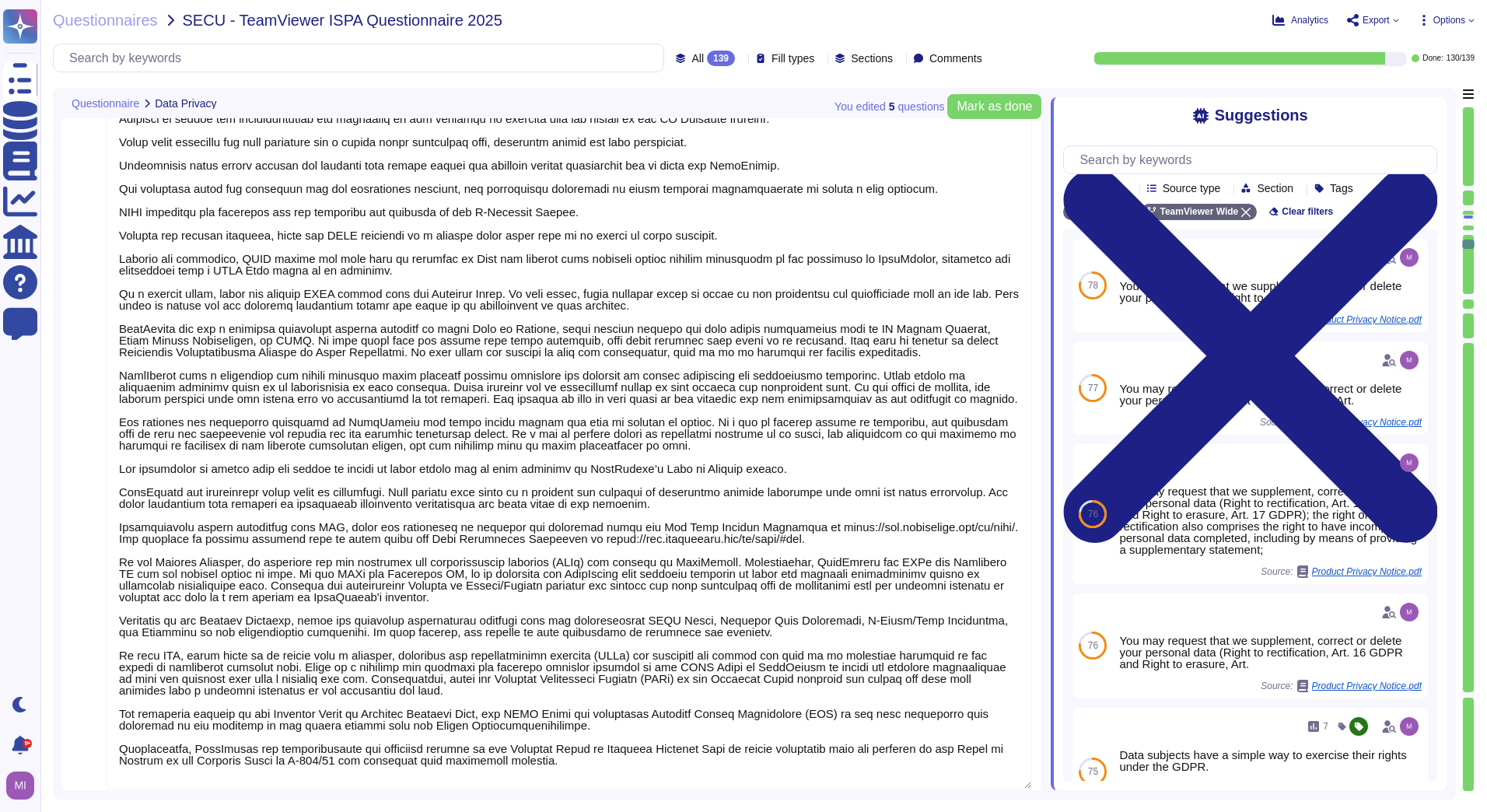
type textarea "TeamViewer maintains a variety of privacy policies and procedures, for which th…"
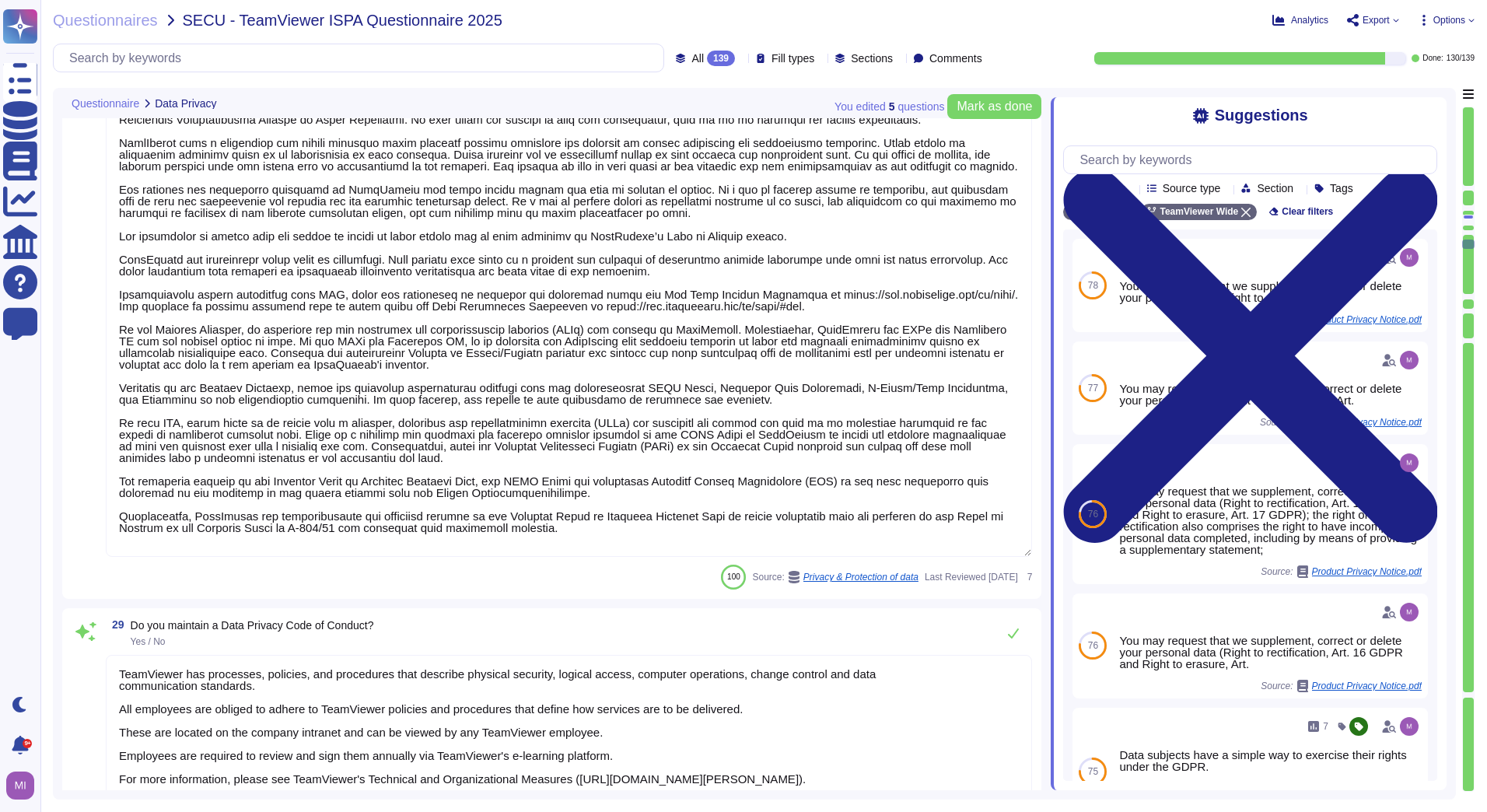
type textarea "All employees are trained internally in accordance with Art. 32 (4) GDPR and ar…"
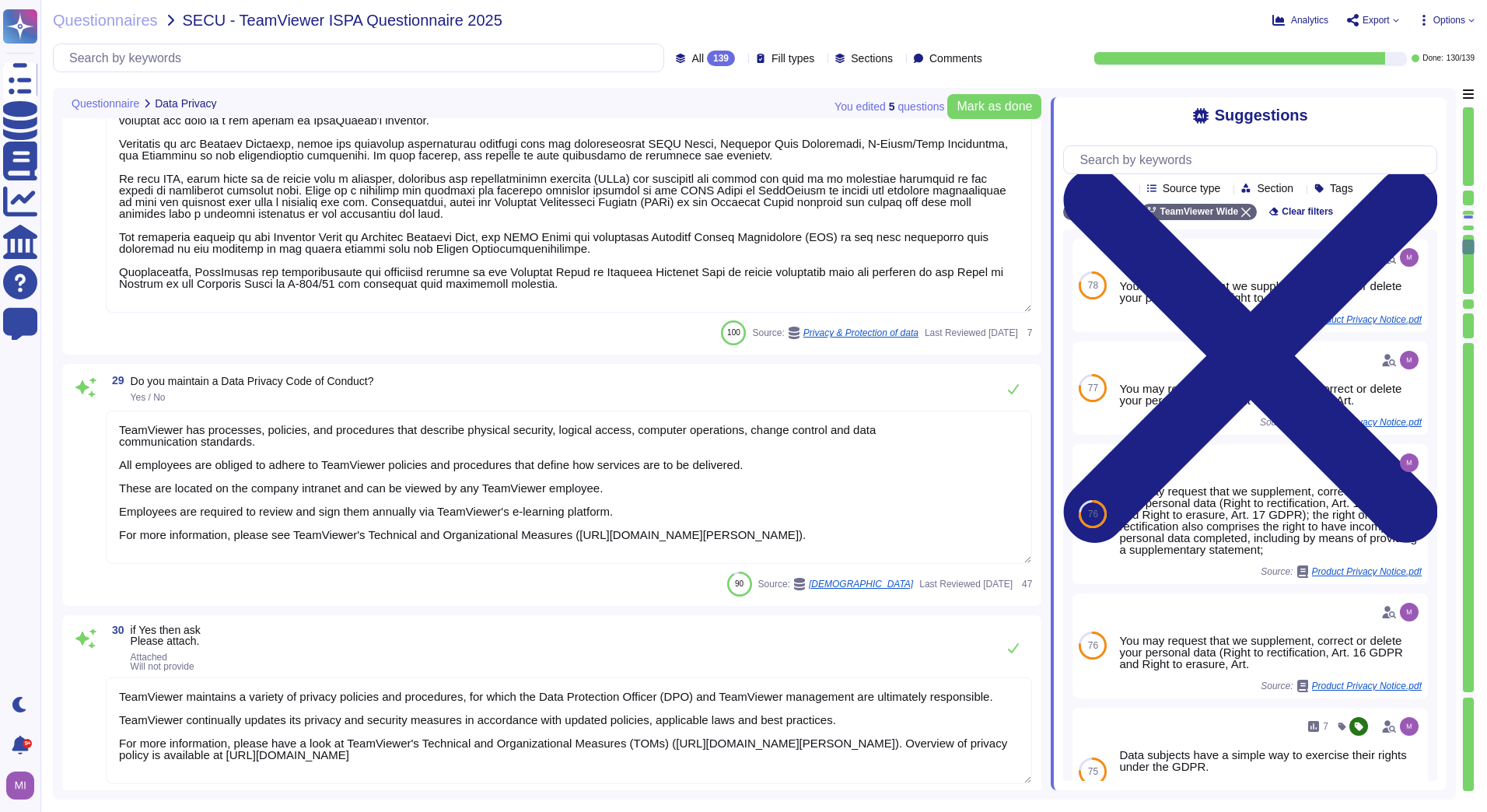
type textarea "TeamViewer has designed and rolled out a structured and holistic data protectio…"
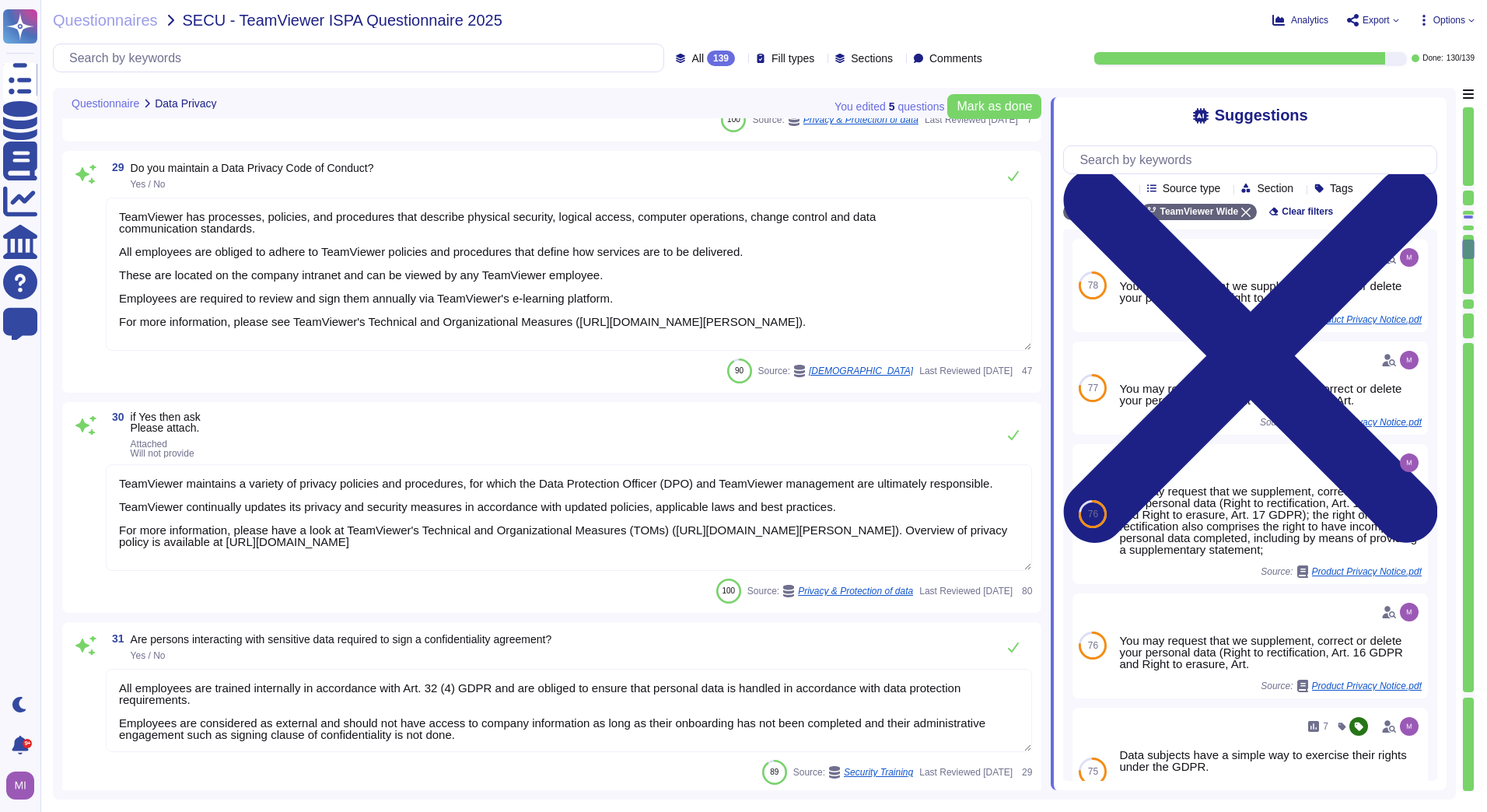
type textarea "The use for the exercise of Customer's trade, business or profession, or the us…"
type textarea "The Receiving Party will only use Confidential Information in accordance with t…"
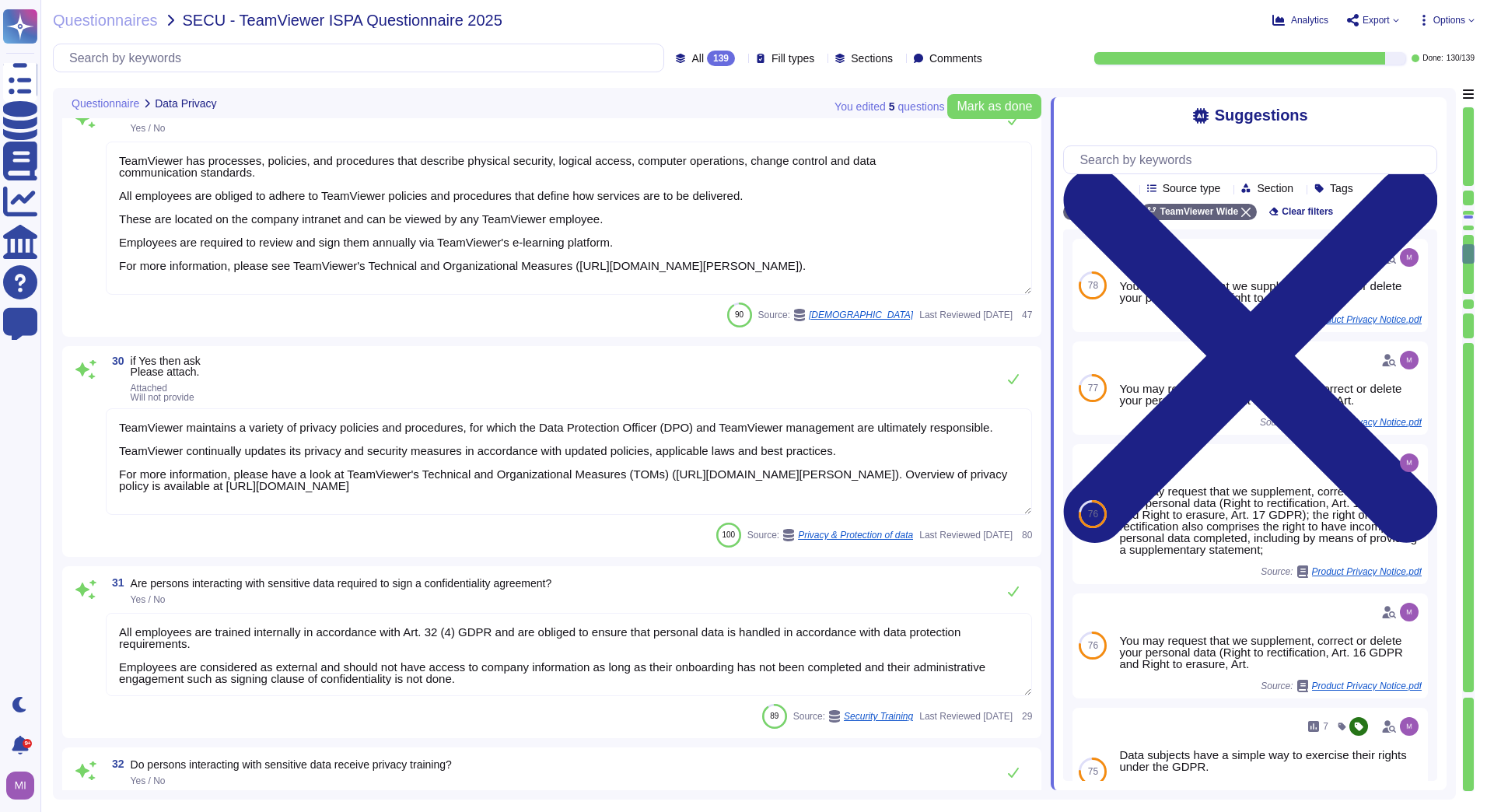
scroll to position [2, 0]
click at [741, 59] on icon at bounding box center [741, 59] width 0 height 0
click at [696, 140] on div "To do 9" at bounding box center [719, 136] width 126 height 17
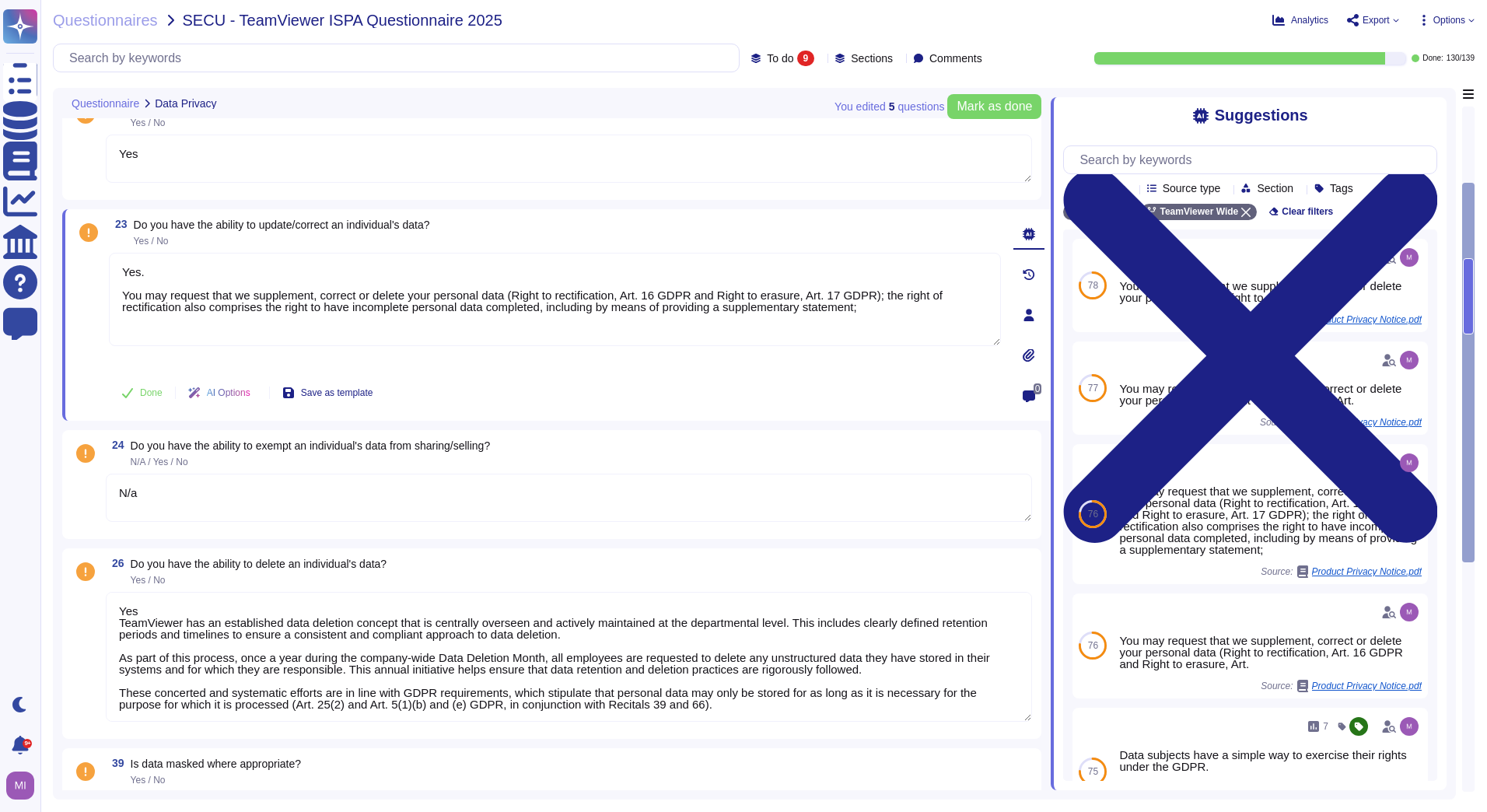
type textarea "Yes"
type textarea "Yes. You may request that we supplement, correct or delete your personal data (…"
type textarea "N/a"
type textarea "Yes TeamViewer has an established data deletion concept that is centrally overs…"
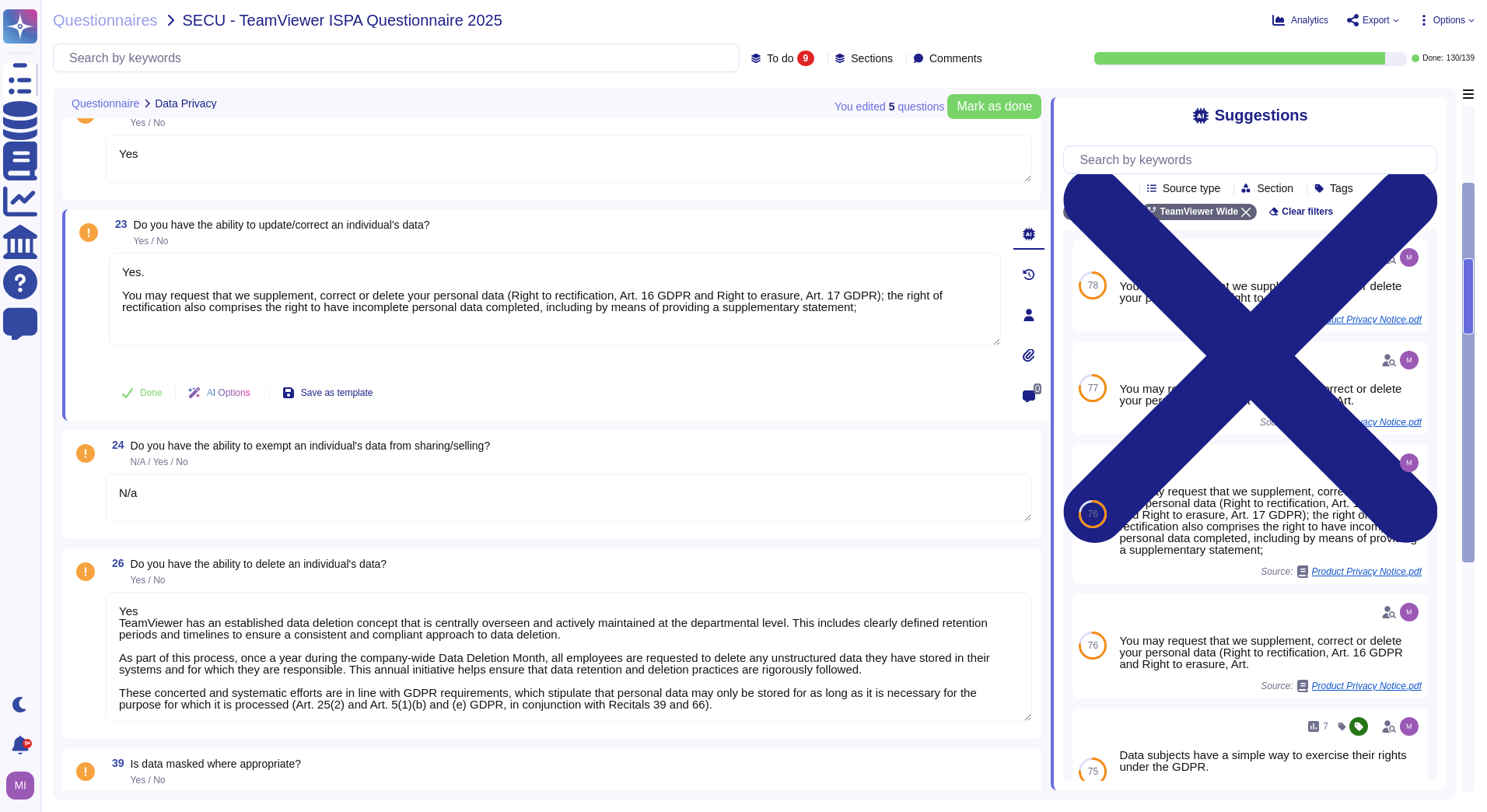
click at [625, 443] on div "24 Do you have the ability to exempt an individual's data from sharing/selling?…" at bounding box center [569, 453] width 926 height 28
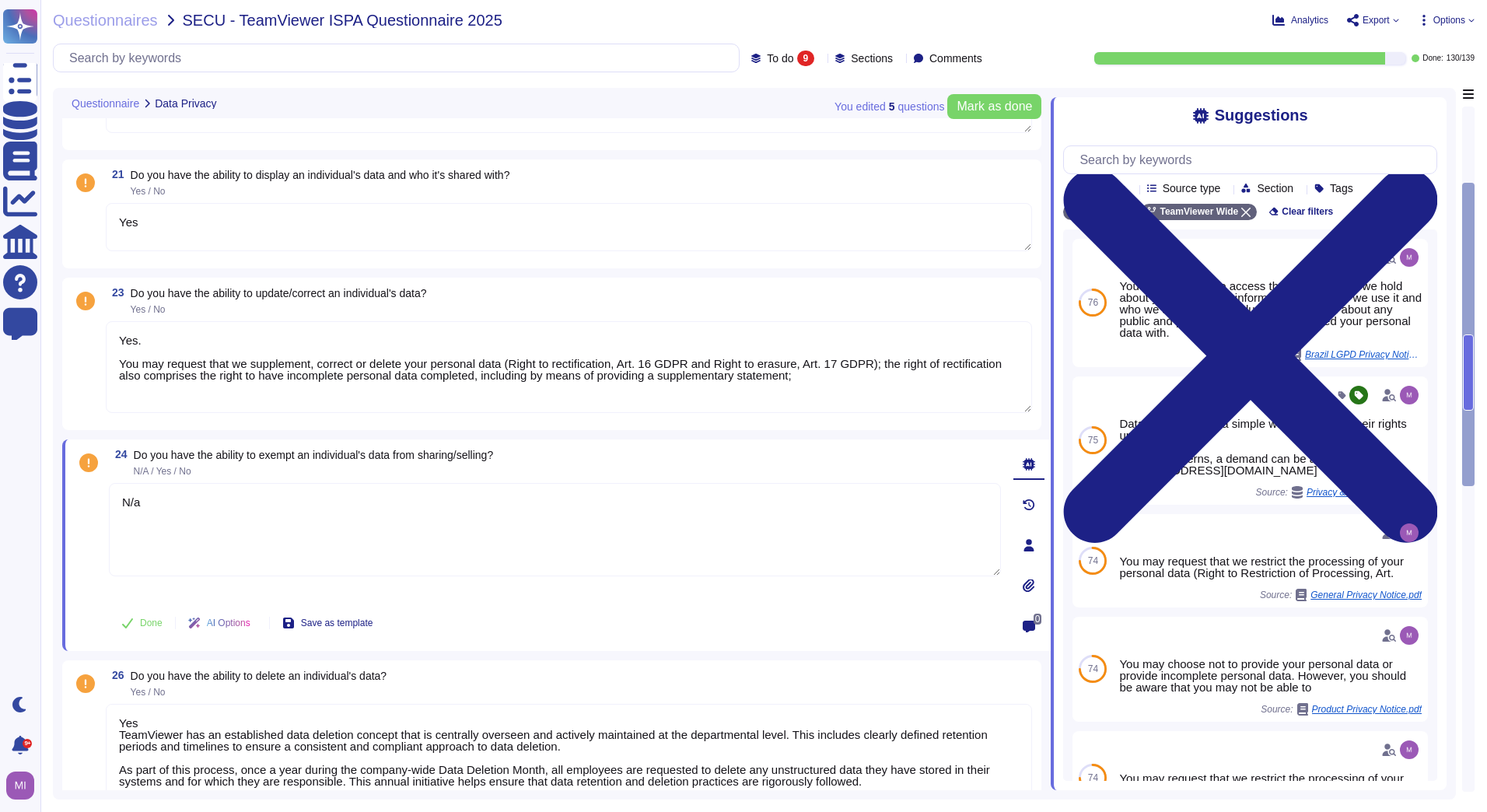
scroll to position [0, 0]
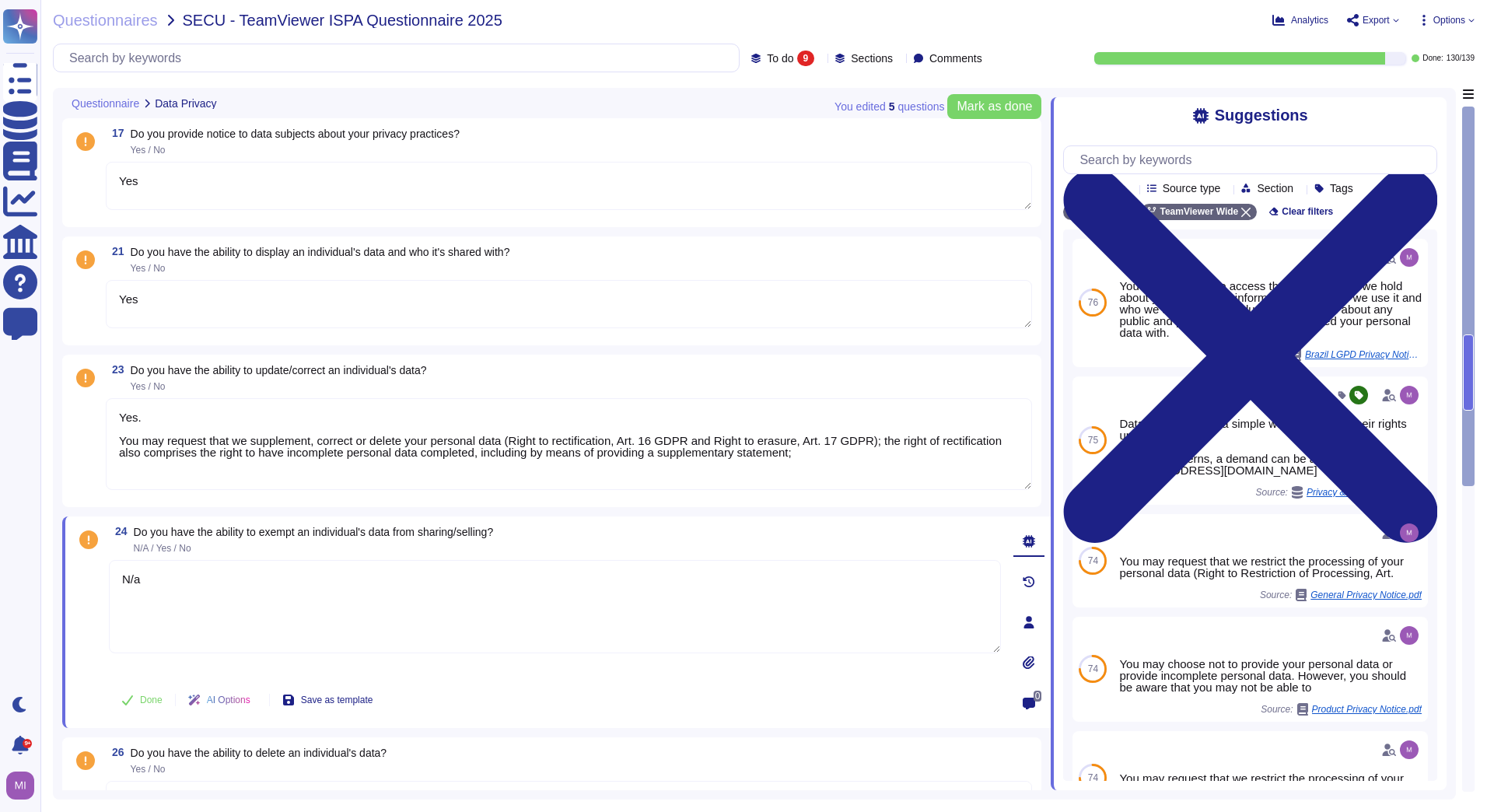
click at [658, 186] on textarea "Yes" at bounding box center [569, 186] width 926 height 48
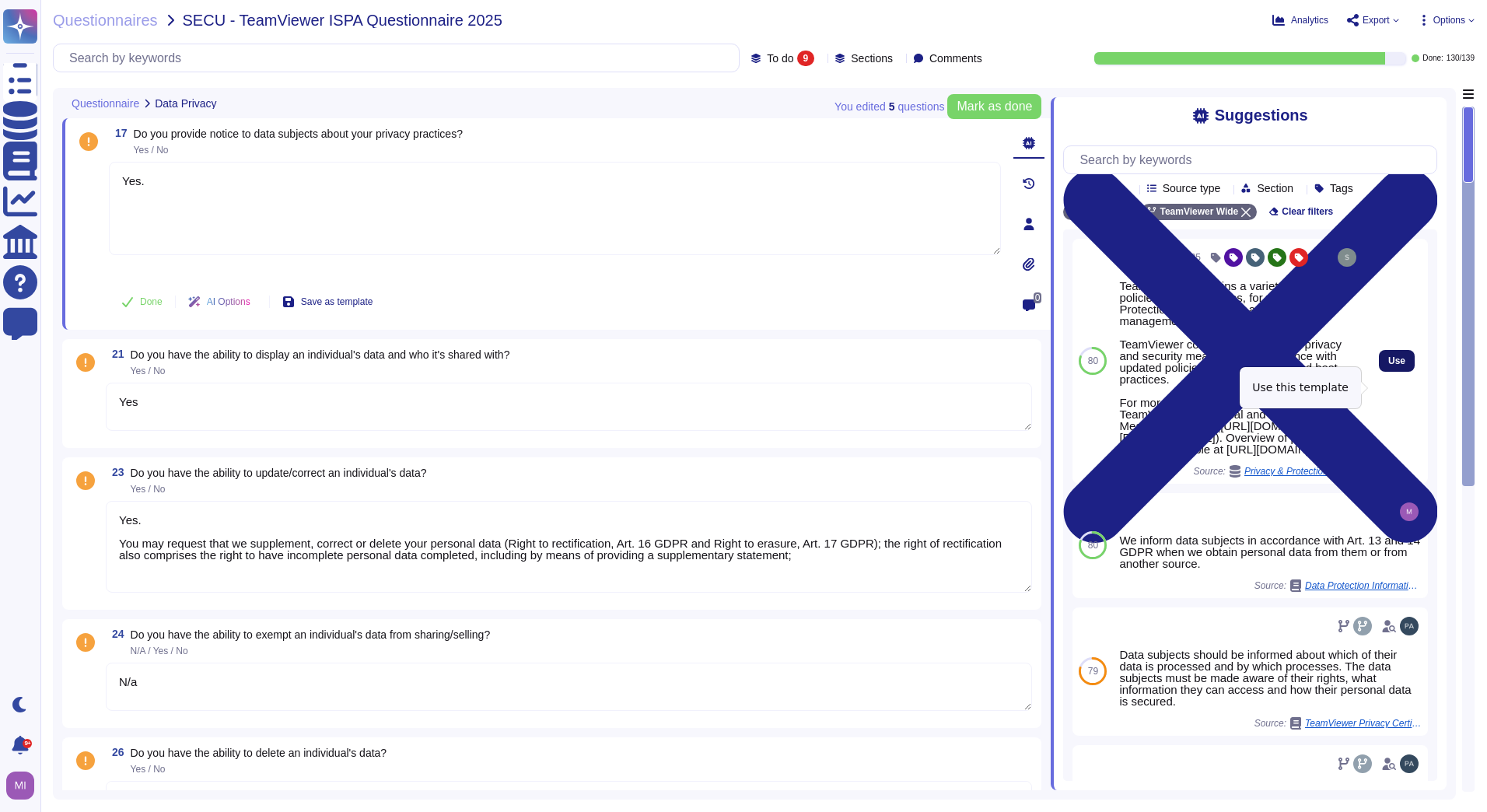
click at [1379, 372] on button "Use" at bounding box center [1397, 360] width 35 height 22
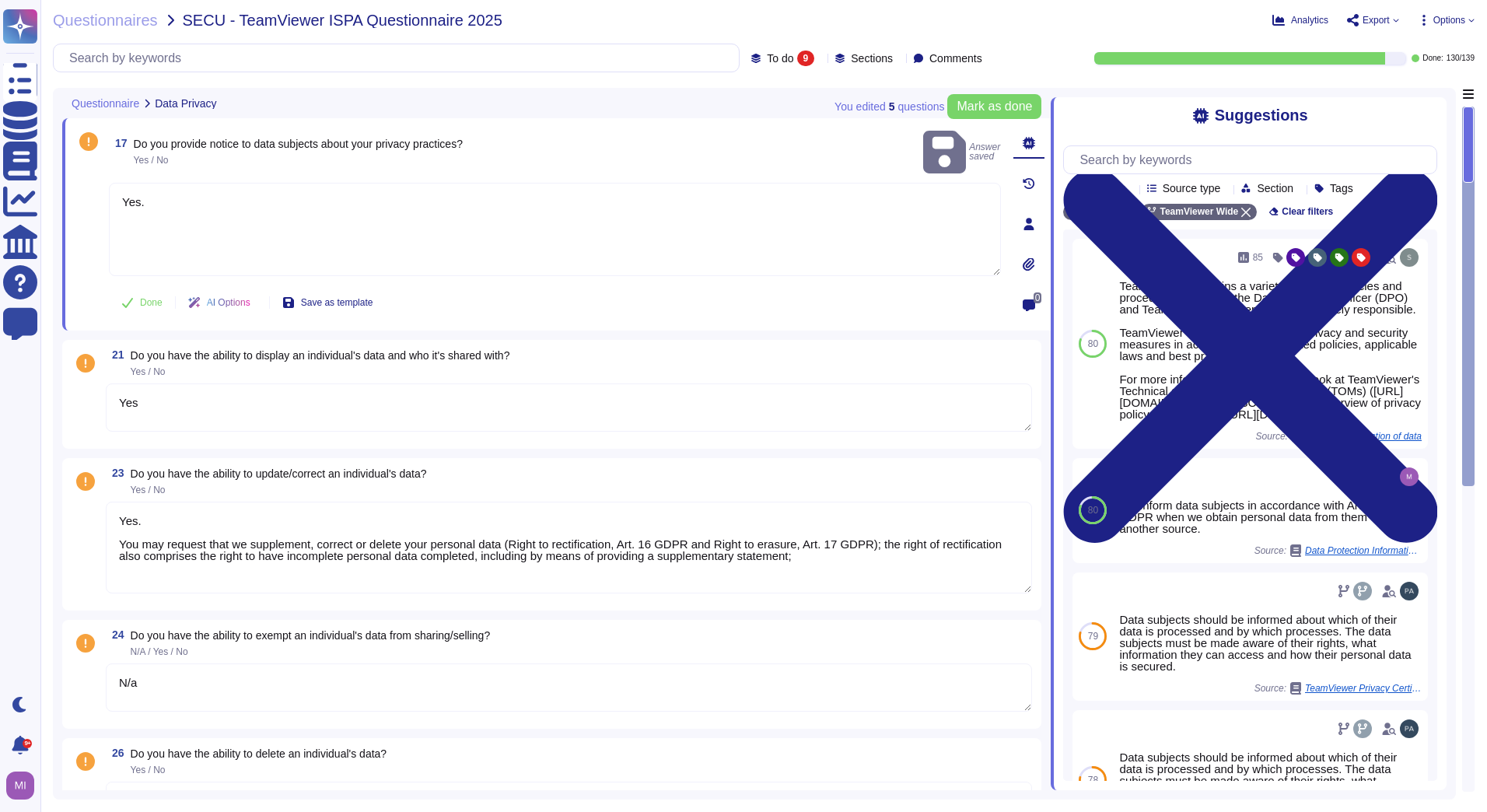
type textarea "Yes. TeamViewer maintains a variety of privacy policies and procedures, for whi…"
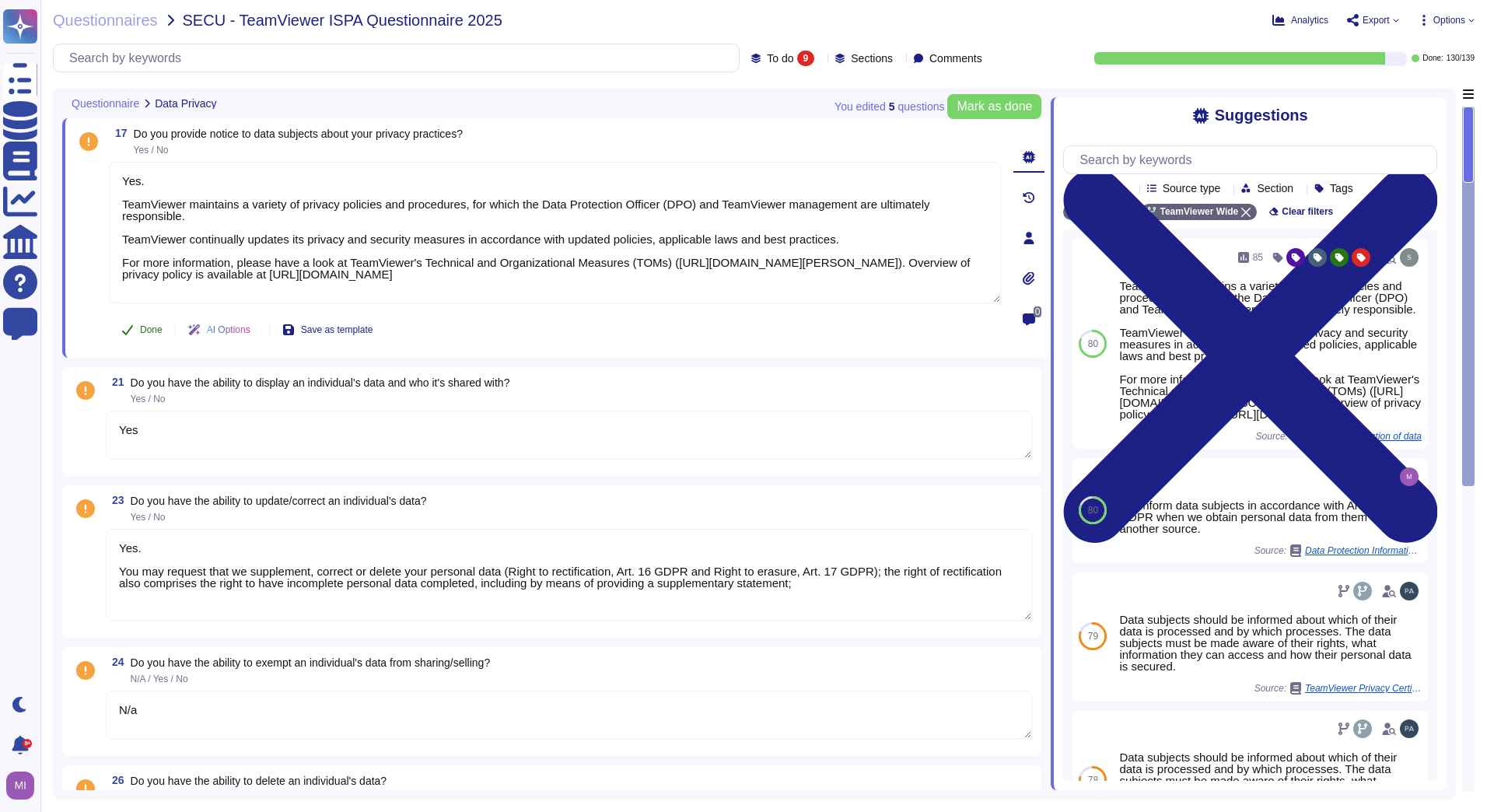
click at [156, 335] on span "Done" at bounding box center [152, 330] width 23 height 10
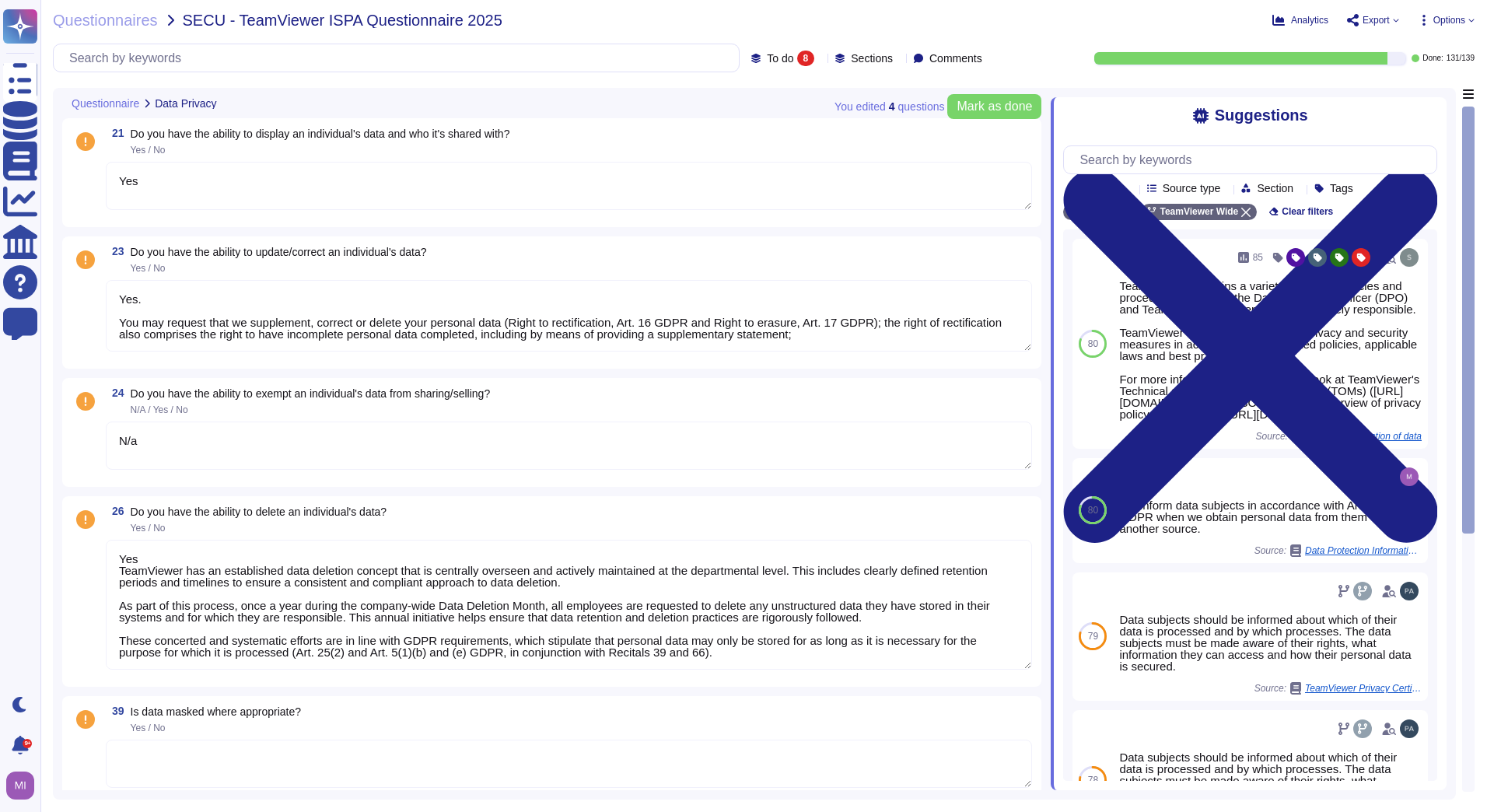
type textarea "Yes"
type textarea "Yes. You may request that we supplement, correct or delete your personal data (…"
type textarea "N/a"
type textarea "Yes TeamViewer has an established data deletion concept that is centrally overs…"
click at [250, 183] on textarea "Yes" at bounding box center [569, 186] width 926 height 48
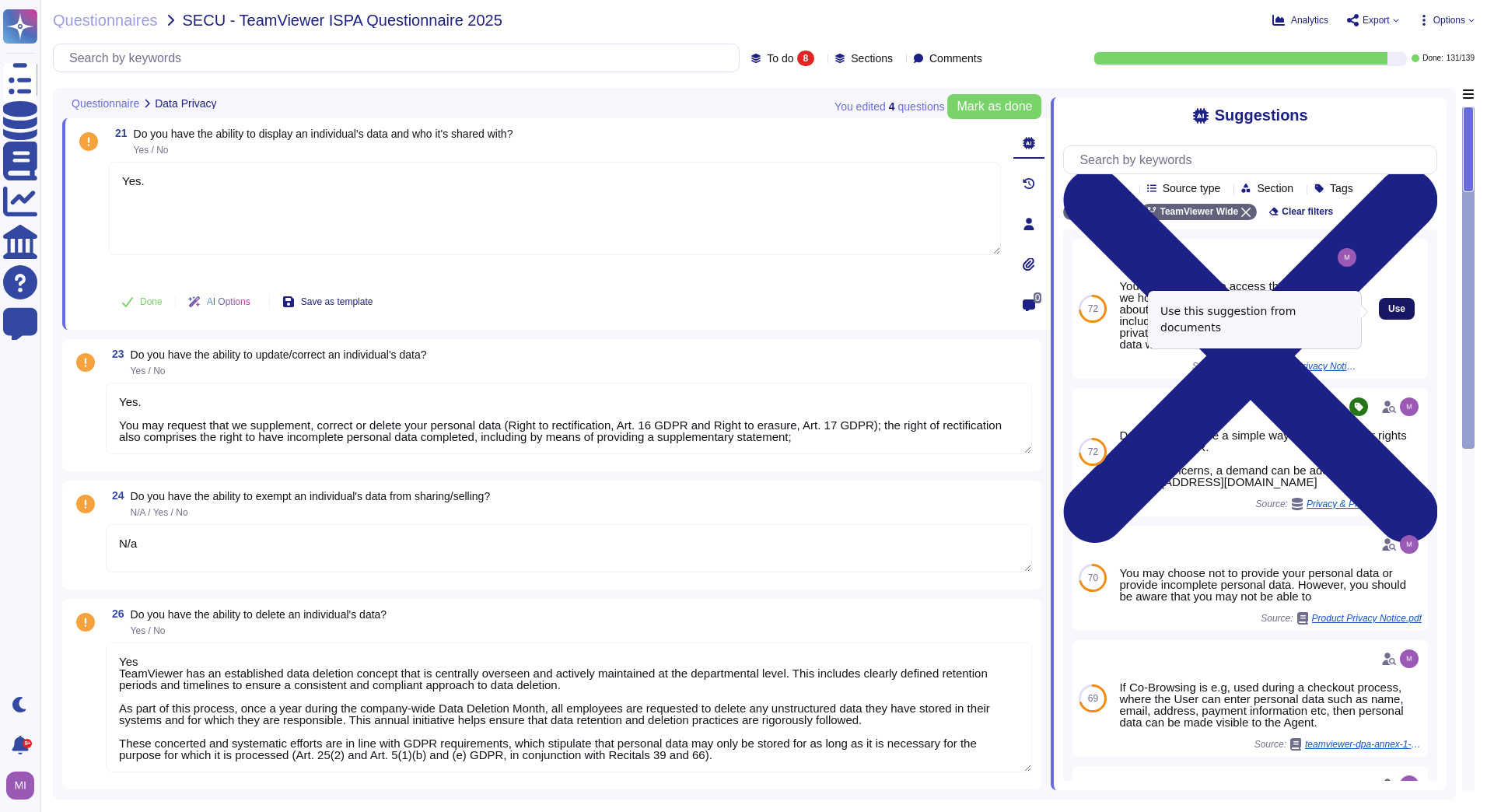
click at [1400, 308] on button "Use" at bounding box center [1397, 308] width 35 height 22
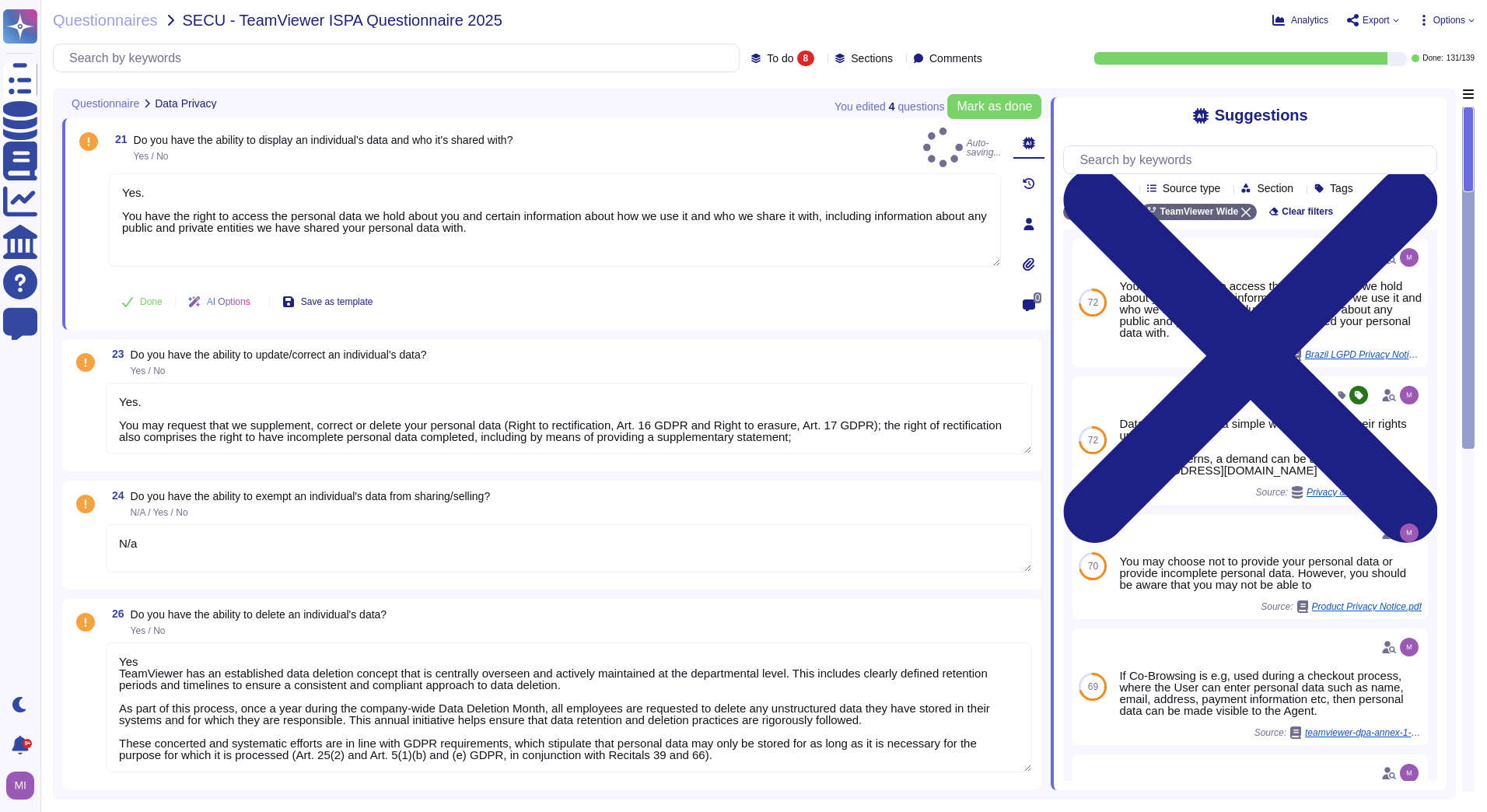
type textarea "Yes. You have the right to access the personal data we hold about you and certa…"
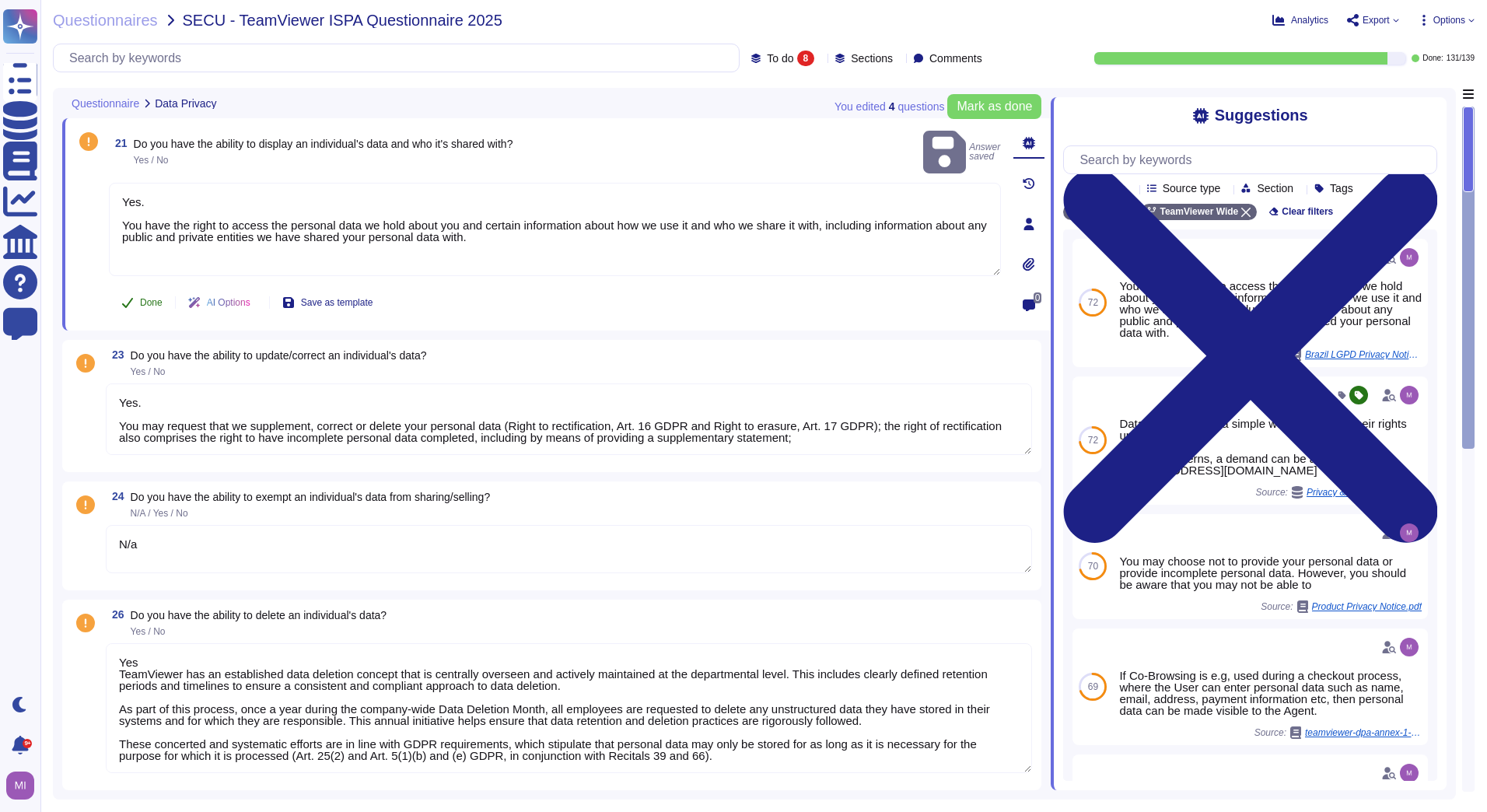
click at [158, 304] on span "Done" at bounding box center [152, 302] width 23 height 10
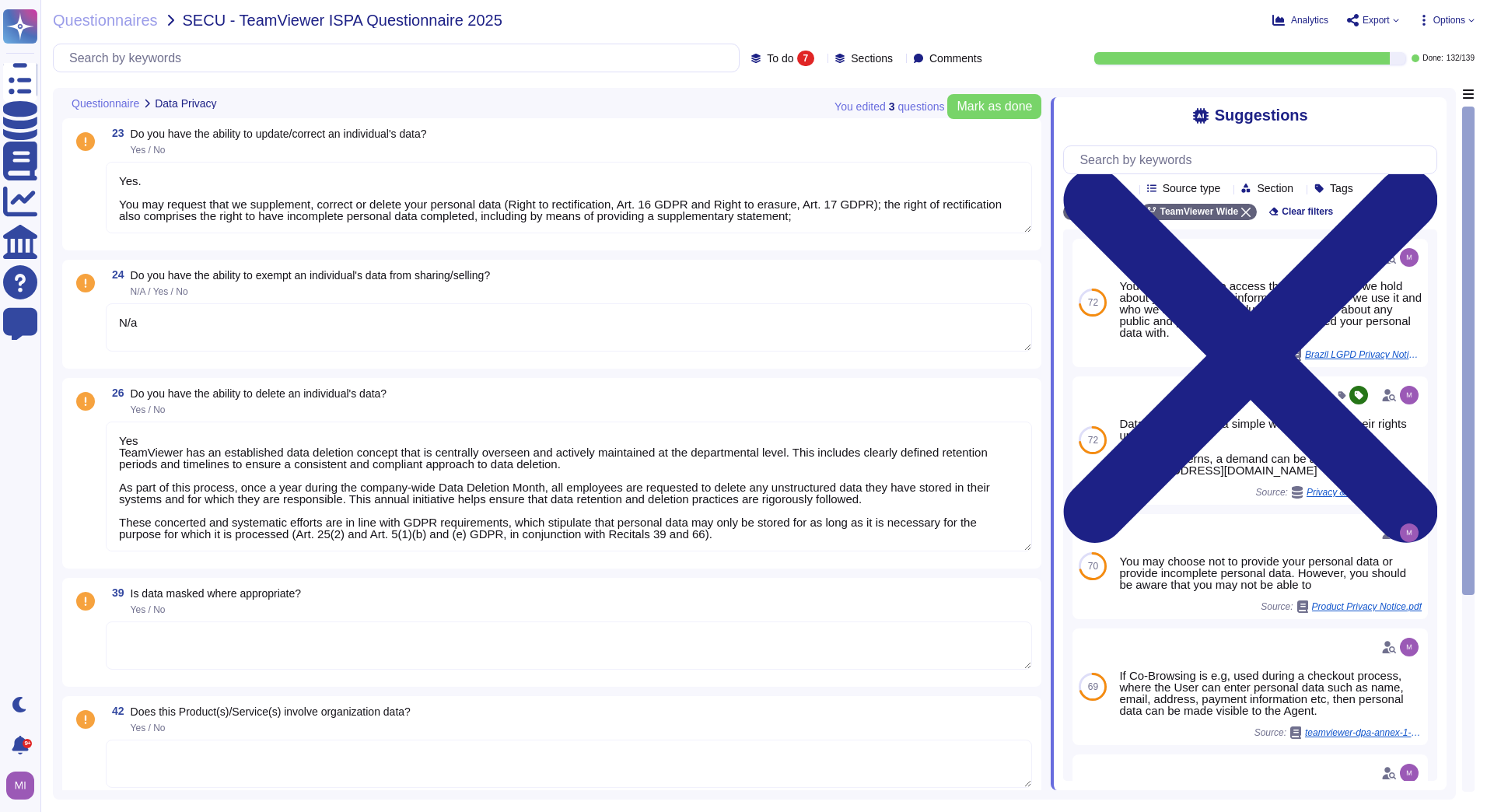
type textarea "Yes. You may request that we supplement, correct or delete your personal data (…"
type textarea "N/a"
type textarea "Yes TeamViewer has an established data deletion concept that is centrally overs…"
click at [839, 219] on textarea "Yes. You may request that we supplement, correct or delete your personal data (…" at bounding box center [569, 198] width 926 height 72
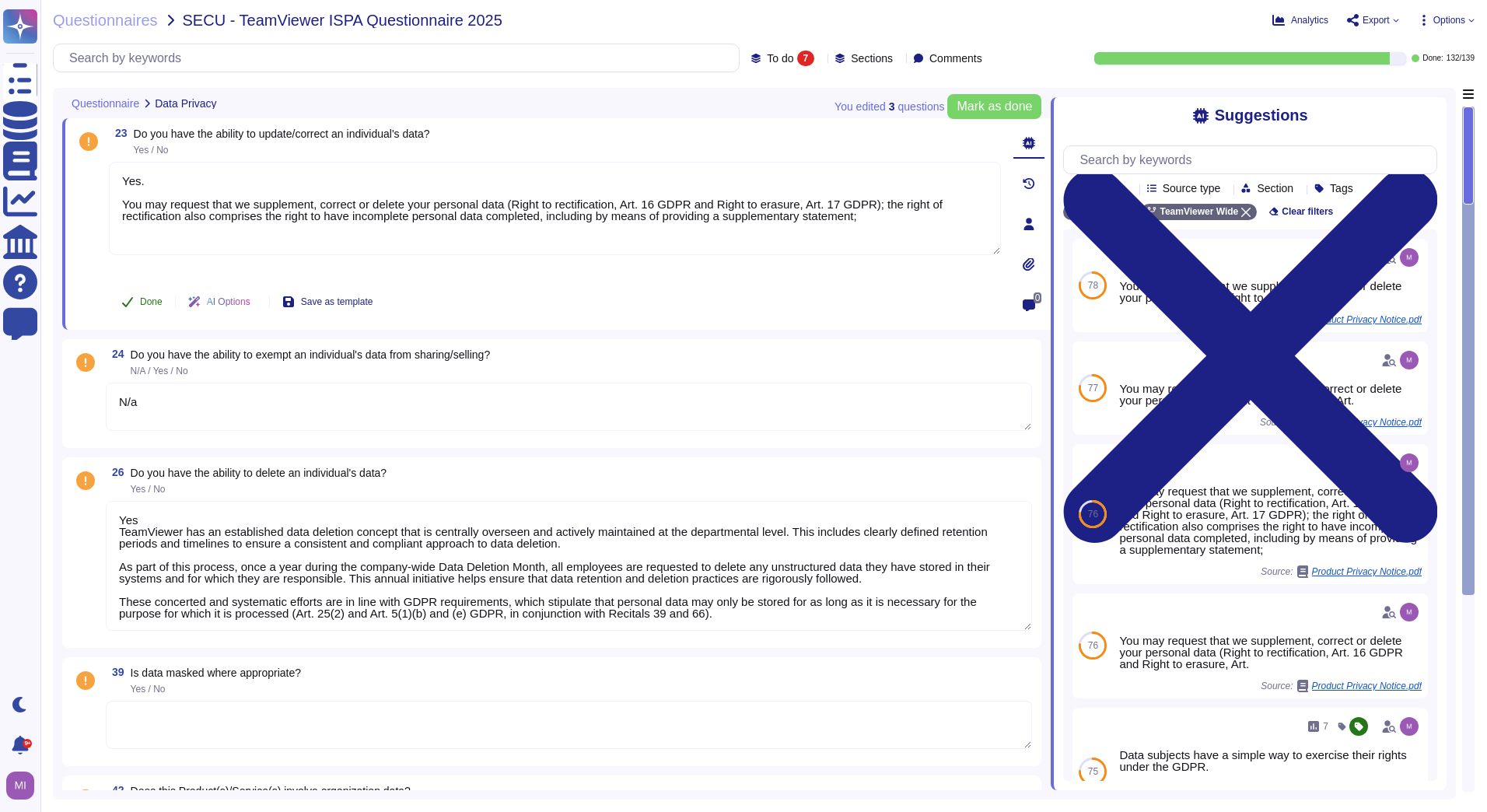
click at [140, 302] on button "Done" at bounding box center [142, 302] width 66 height 31
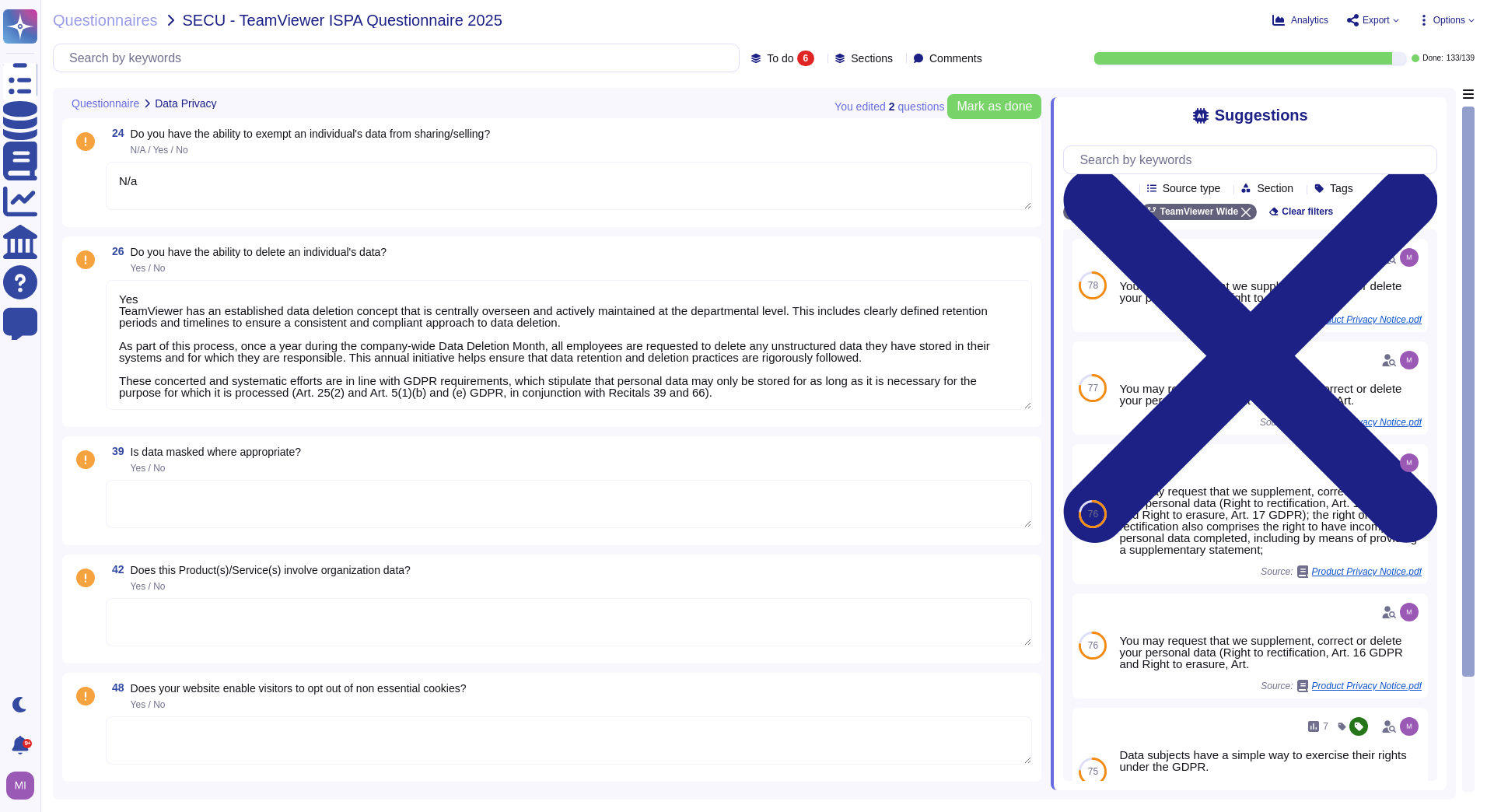
type textarea "N/a"
type textarea "Yes TeamViewer has an established data deletion concept that is centrally overs…"
click at [273, 192] on textarea "N/a" at bounding box center [569, 186] width 926 height 48
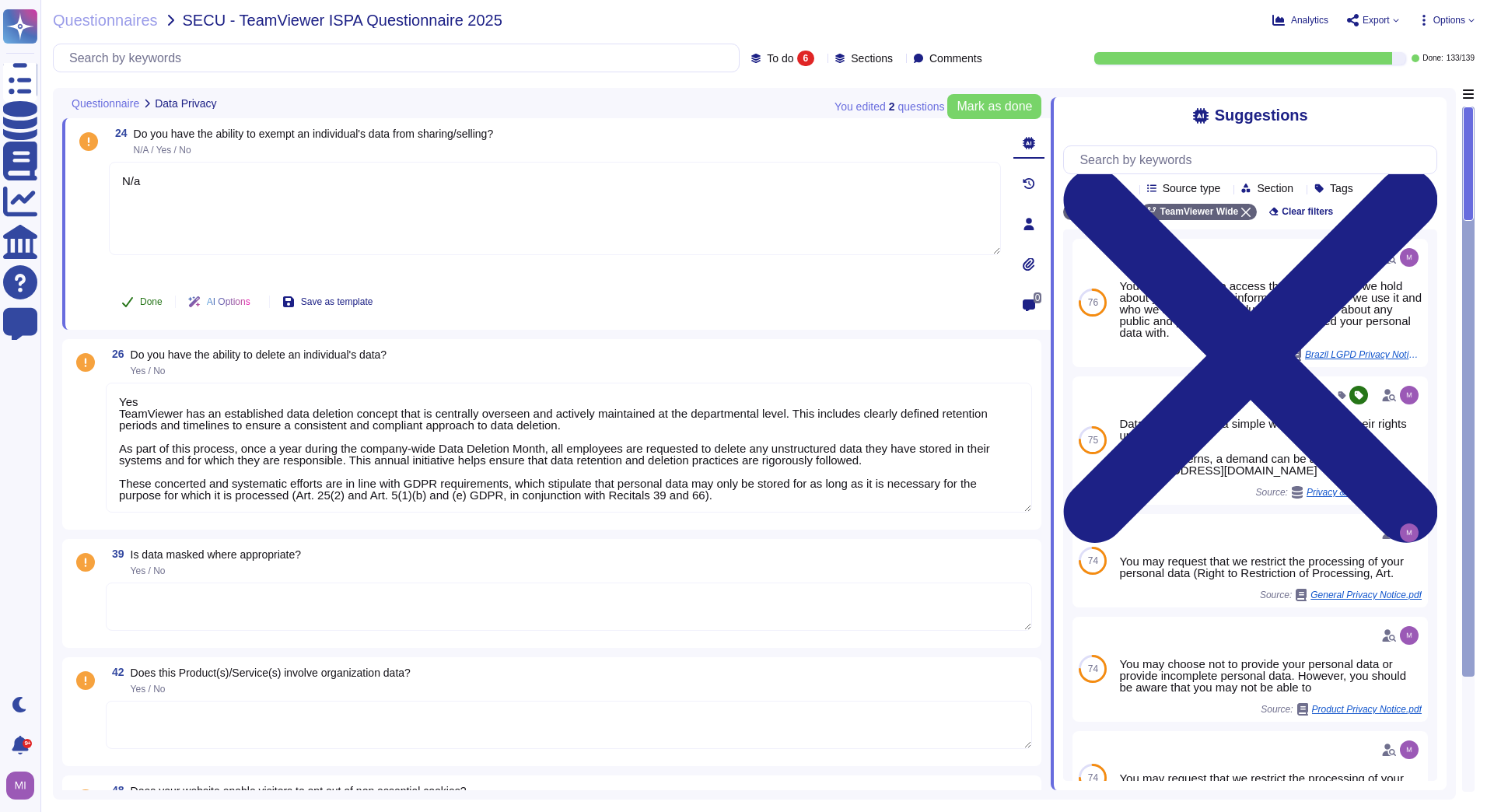
click at [155, 304] on span "Done" at bounding box center [152, 302] width 23 height 10
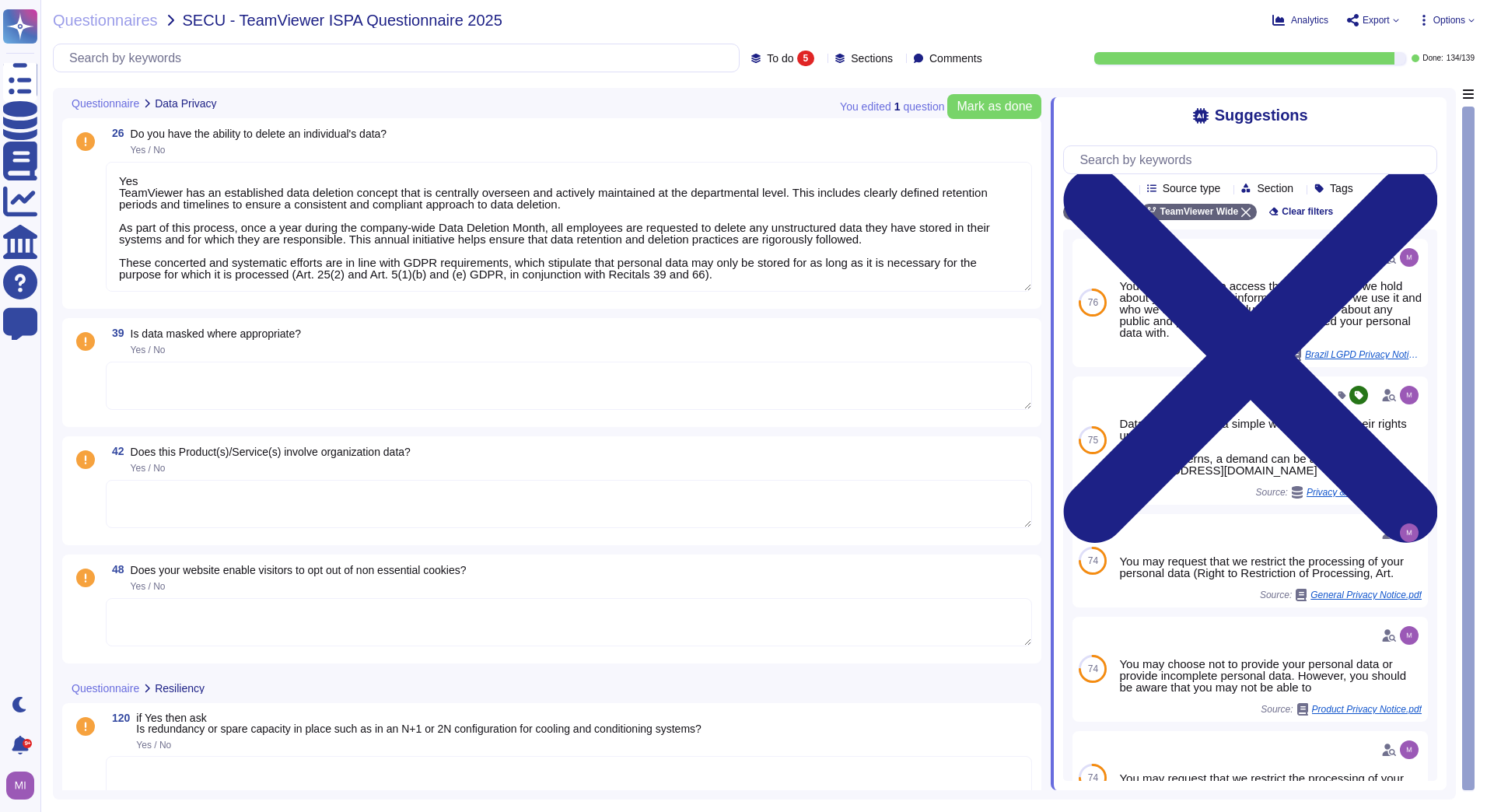
type textarea "Yes TeamViewer has an established data deletion concept that is centrally overs…"
click at [599, 264] on textarea "Yes TeamViewer has an established data deletion concept that is centrally overs…" at bounding box center [569, 227] width 926 height 130
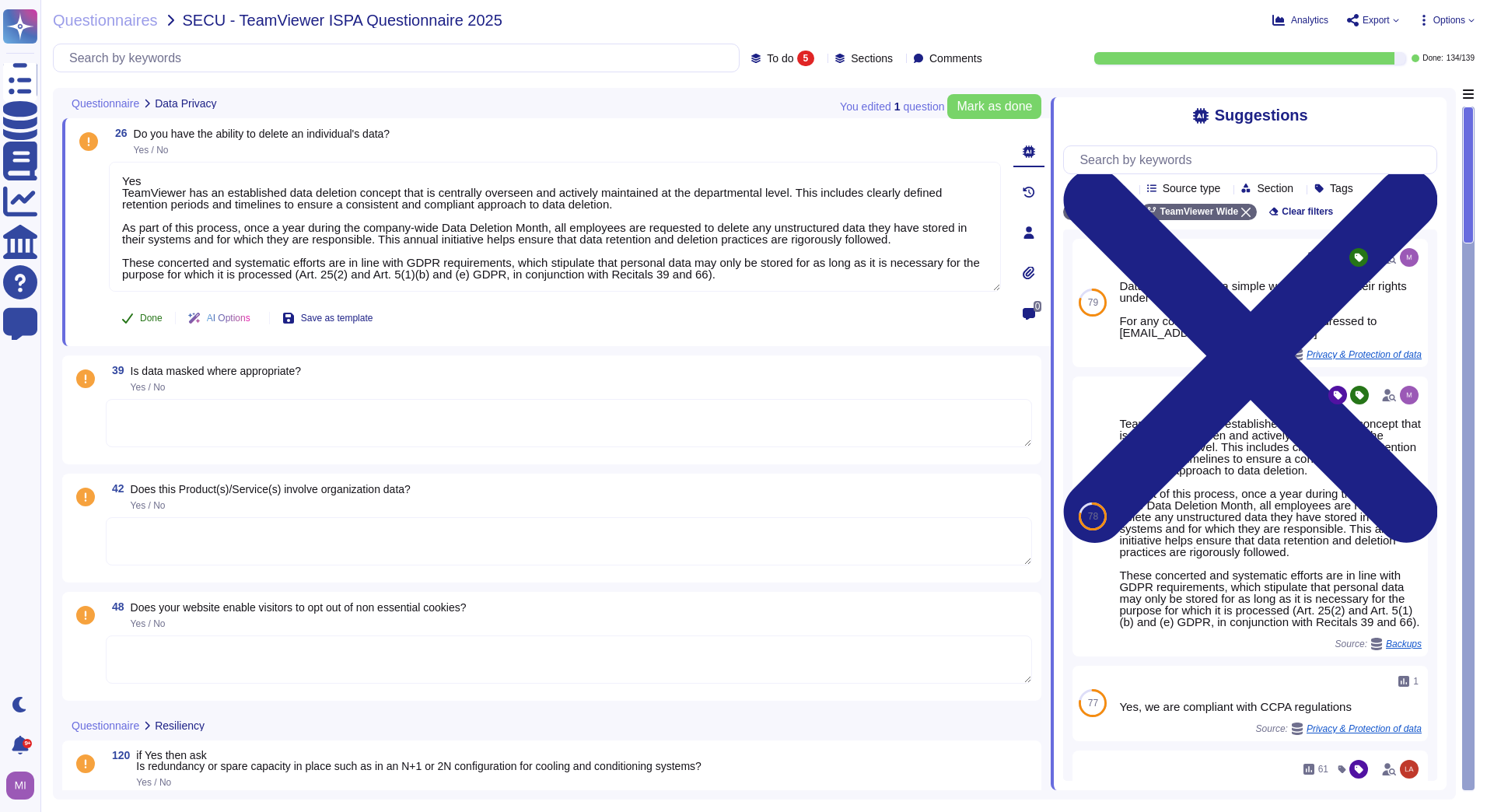
click at [148, 314] on span "Done" at bounding box center [152, 319] width 23 height 10
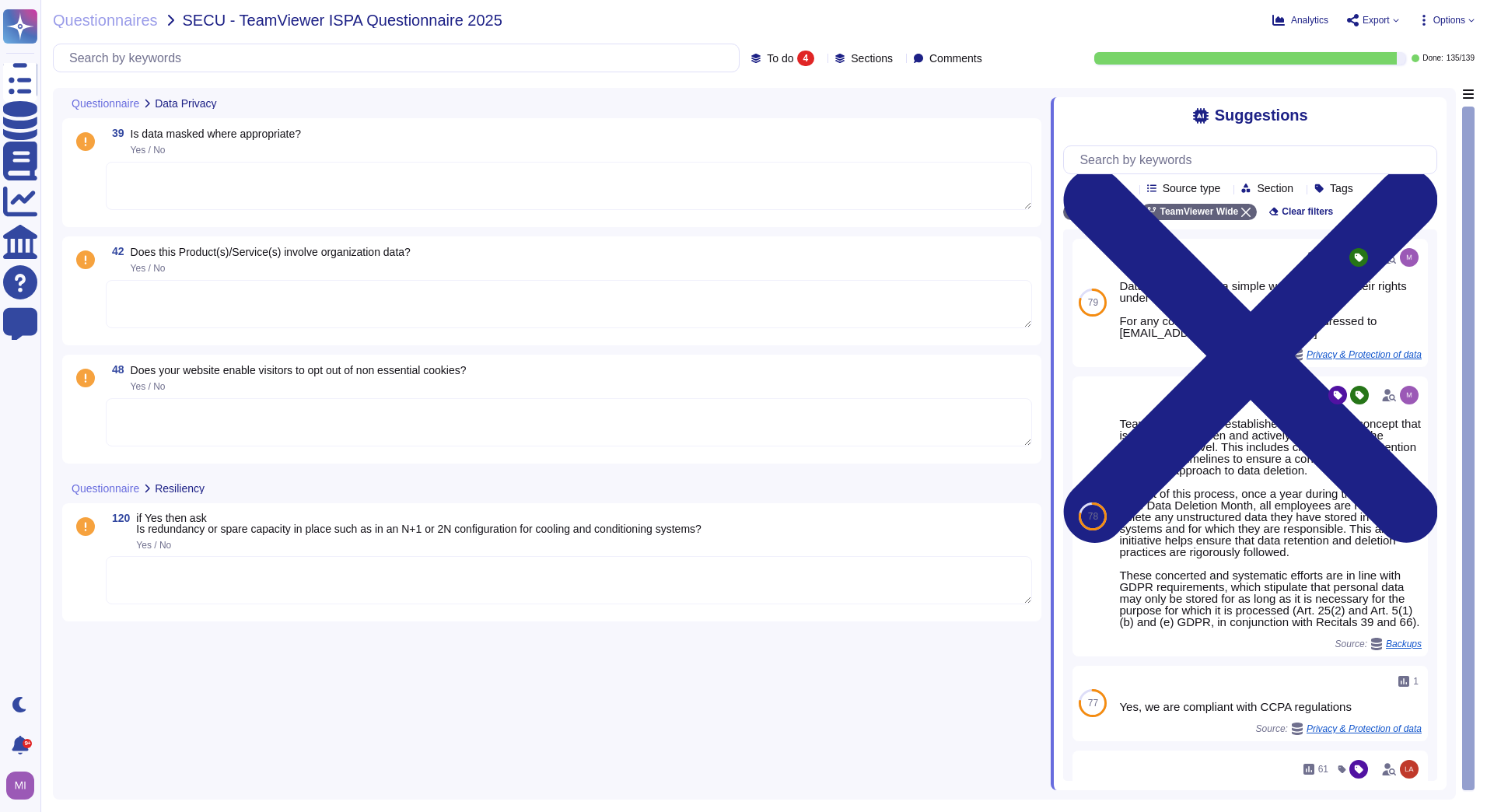
click at [262, 174] on textarea at bounding box center [569, 186] width 926 height 48
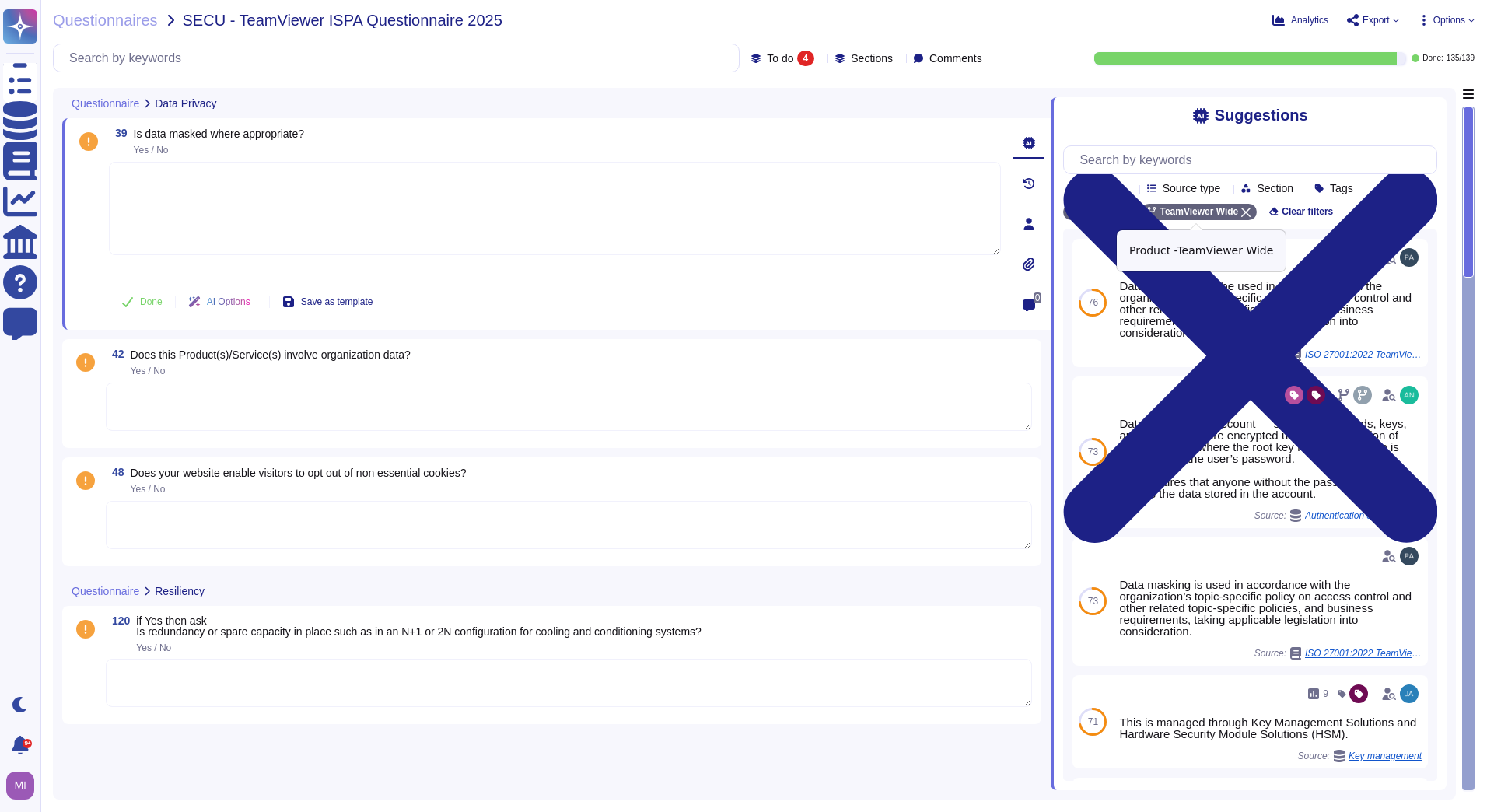
click at [1244, 216] on icon at bounding box center [1246, 212] width 10 height 10
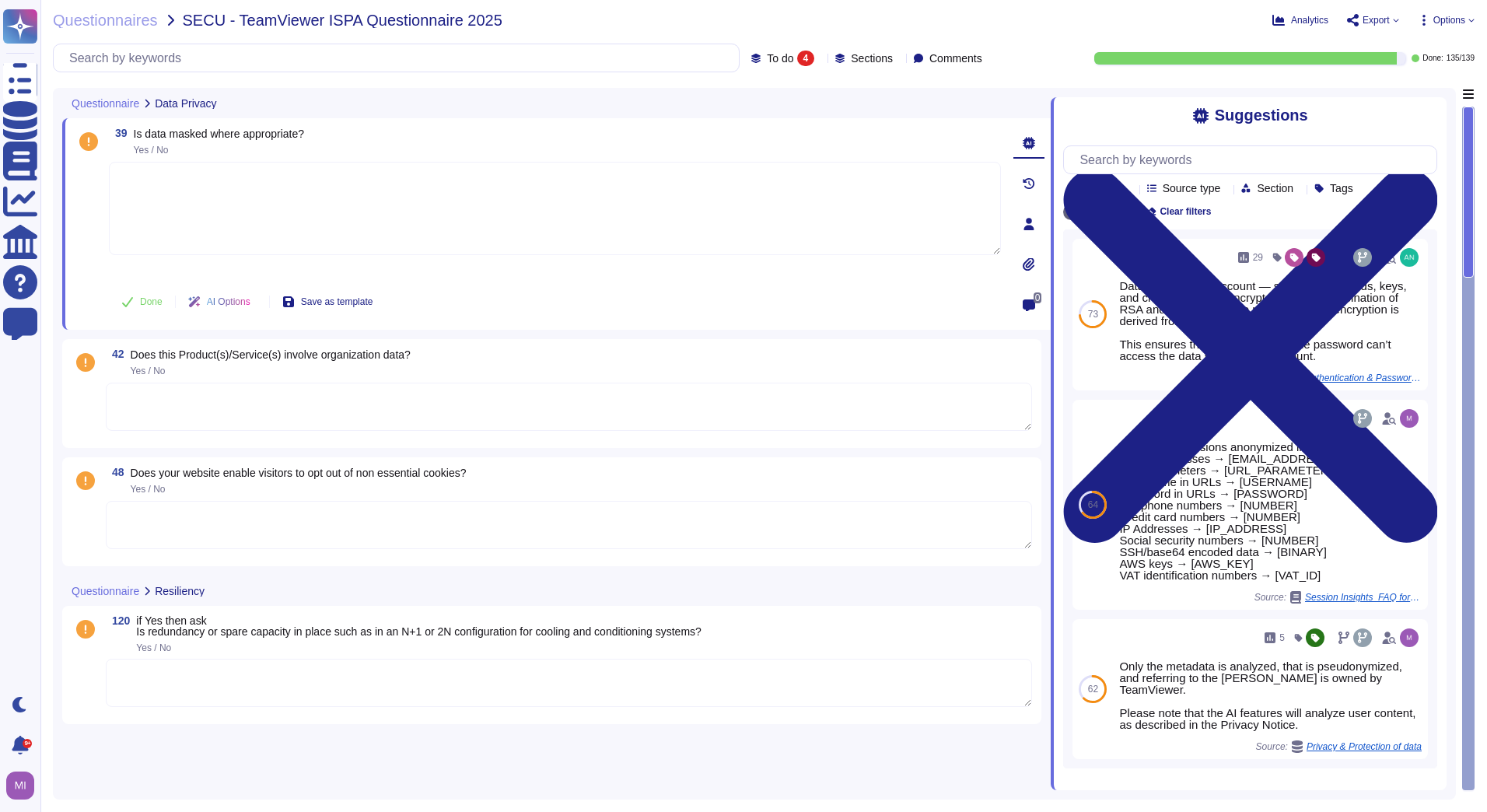
click at [264, 213] on textarea at bounding box center [555, 209] width 892 height 94
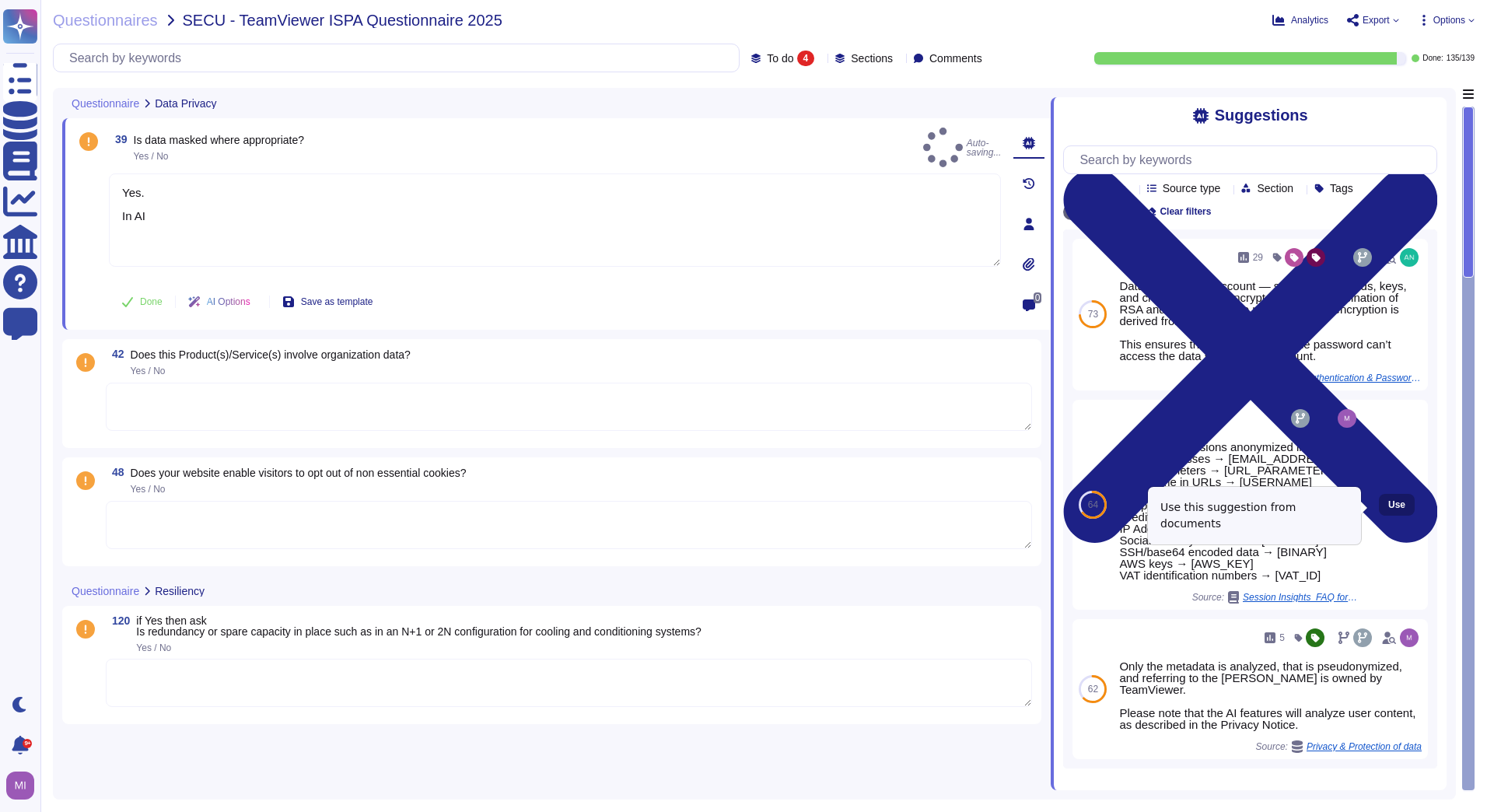
click at [1388, 509] on span "Use" at bounding box center [1396, 505] width 17 height 10
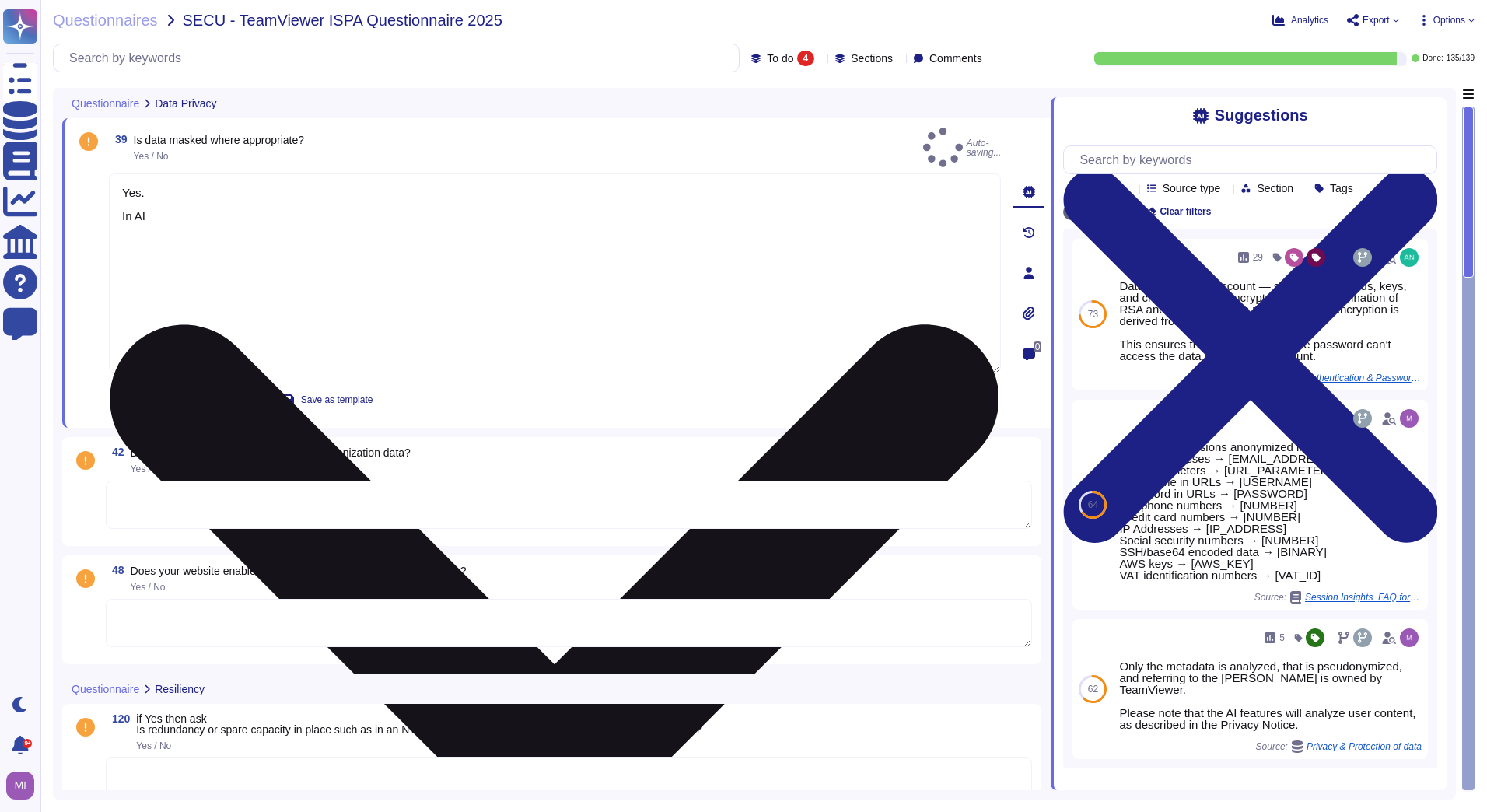
type textarea "Yes. In AI Regular Expressions anonymized include: E-Mail Addresses → [EMAIL_AD…"
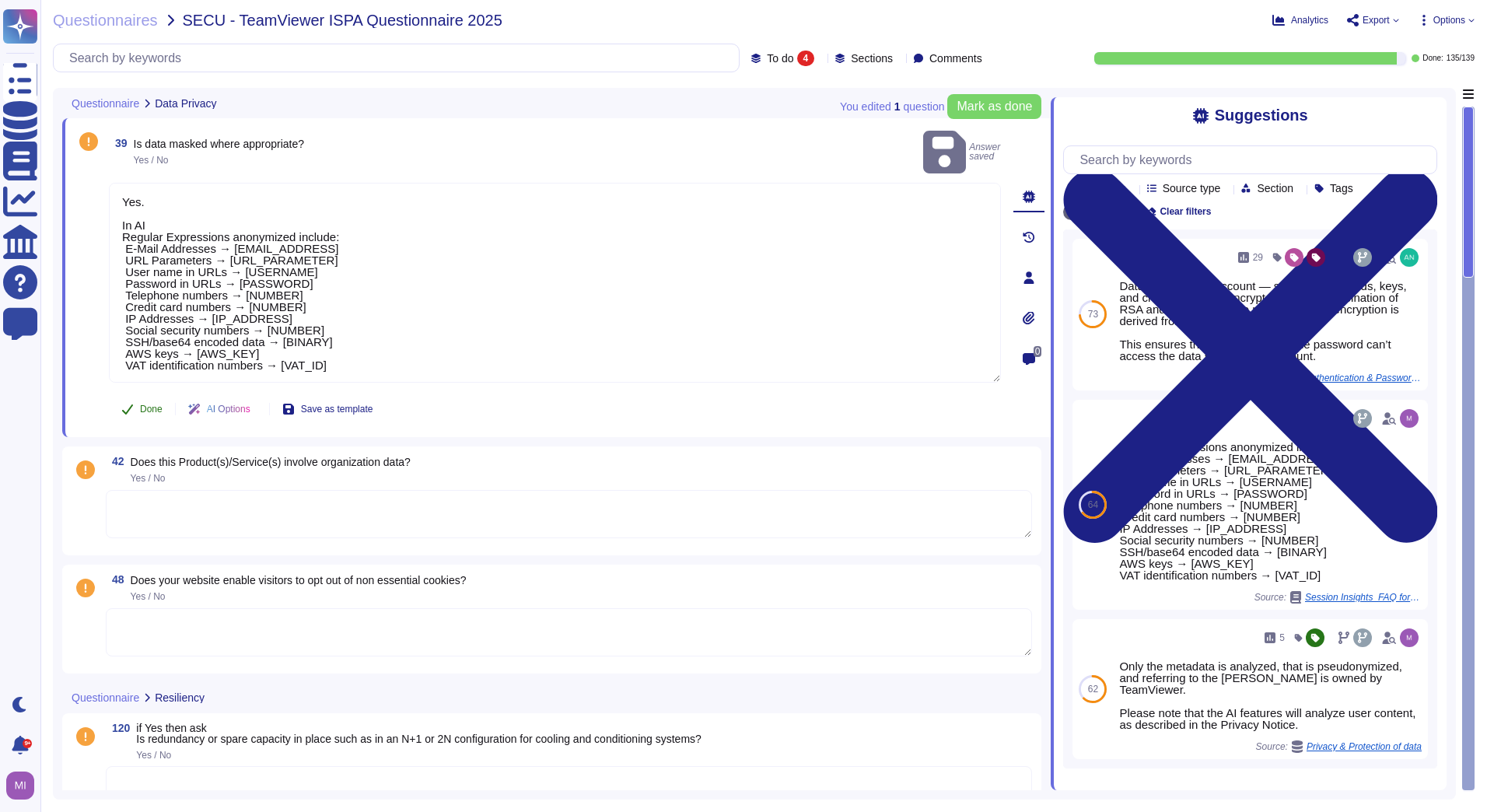
click at [152, 404] on span "Done" at bounding box center [152, 409] width 23 height 10
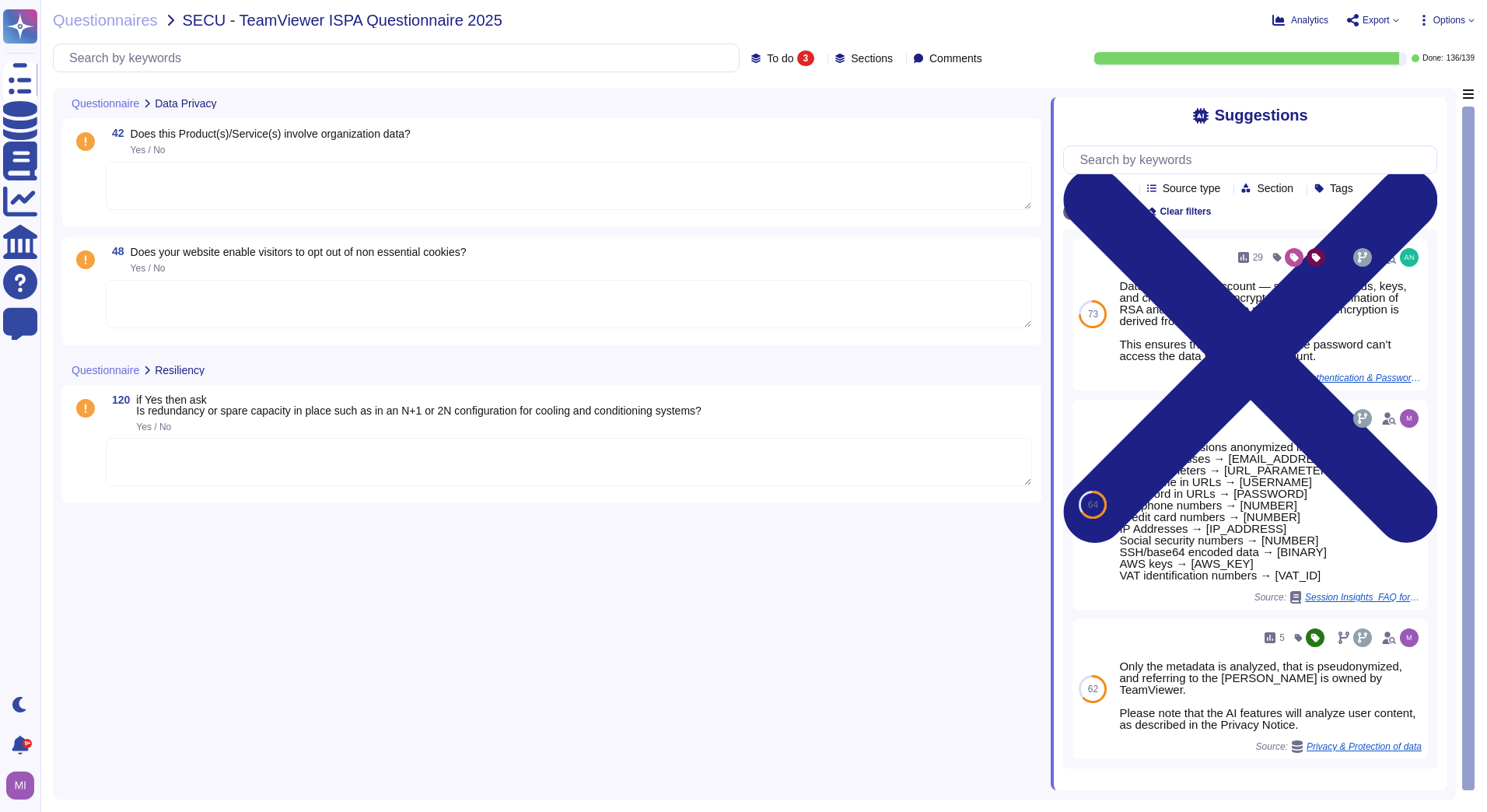
click at [198, 176] on textarea at bounding box center [569, 186] width 926 height 48
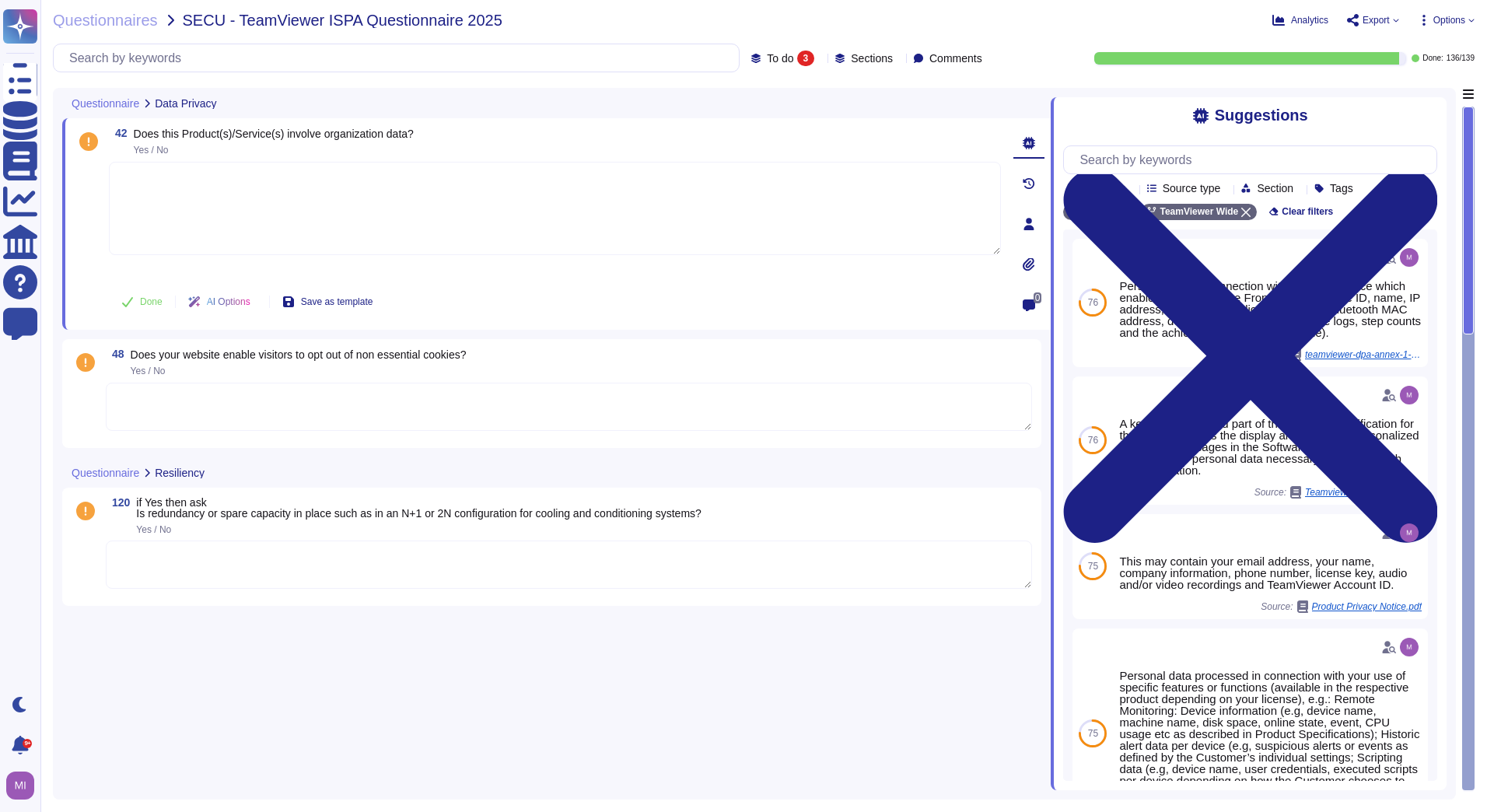
click at [351, 211] on textarea at bounding box center [555, 209] width 892 height 94
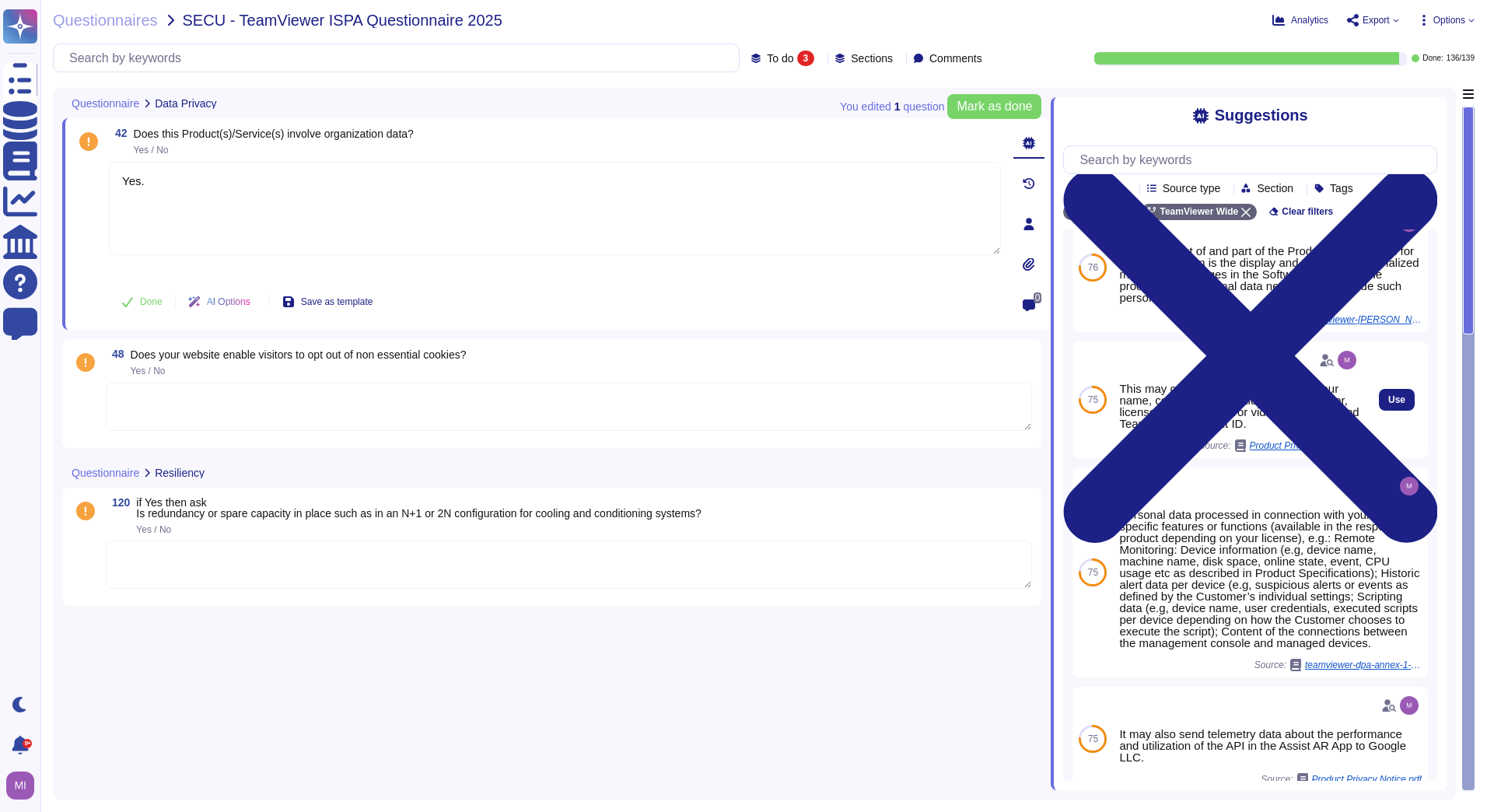
scroll to position [167, 0]
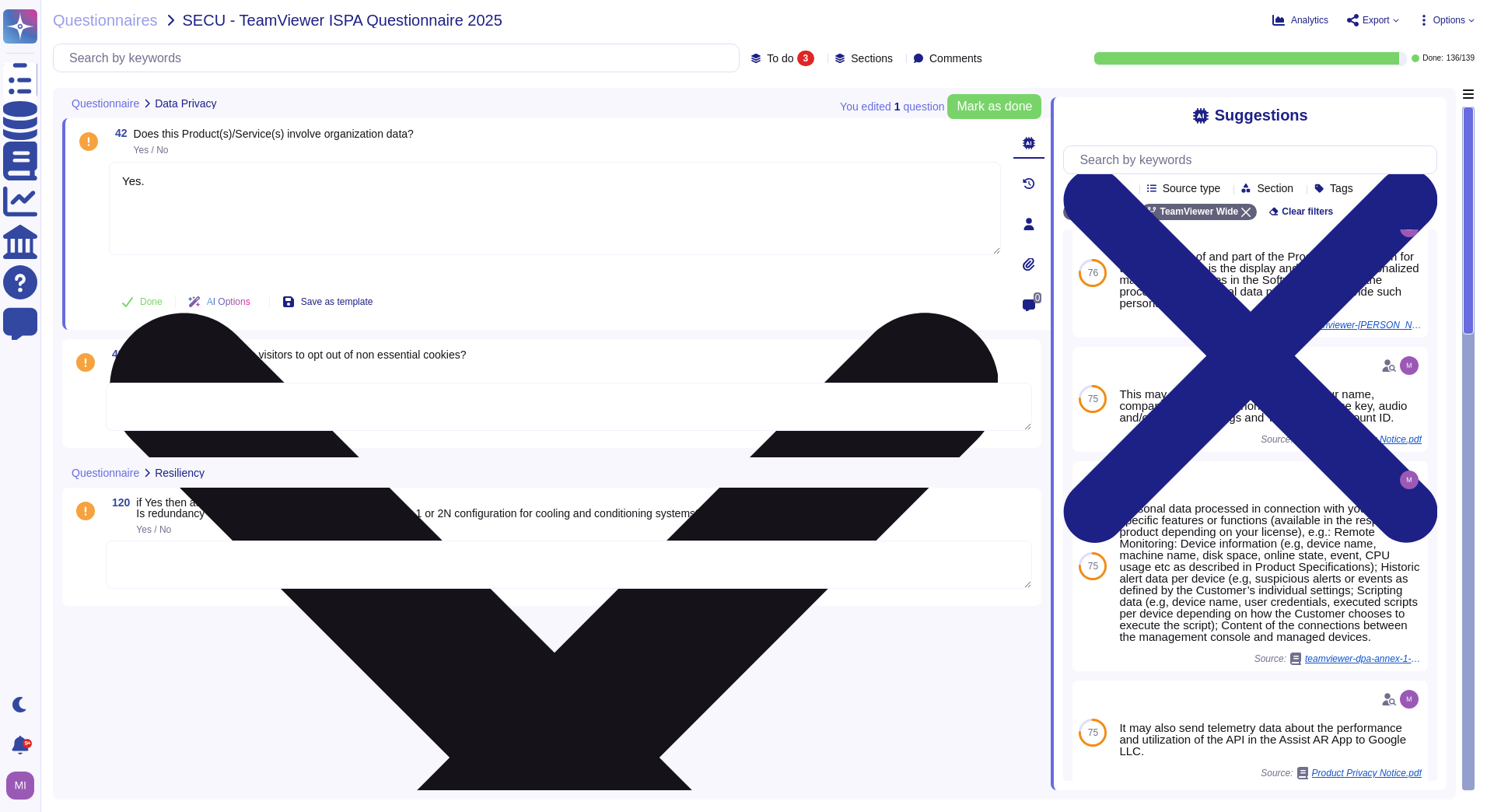
click at [197, 201] on textarea "Yes." at bounding box center [555, 209] width 892 height 94
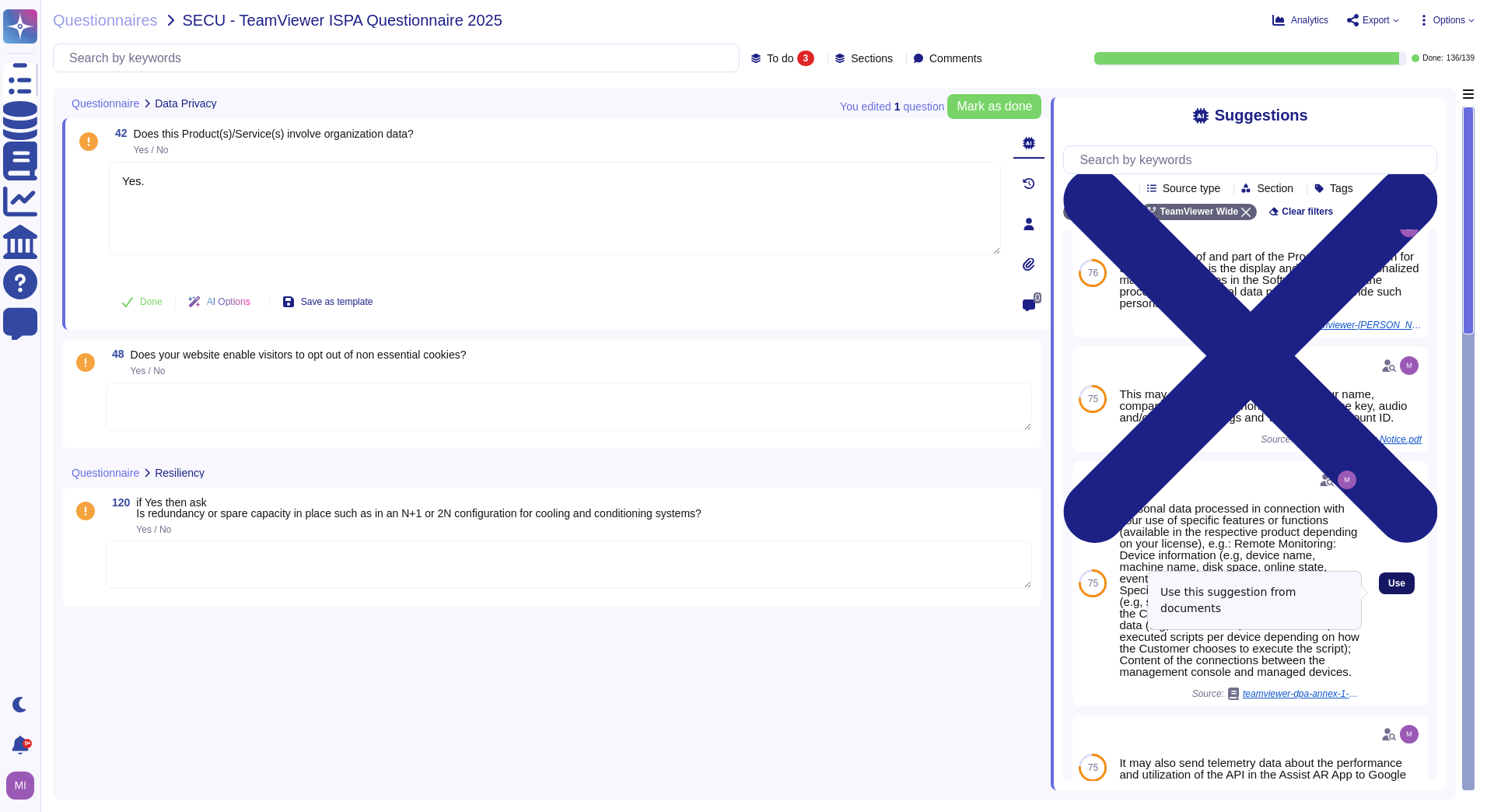
click at [1379, 589] on button "Use" at bounding box center [1397, 583] width 35 height 22
type textarea "Yes. Personal data processed in connection with your use of specific features o…"
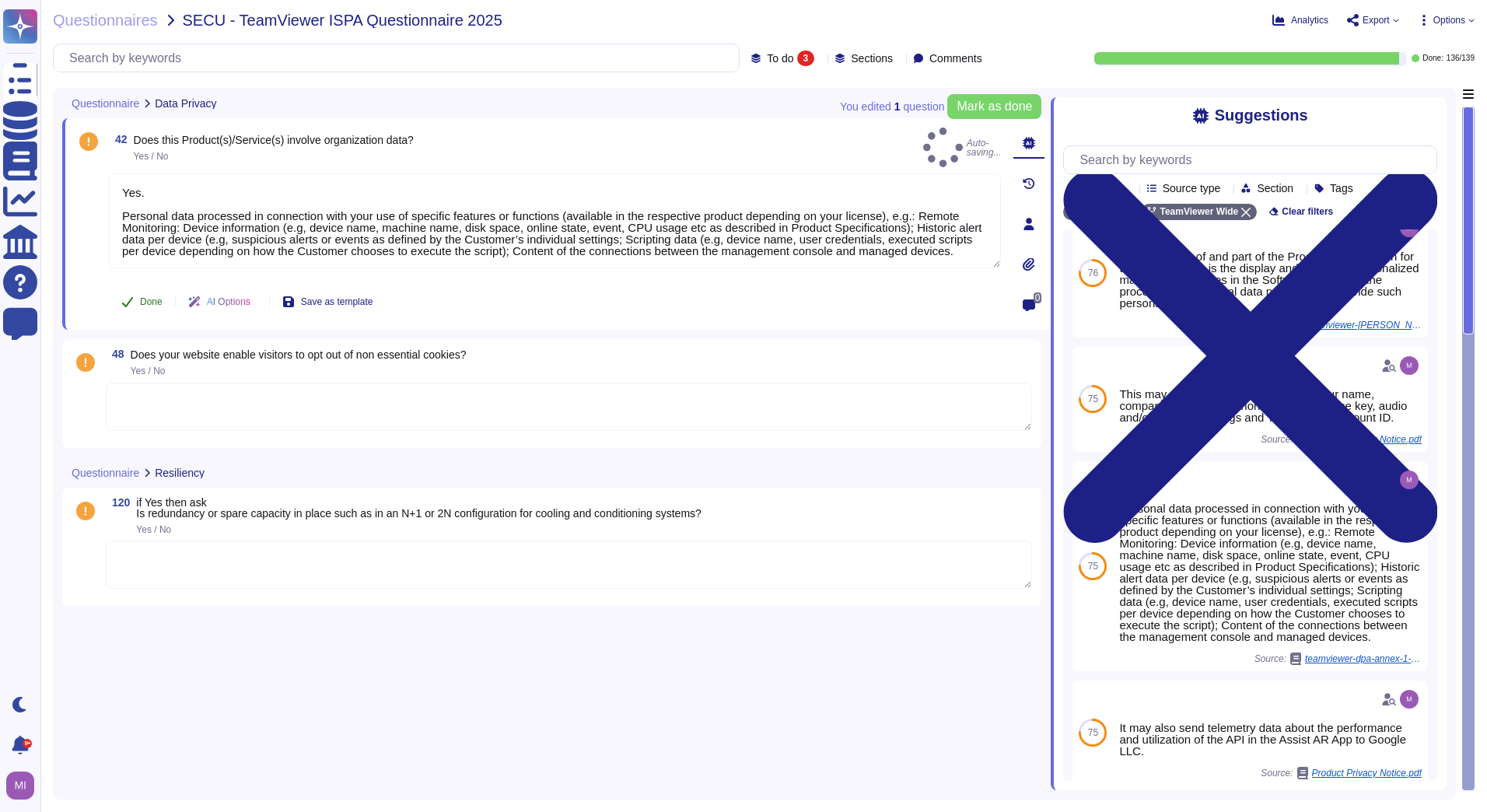
click at [144, 305] on span "Done" at bounding box center [152, 302] width 23 height 10
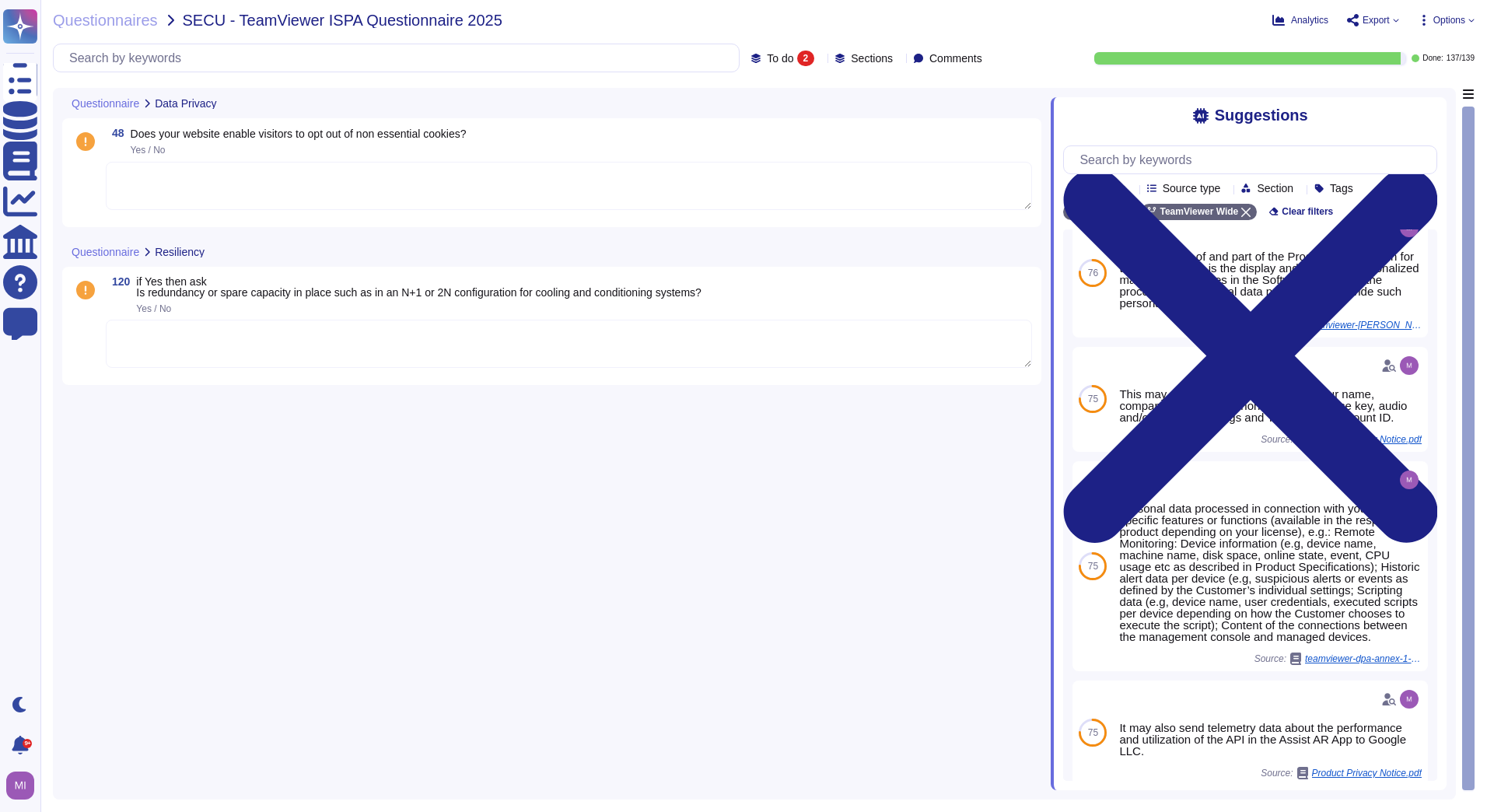
click at [210, 185] on textarea at bounding box center [569, 186] width 926 height 48
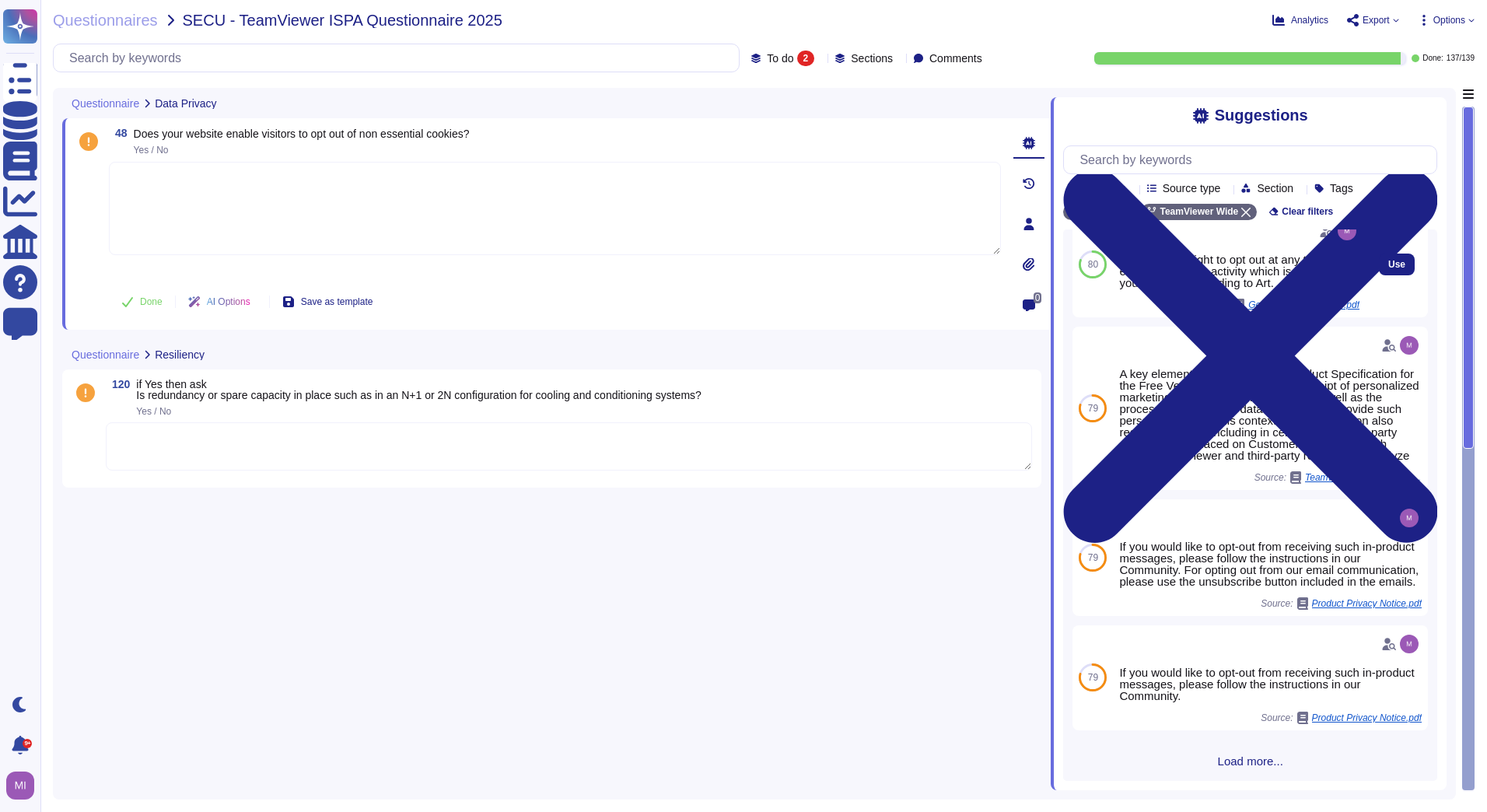
scroll to position [156, 0]
click at [211, 188] on textarea at bounding box center [555, 209] width 892 height 94
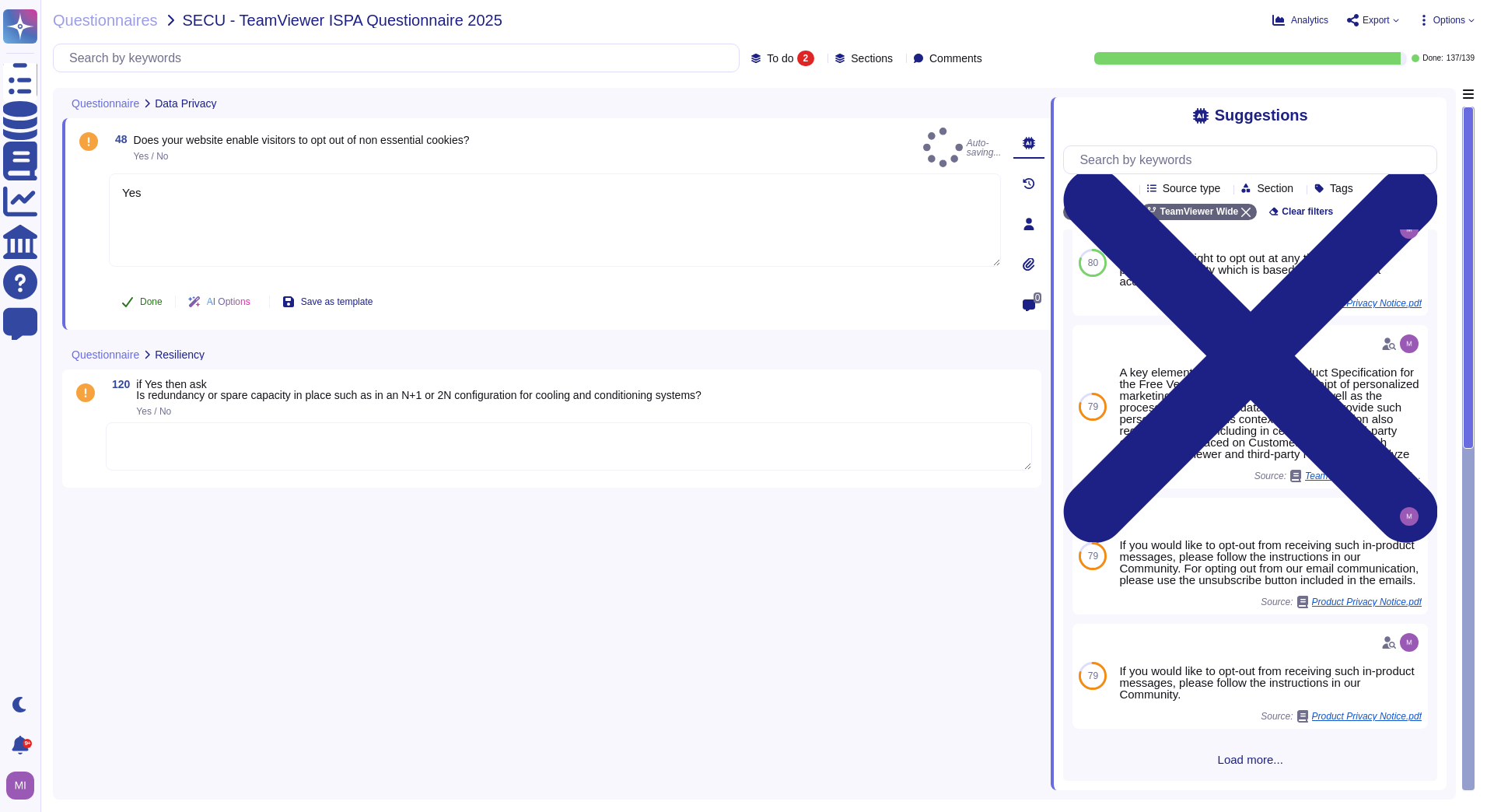
type textarea "Yes"
click at [144, 302] on span "Done" at bounding box center [152, 302] width 23 height 10
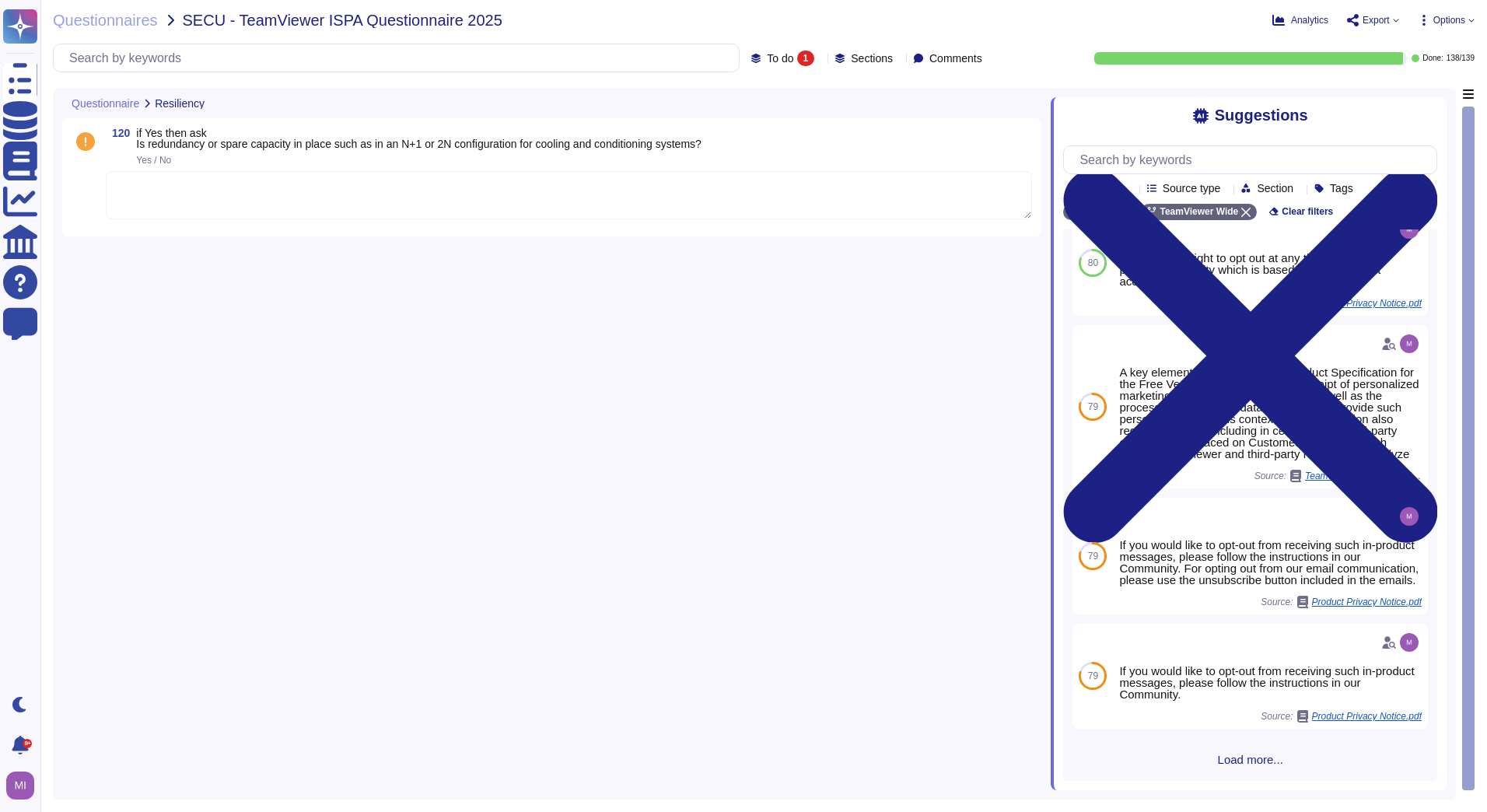
click at [166, 190] on textarea at bounding box center [569, 195] width 926 height 48
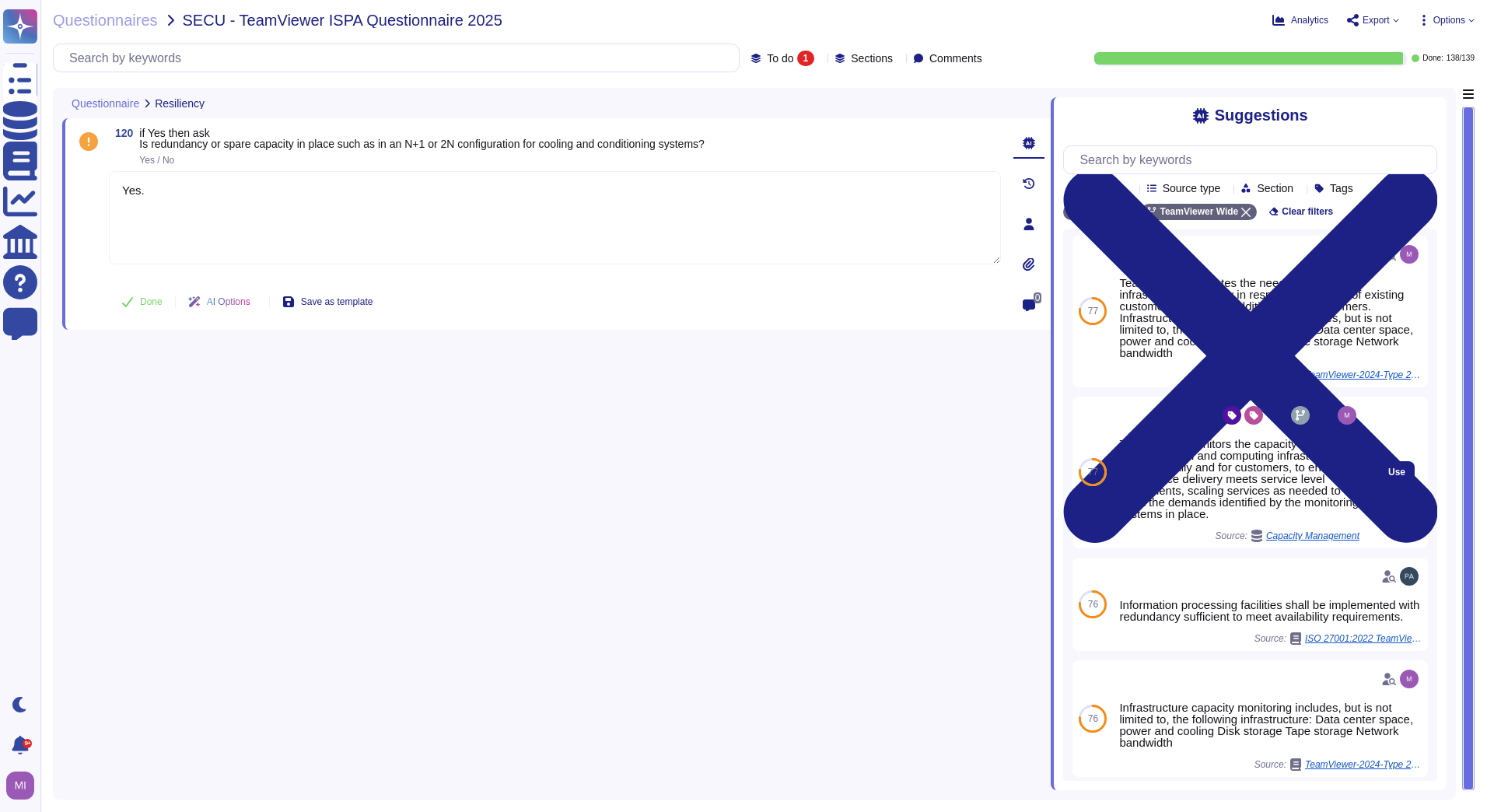
scroll to position [0, 0]
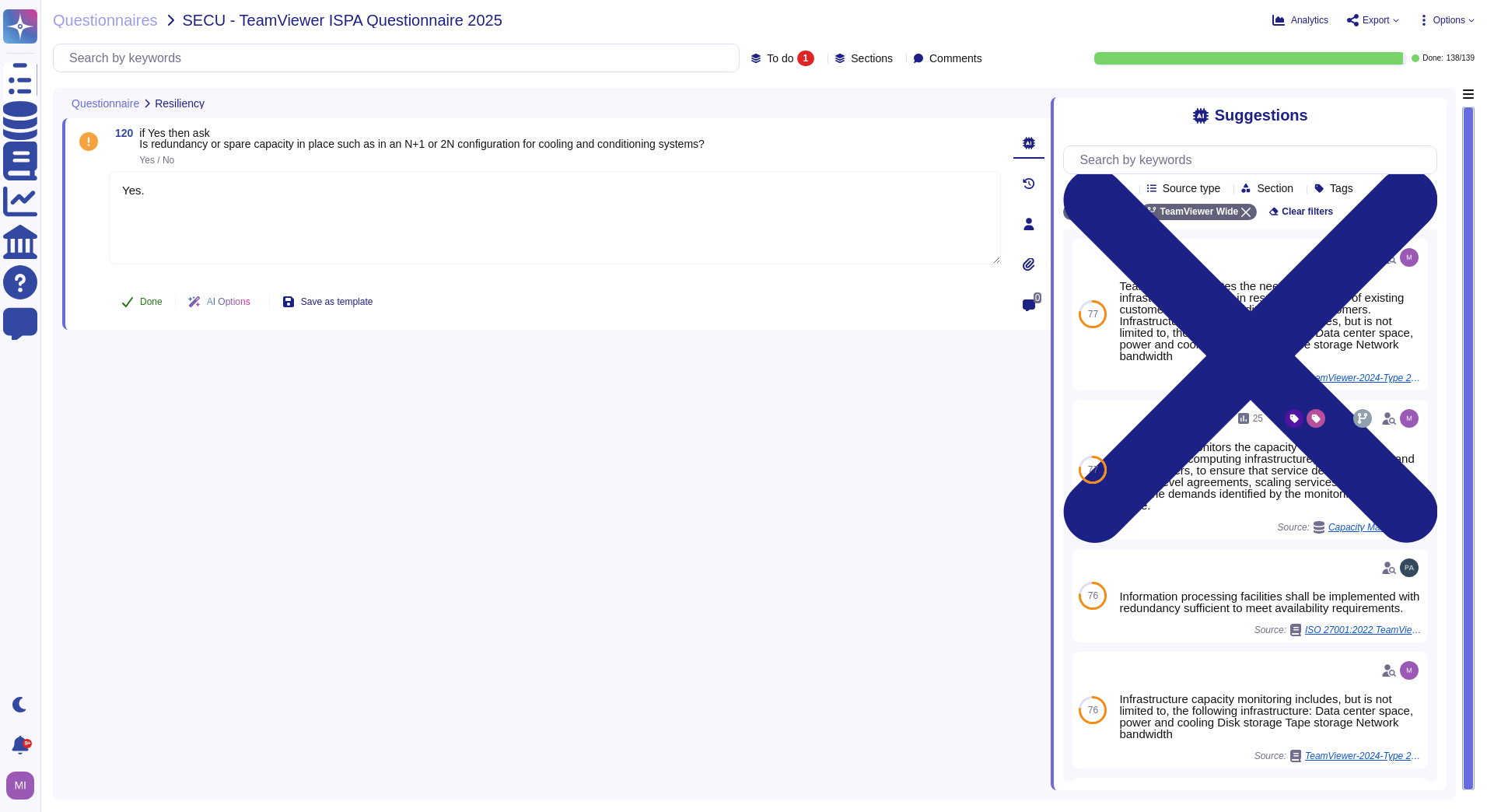
type textarea "Yes."
click at [152, 306] on span "Done" at bounding box center [152, 302] width 23 height 10
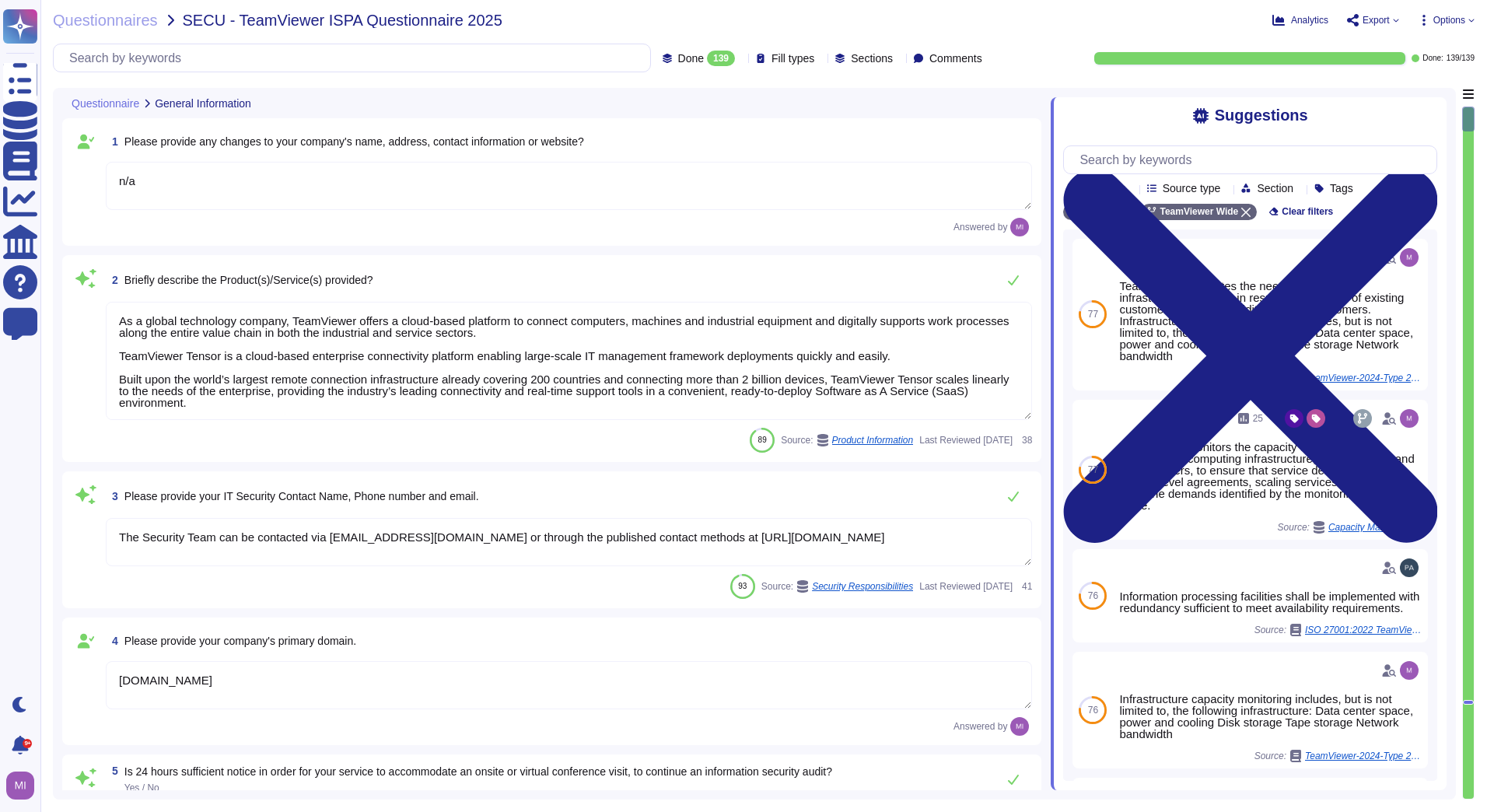
type textarea "n/a"
type textarea "As a global technology company, TeamViewer offers a cloud-based platform to con…"
type textarea "The Security Team can be contacted via [EMAIL_ADDRESS][DOMAIN_NAME] or through …"
type textarea "[DOMAIN_NAME]"
type textarea "Customer shall make available additional information reasonably necessary to de…"
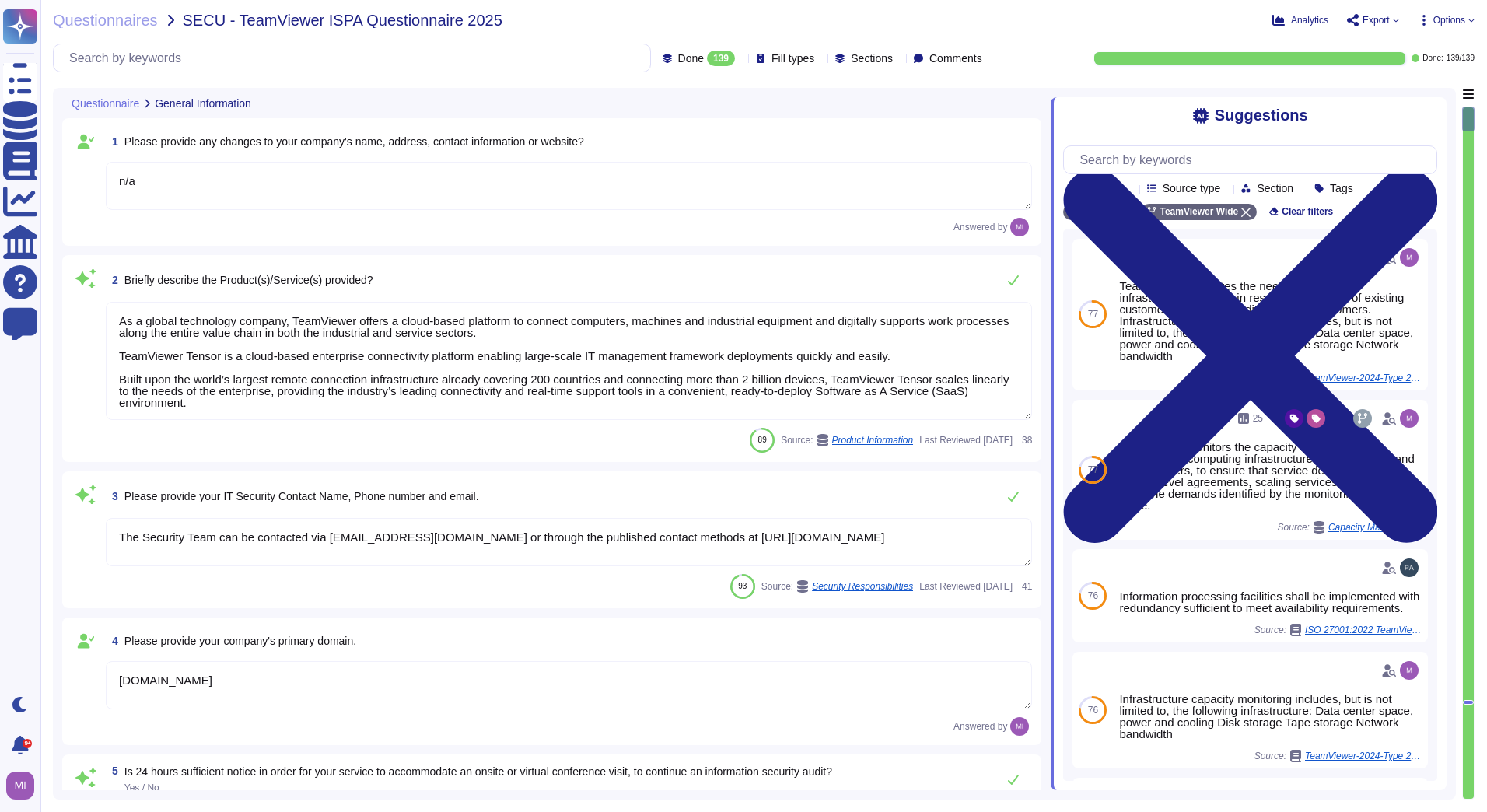
type textarea "These customers primarily use the product portfolio through a subscription mode…"
type textarea "No"
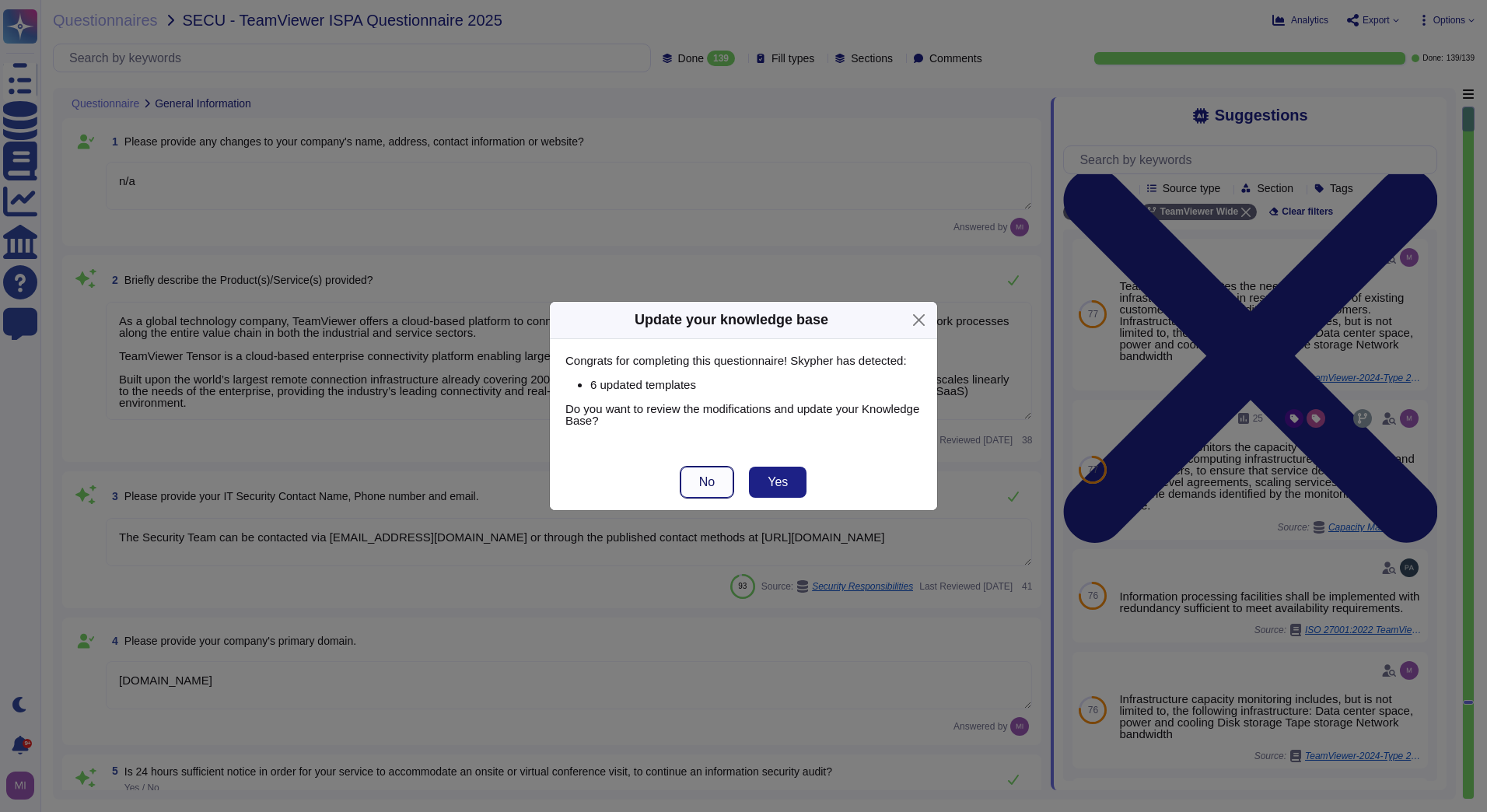
click at [708, 482] on span "No" at bounding box center [706, 481] width 15 height 12
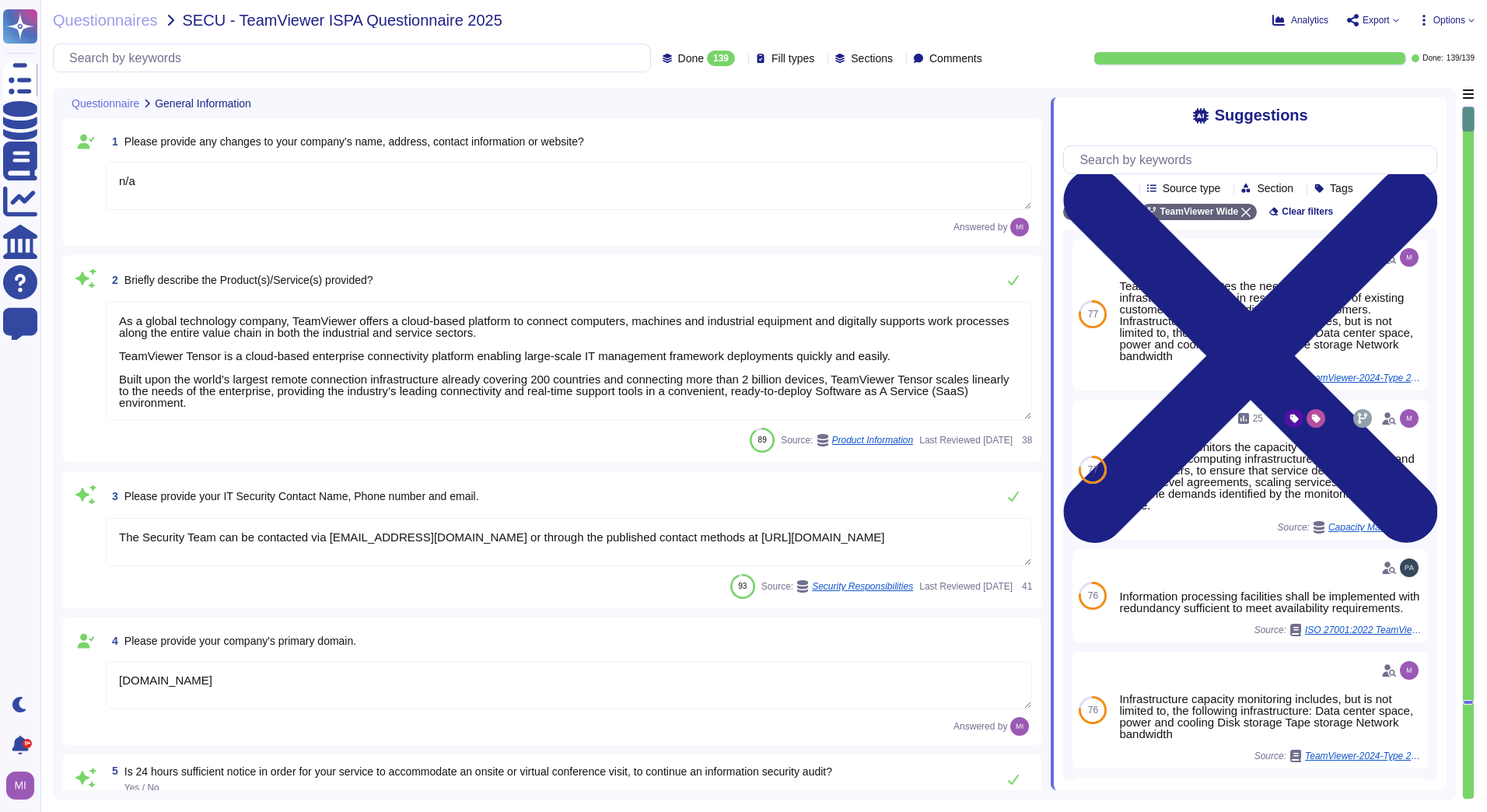
click at [1393, 23] on span "Export" at bounding box center [1372, 19] width 52 height 12
click at [1403, 94] on p "Download" at bounding box center [1431, 116] width 55 height 44
